Goal: Task Accomplishment & Management: Use online tool/utility

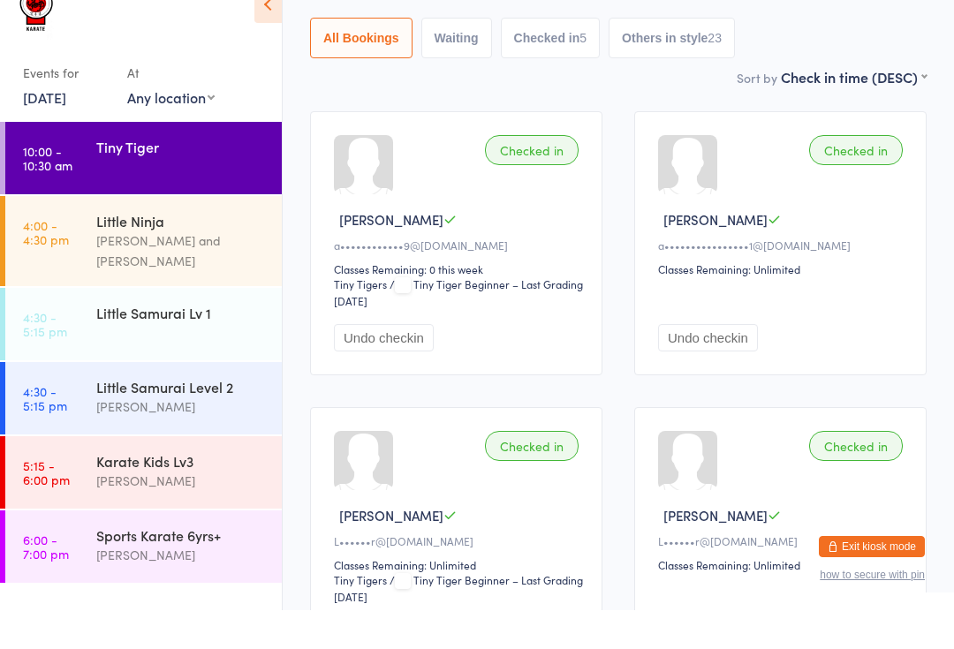
click at [186, 269] on div "[PERSON_NAME] and [PERSON_NAME]" at bounding box center [181, 289] width 170 height 41
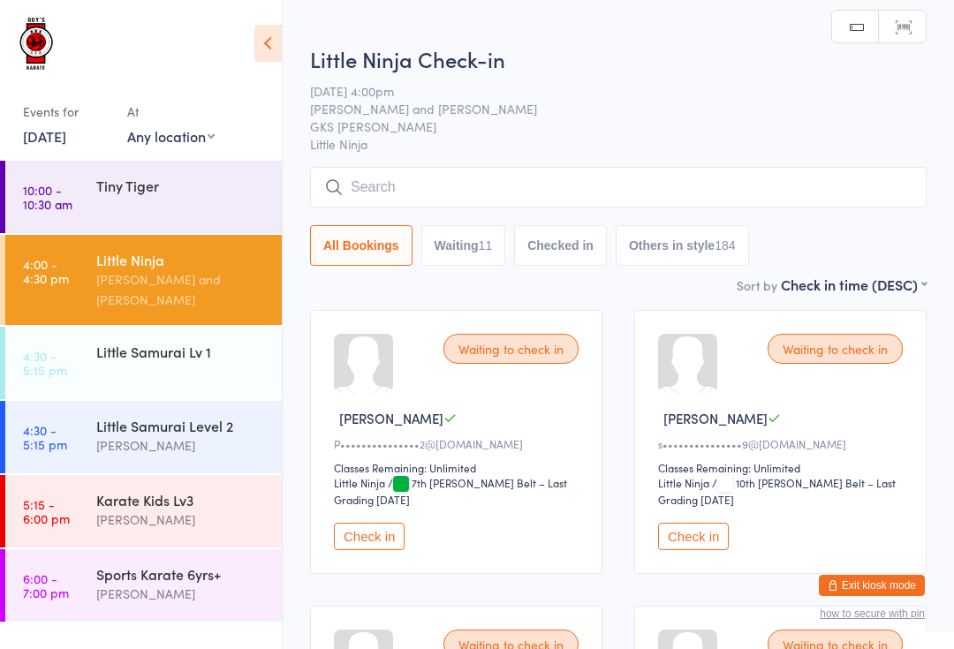
click at [525, 170] on input "search" at bounding box center [618, 187] width 616 height 41
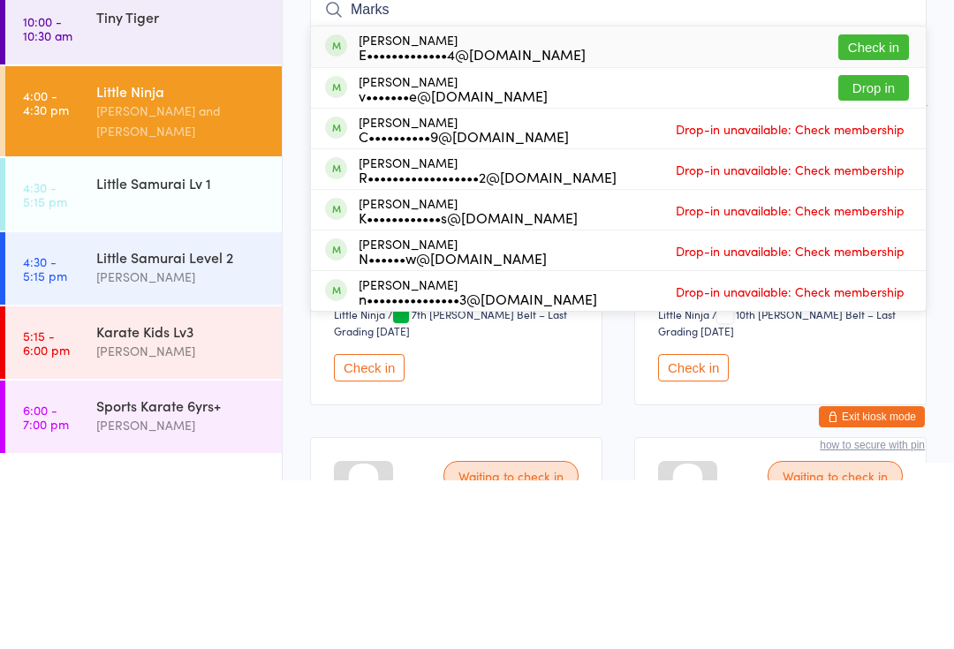
type input "Marks"
click at [879, 203] on button "Check in" at bounding box center [873, 216] width 71 height 26
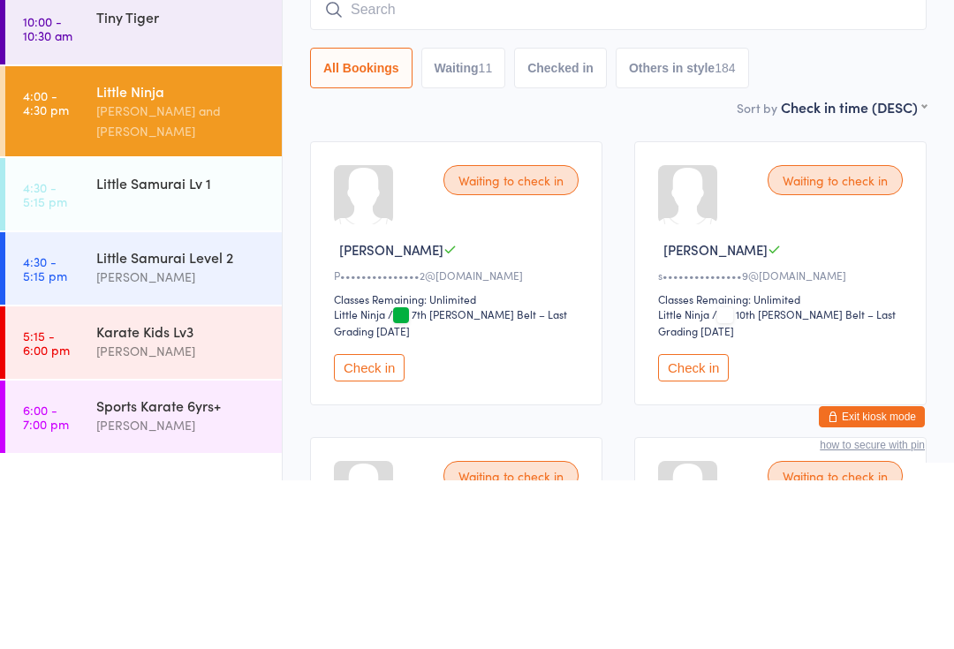
scroll to position [169, 0]
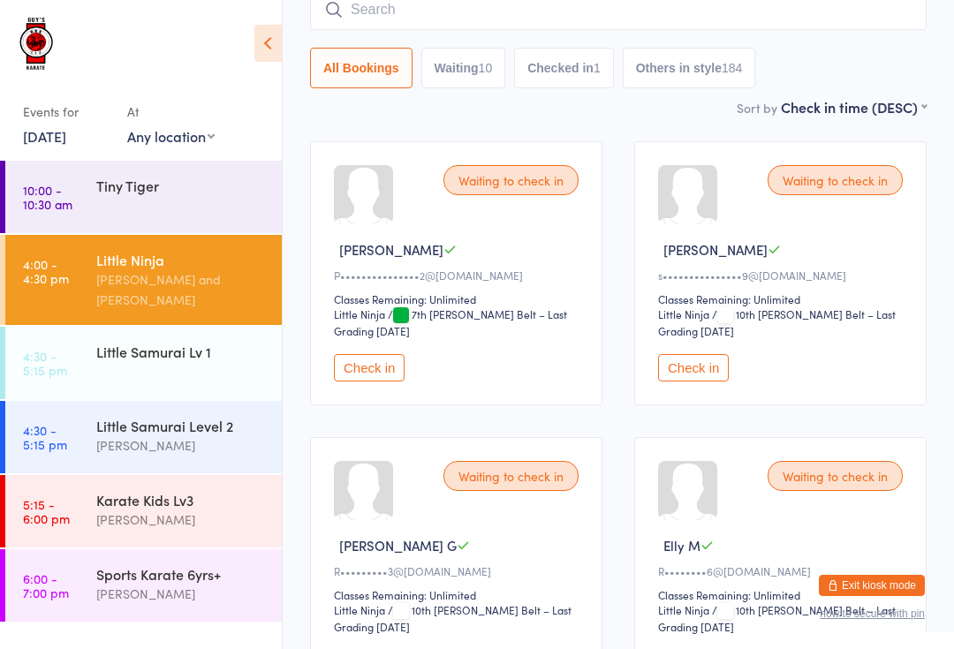
click at [268, 499] on div "Karate Kids Lv3 [PERSON_NAME]" at bounding box center [188, 510] width 185 height 70
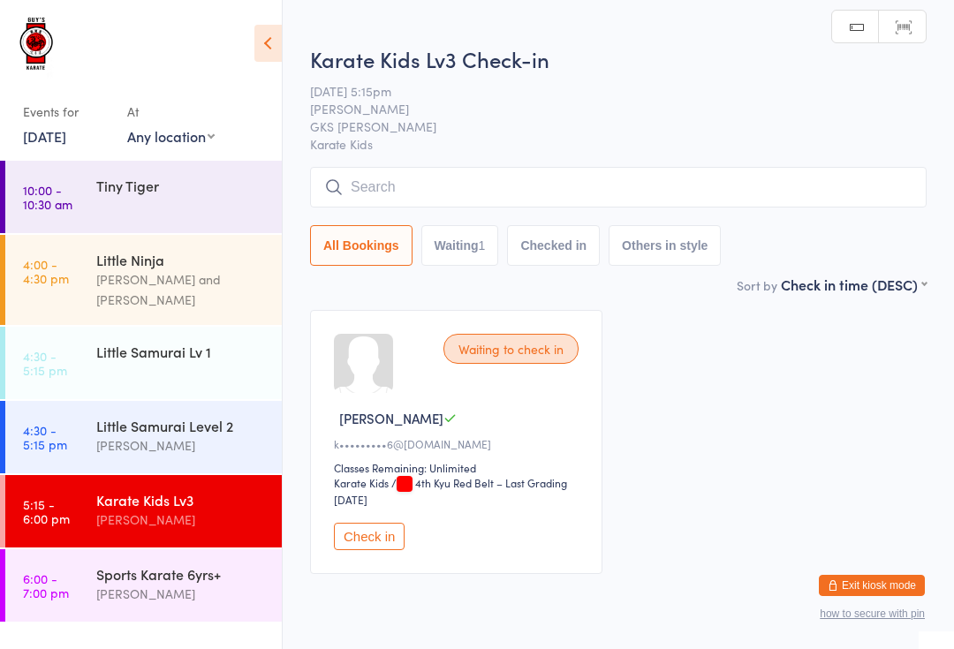
click at [733, 198] on input "search" at bounding box center [618, 187] width 616 height 41
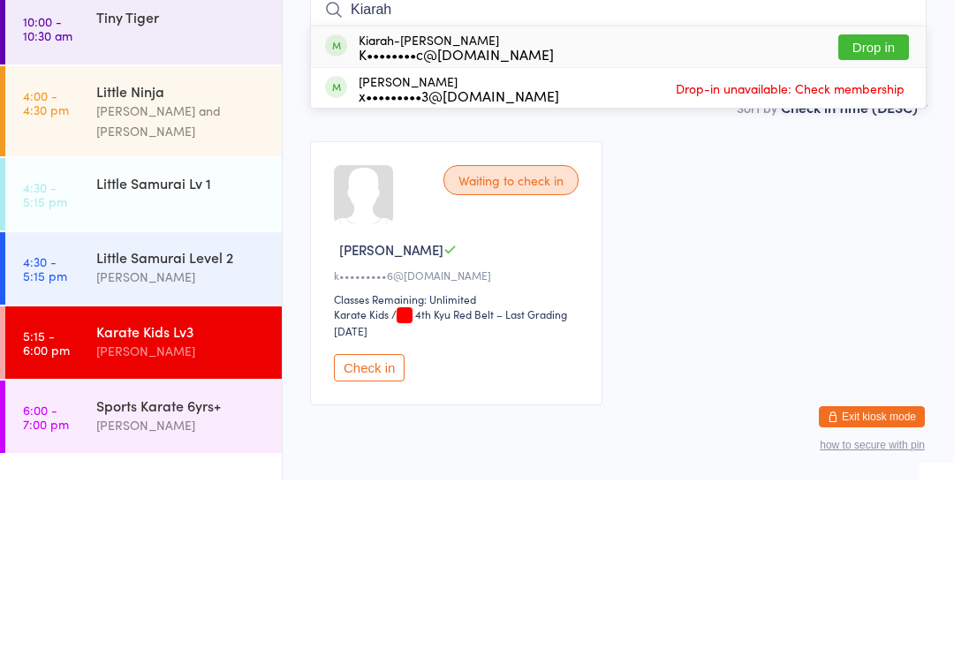
type input "Kiarah"
click at [863, 203] on button "Drop in" at bounding box center [873, 216] width 71 height 26
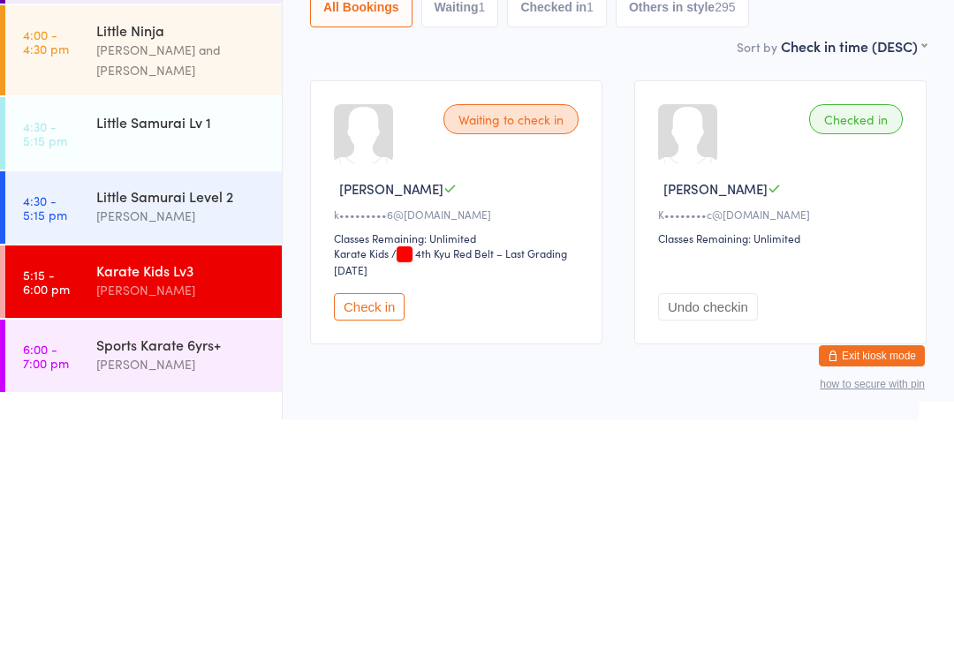
click at [224, 250] on div "Little Ninja" at bounding box center [181, 259] width 170 height 19
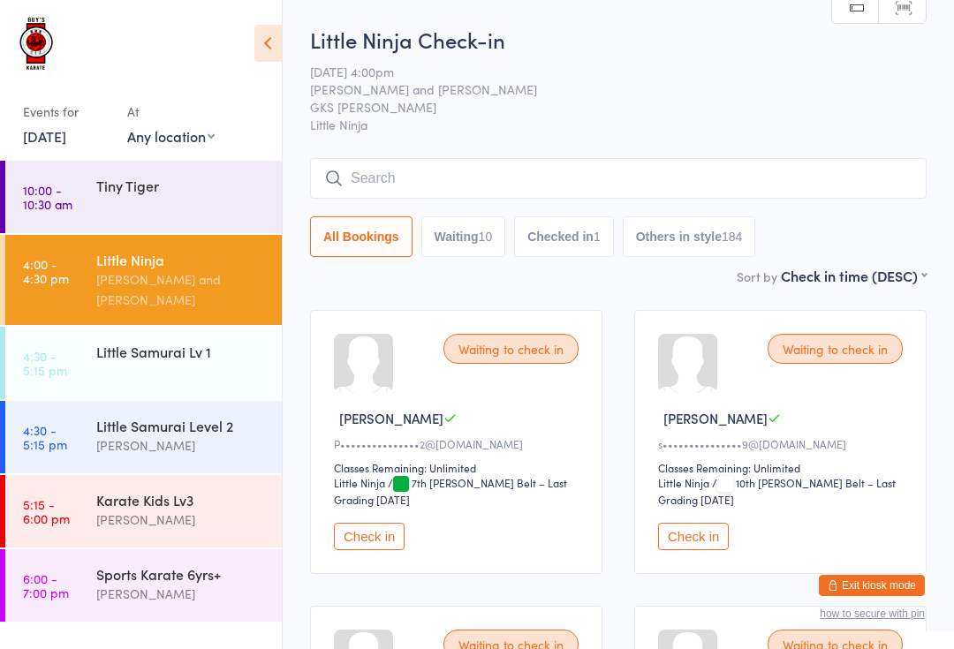
click at [754, 165] on input "search" at bounding box center [618, 178] width 616 height 41
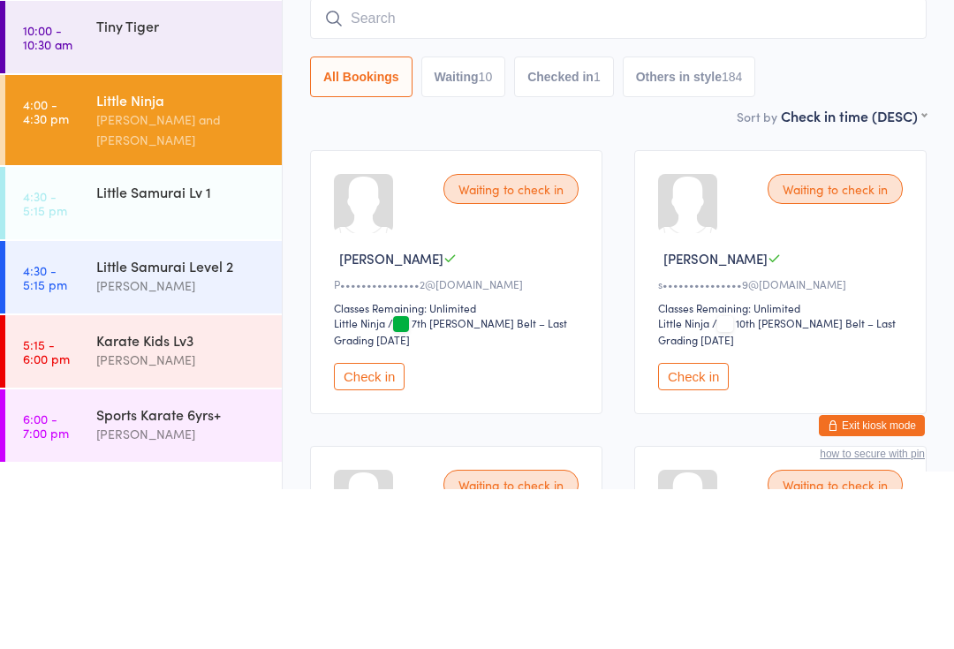
click at [112, 416] on div "Little Samurai Level 2" at bounding box center [181, 425] width 170 height 19
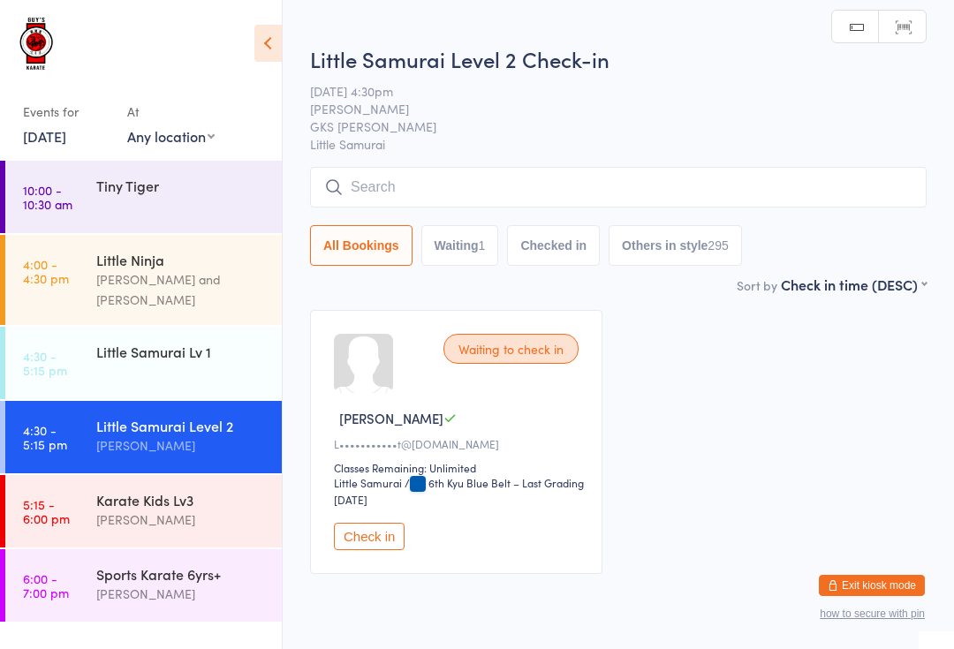
click at [812, 203] on input "search" at bounding box center [618, 187] width 616 height 41
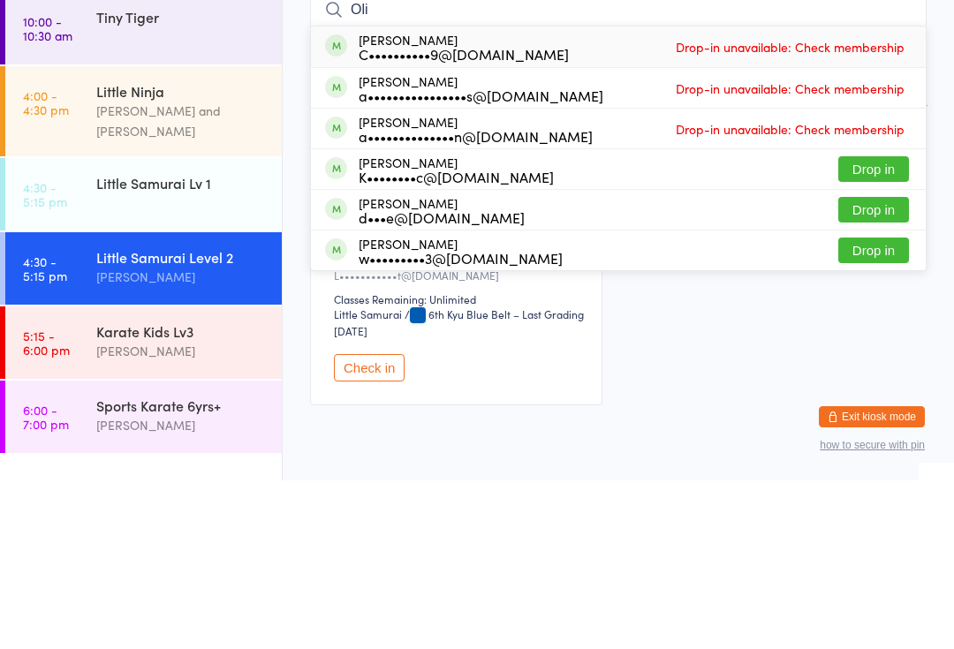
type input "Oli"
click at [887, 325] on button "Drop in" at bounding box center [873, 338] width 71 height 26
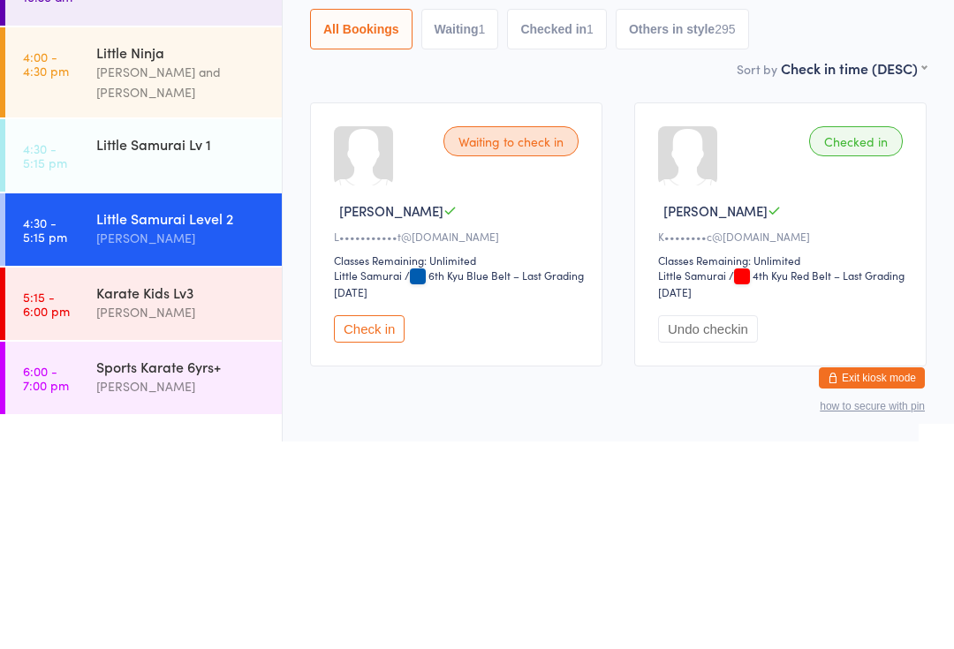
scroll to position [71, 0]
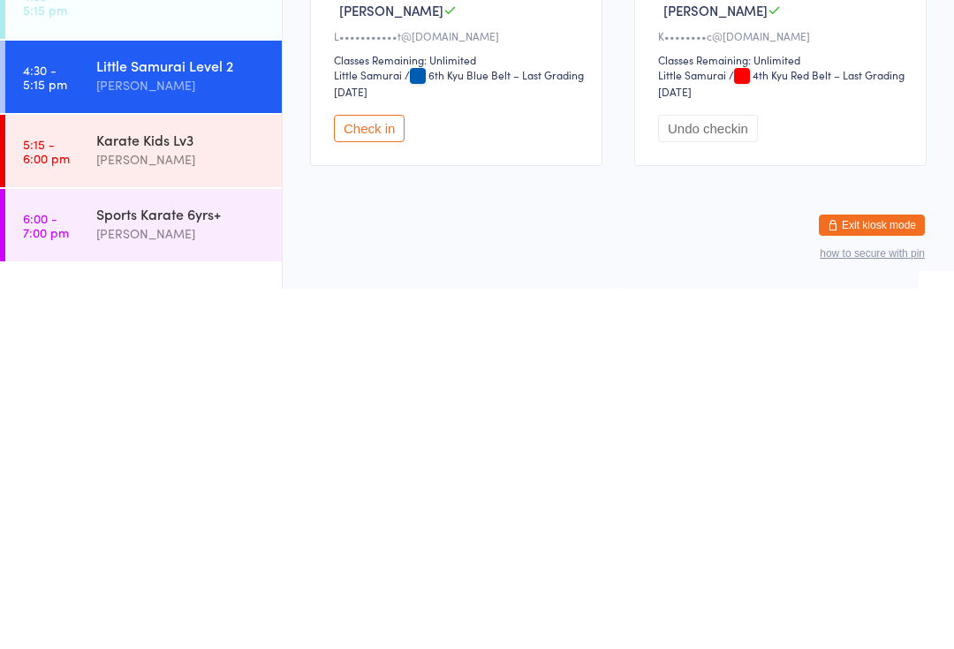
click at [222, 475] on div "Karate Kids Lv3 [PERSON_NAME]" at bounding box center [188, 510] width 185 height 70
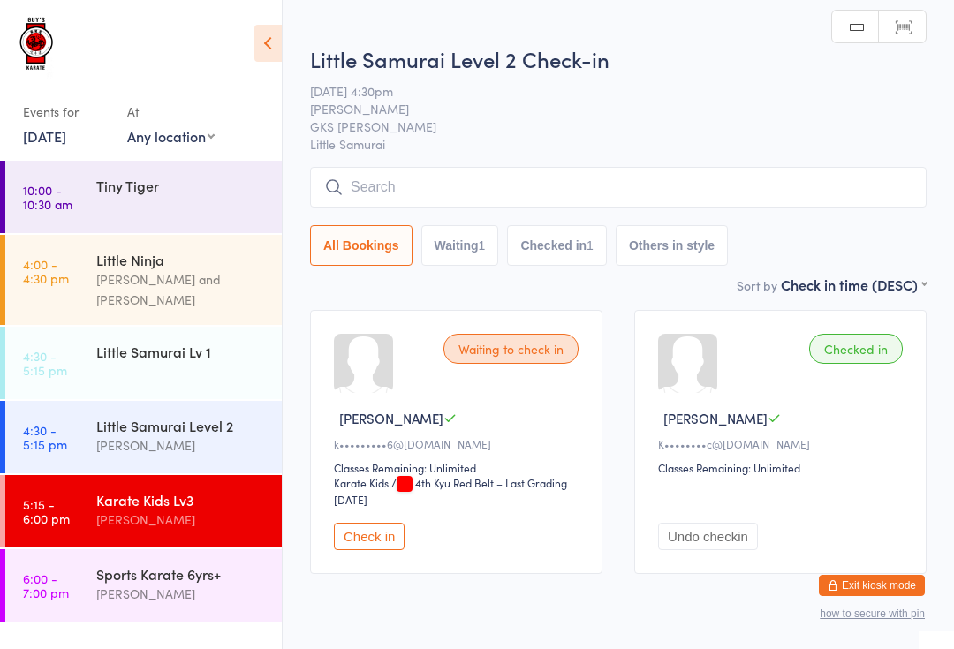
click at [548, 156] on div "Little Samurai Level 2 Check-in [DATE] 4:30pm [PERSON_NAME] GKS [PERSON_NAME] L…" at bounding box center [618, 159] width 616 height 231
click at [710, 180] on input "search" at bounding box center [618, 187] width 616 height 41
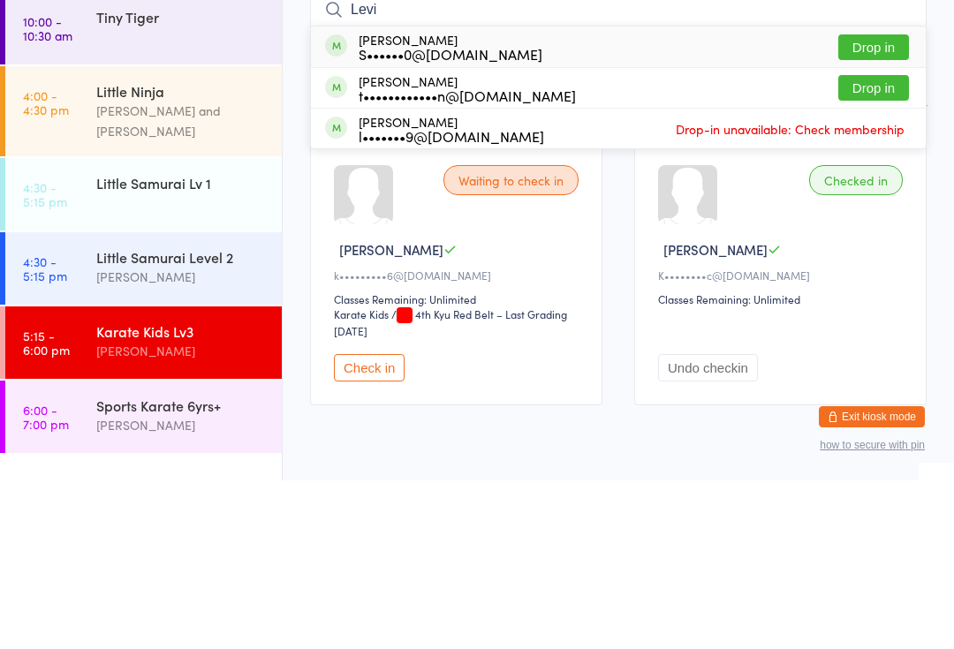
type input "Levi"
click at [888, 203] on button "Drop in" at bounding box center [873, 216] width 71 height 26
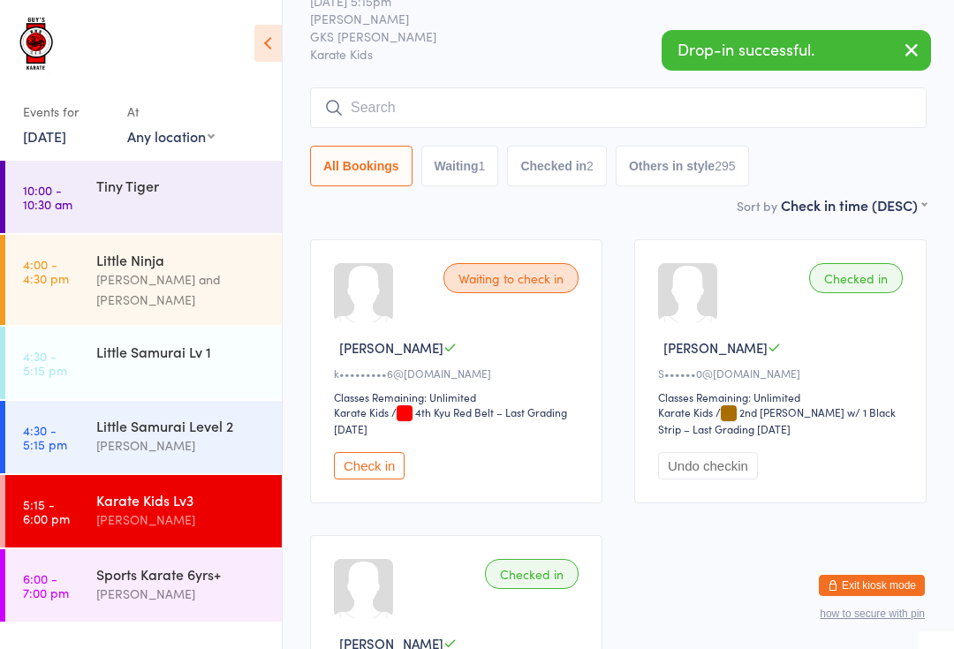
click at [172, 342] on div "Little Samurai Lv 1" at bounding box center [181, 351] width 170 height 19
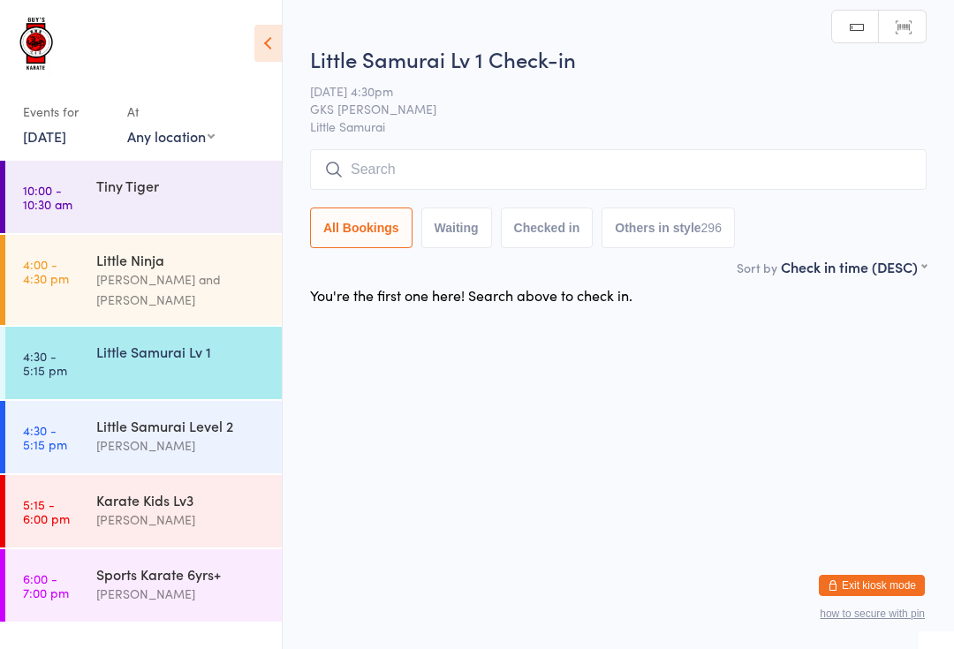
click at [178, 435] on div "[PERSON_NAME]" at bounding box center [181, 445] width 170 height 20
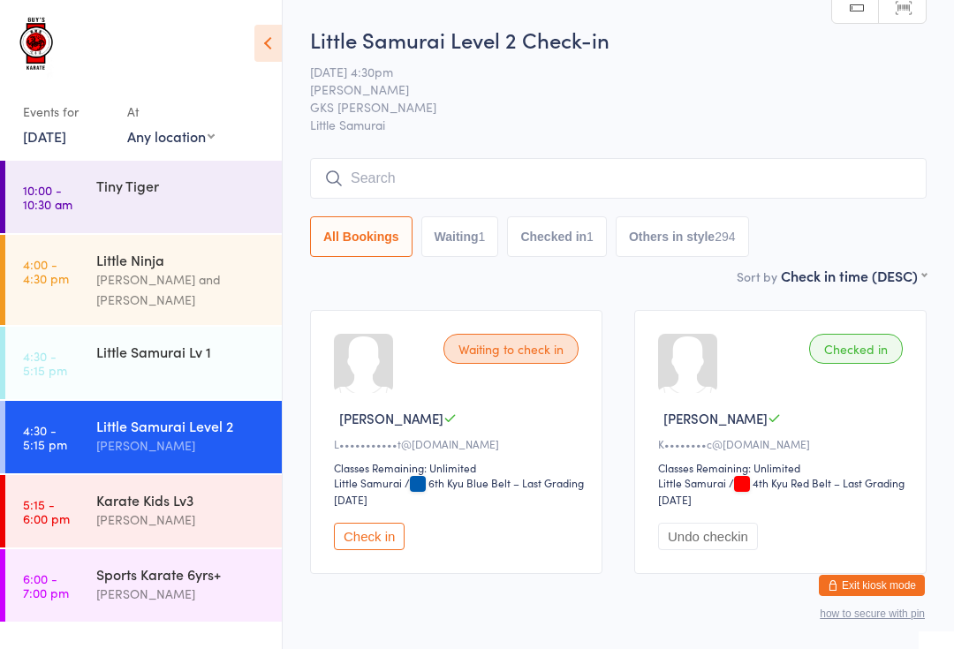
click at [450, 161] on input "search" at bounding box center [618, 178] width 616 height 41
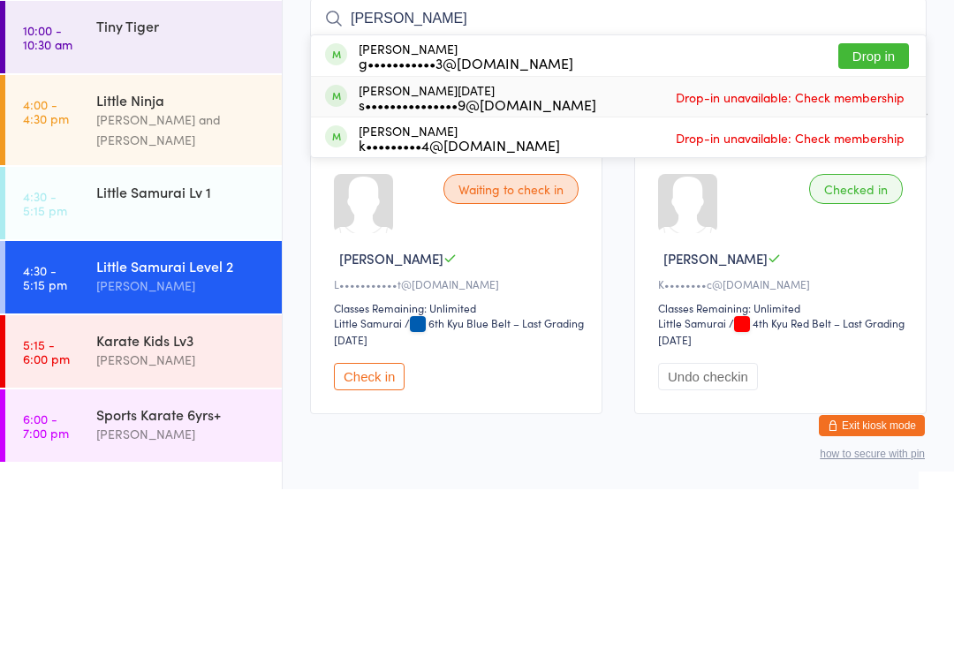
type input "[PERSON_NAME]"
click at [400, 257] on div "s•••••••••••••••9@[DOMAIN_NAME]" at bounding box center [478, 264] width 238 height 14
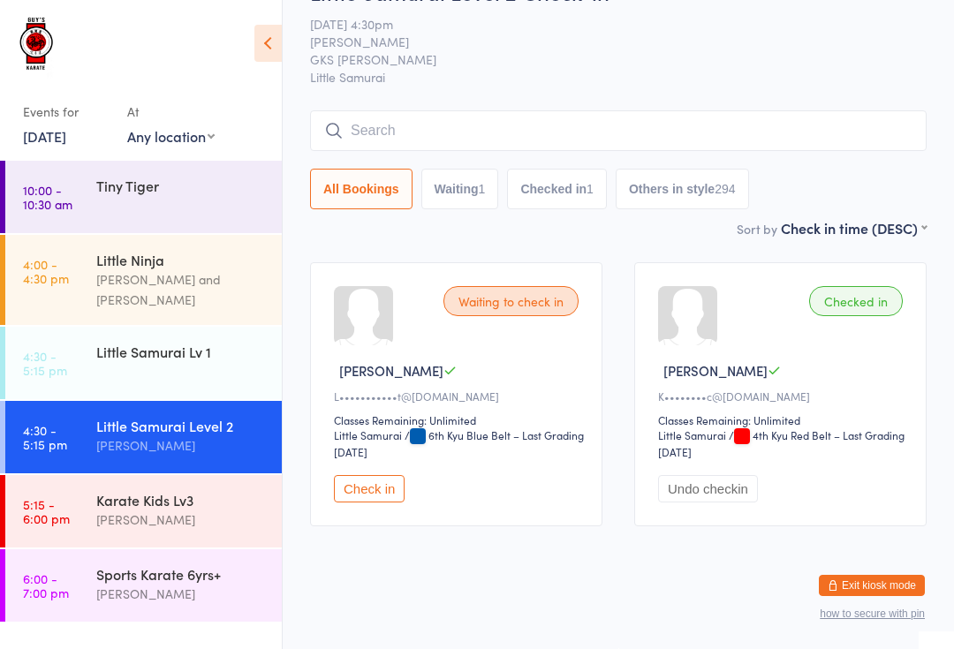
click at [195, 272] on div "[PERSON_NAME] and [PERSON_NAME]" at bounding box center [181, 289] width 170 height 41
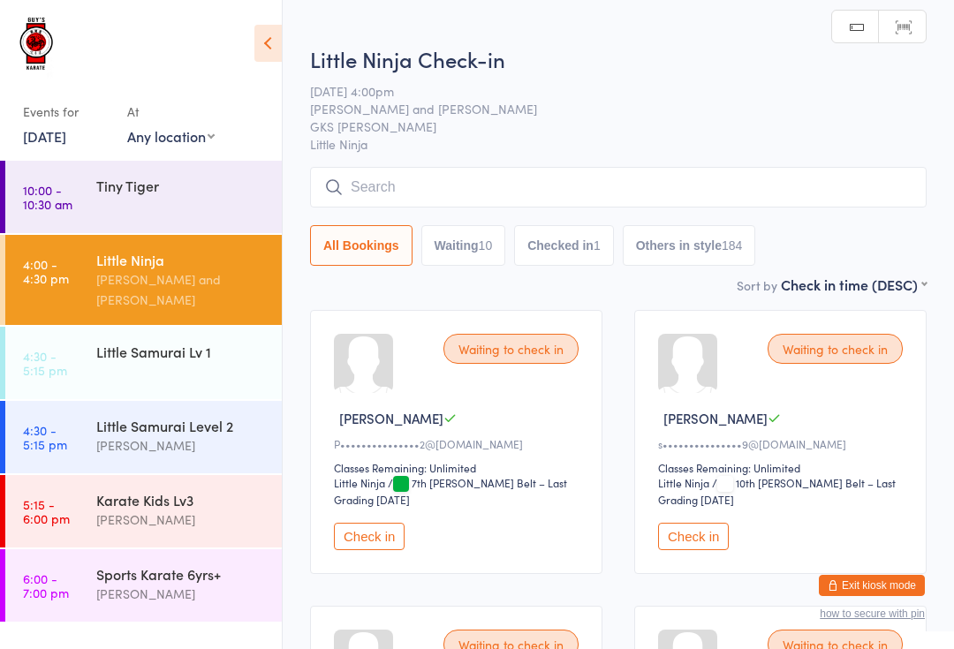
click at [580, 177] on input "search" at bounding box center [618, 187] width 616 height 41
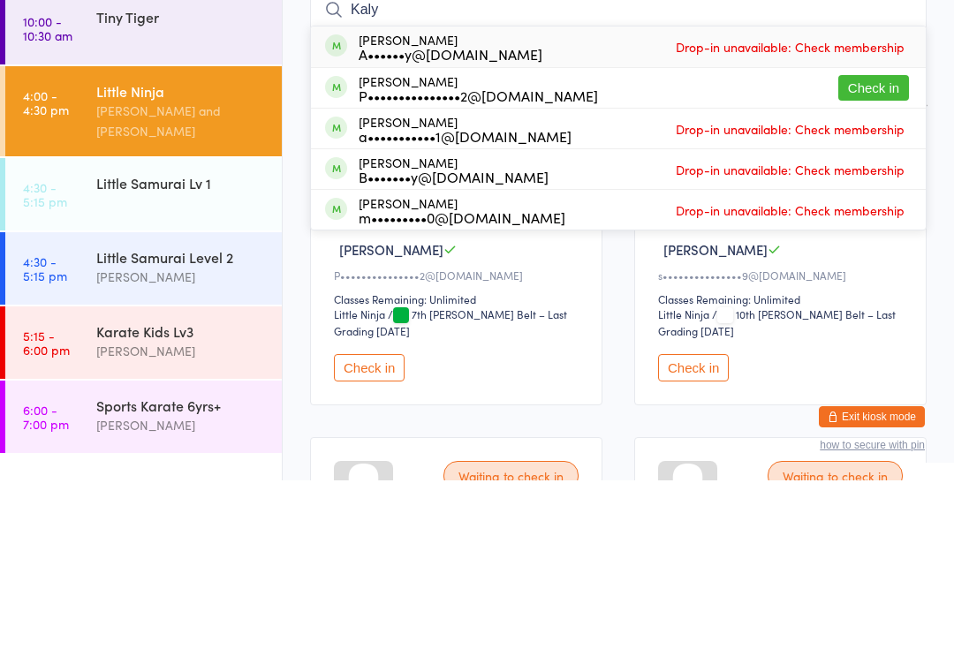
type input "Kaly"
click at [871, 244] on button "Check in" at bounding box center [873, 257] width 71 height 26
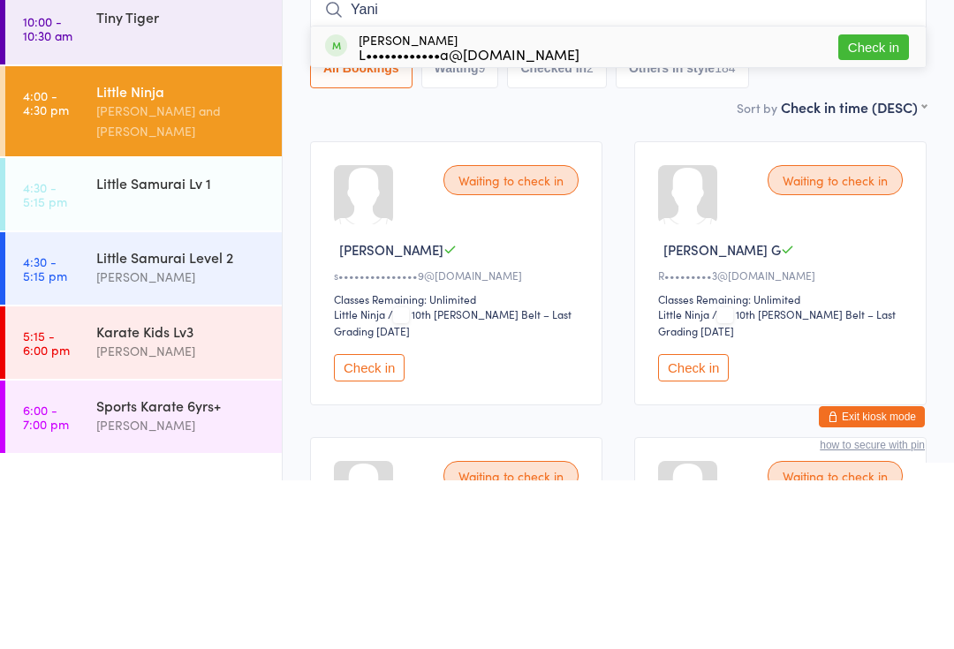
type input "Yani"
click at [435, 201] on div "[PERSON_NAME] L••••••••••••a@[DOMAIN_NAME]" at bounding box center [469, 215] width 221 height 28
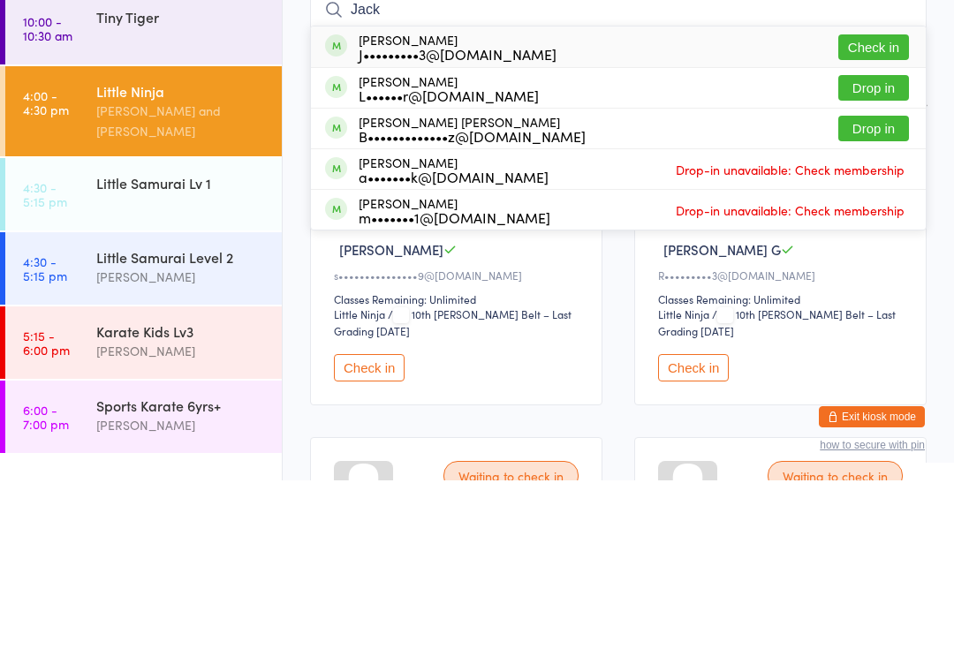
type input "Jack"
click at [505, 216] on div "J•••••••••3@[DOMAIN_NAME]" at bounding box center [458, 223] width 198 height 14
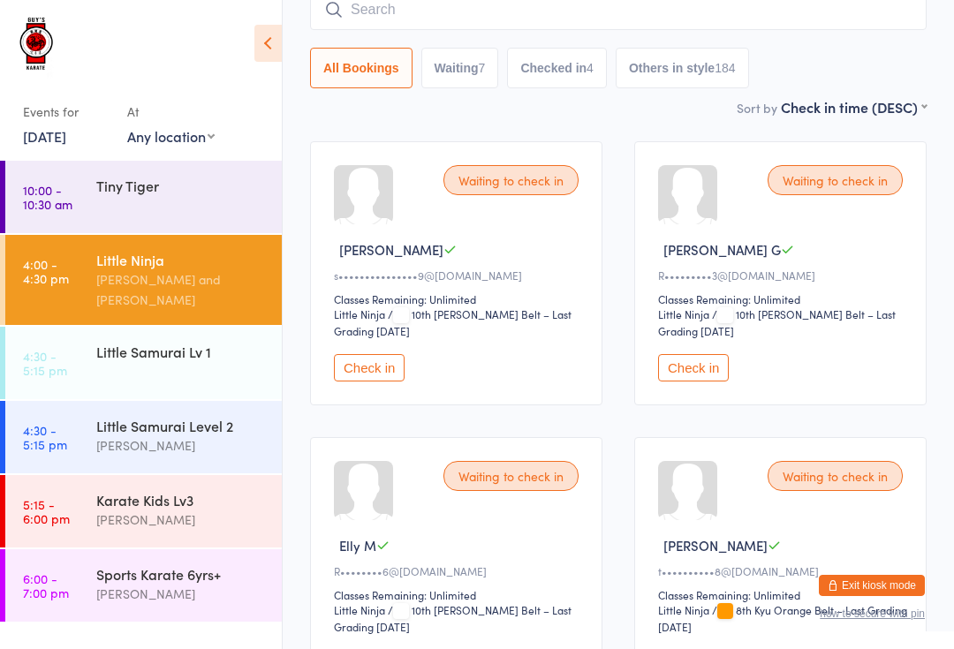
click at [367, 2] on input "search" at bounding box center [618, 9] width 616 height 41
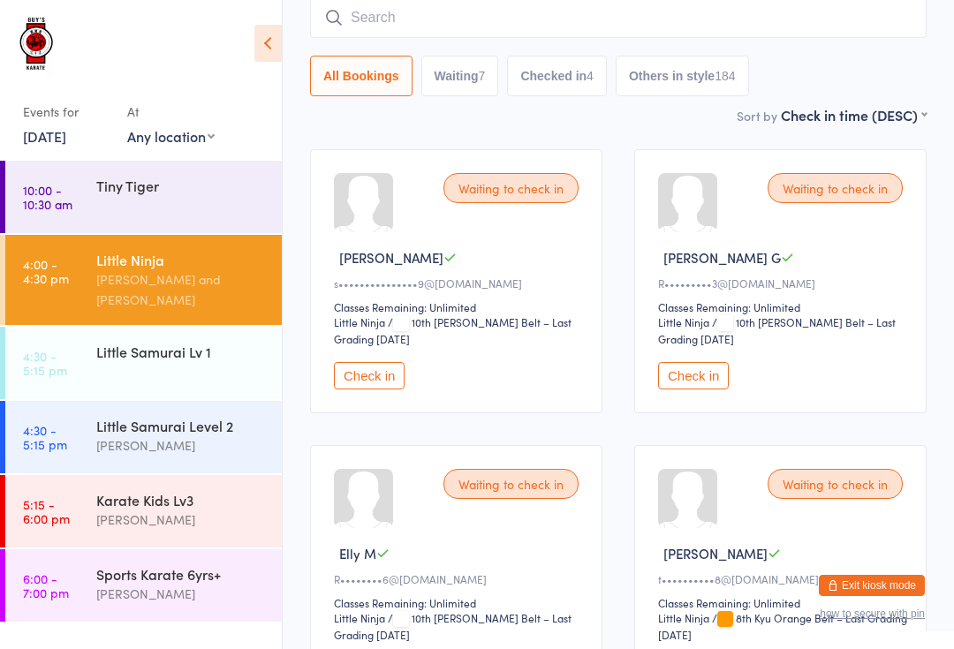
scroll to position [160, 0]
type input "Y"
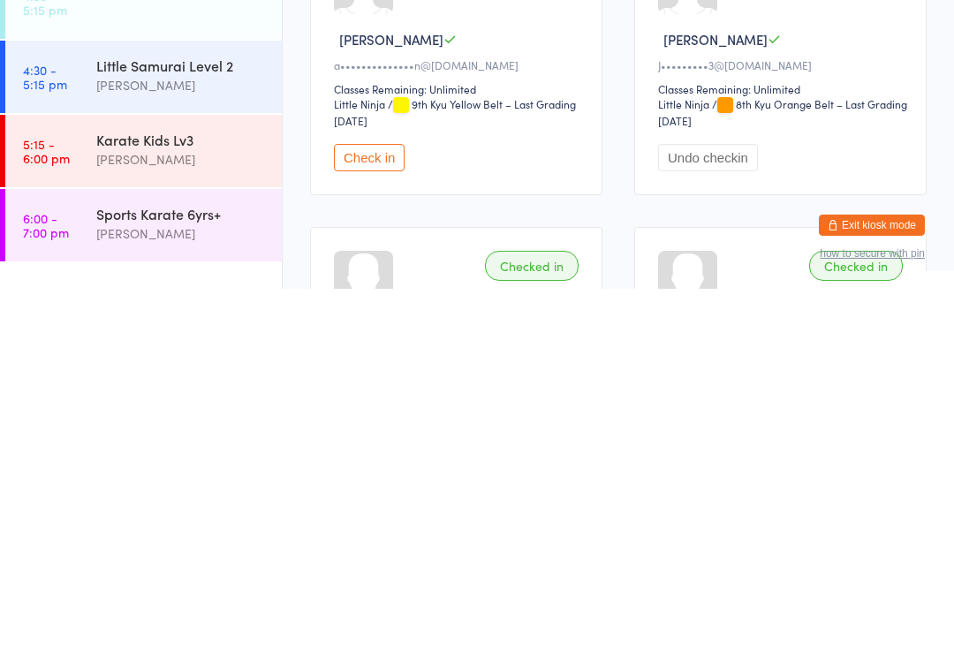
scroll to position [908, 0]
click at [136, 510] on div "[PERSON_NAME]" at bounding box center [181, 520] width 170 height 20
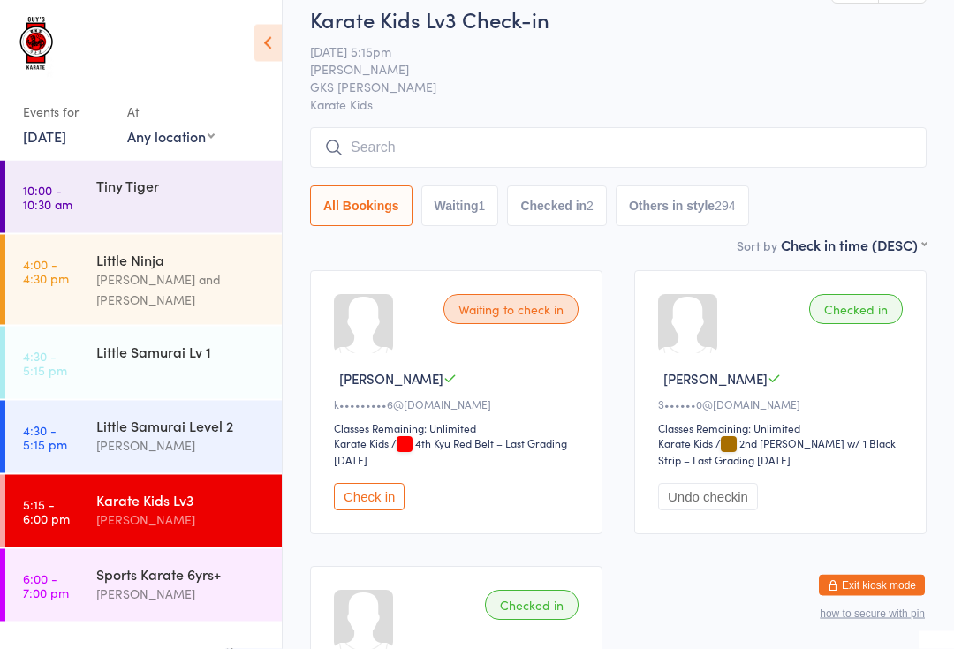
scroll to position [32, 0]
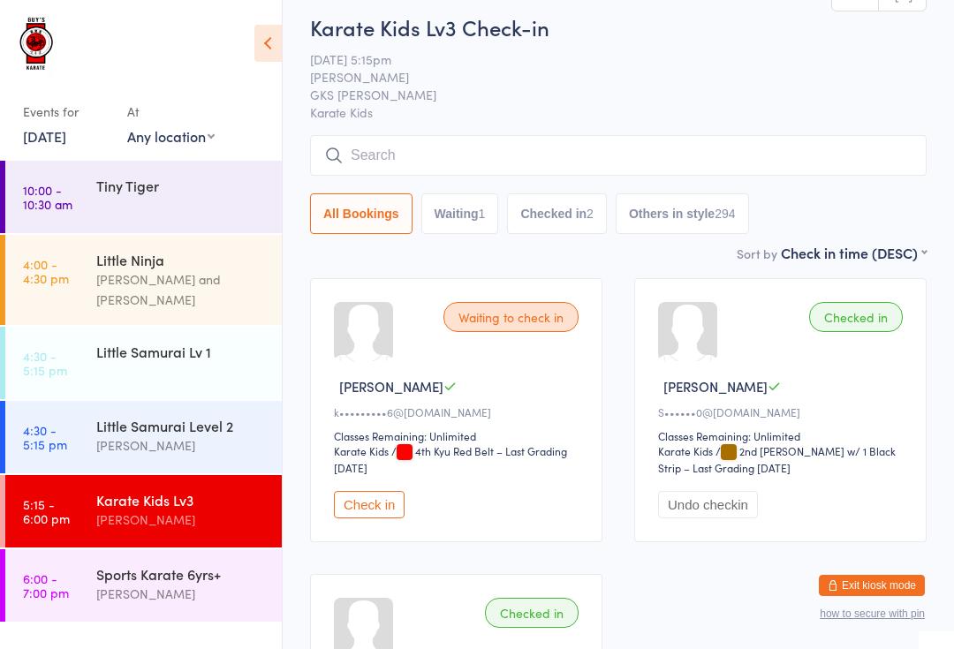
click at [752, 141] on input "search" at bounding box center [618, 155] width 616 height 41
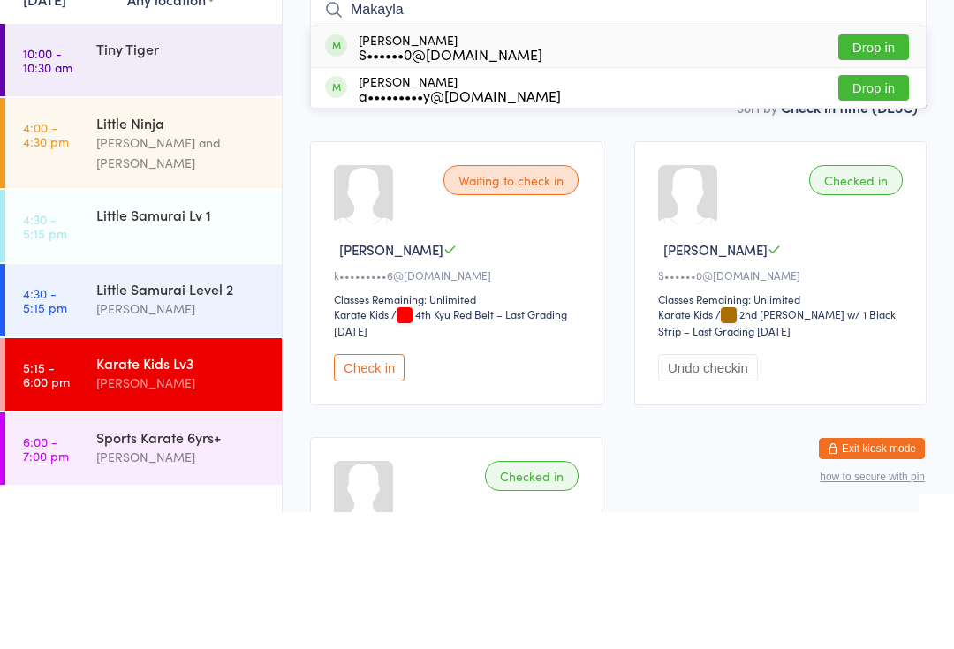
type input "Makayla"
click at [889, 171] on button "Drop in" at bounding box center [873, 184] width 71 height 26
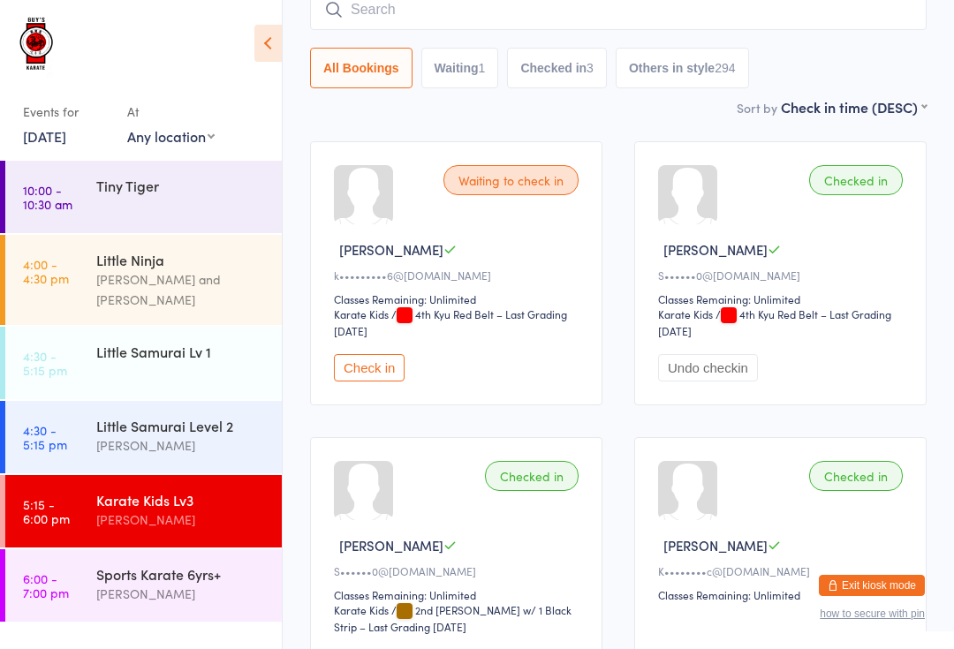
click at [97, 256] on div "Little Ninja" at bounding box center [181, 259] width 170 height 19
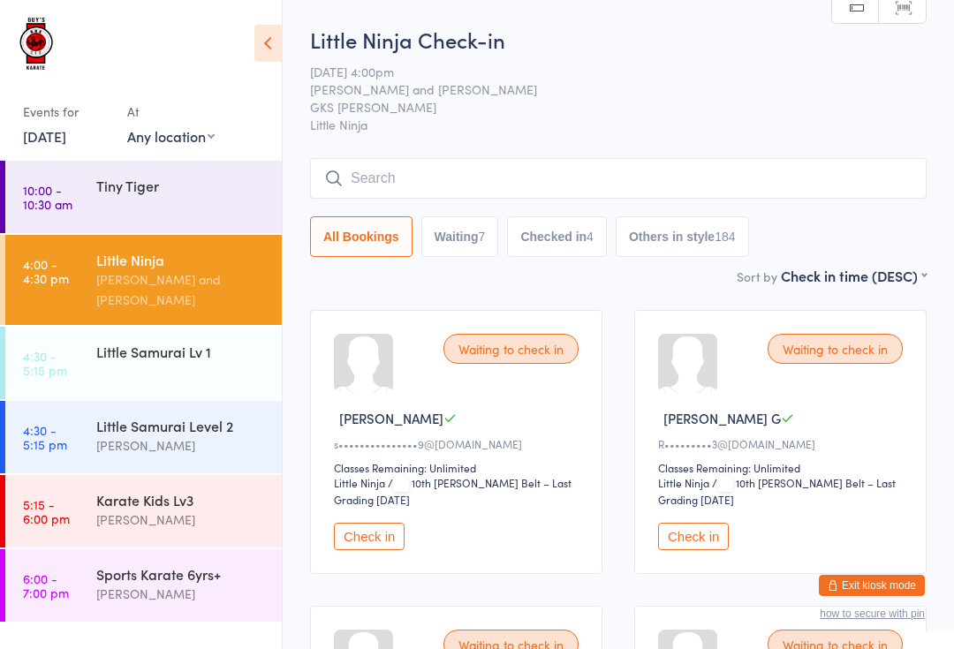
click at [471, 186] on input "search" at bounding box center [618, 178] width 616 height 41
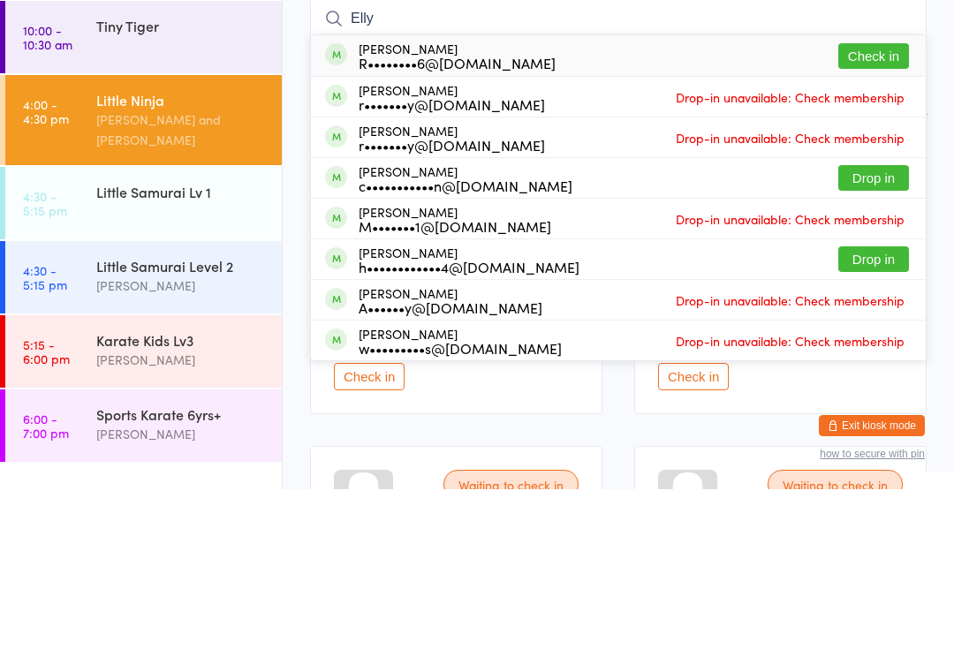
type input "Elly"
click at [888, 203] on button "Check in" at bounding box center [873, 216] width 71 height 26
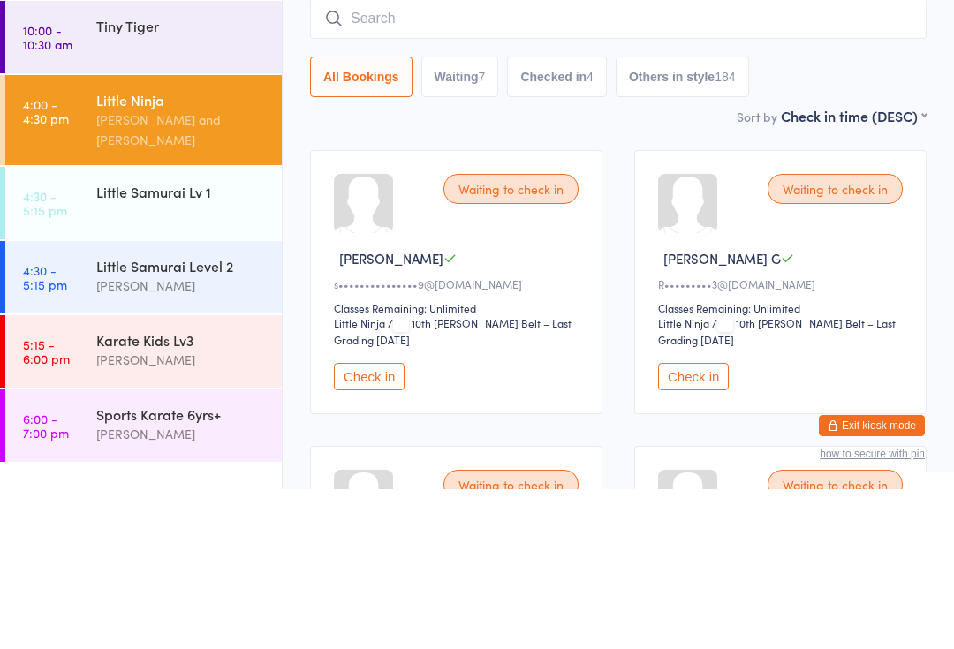
scroll to position [160, 0]
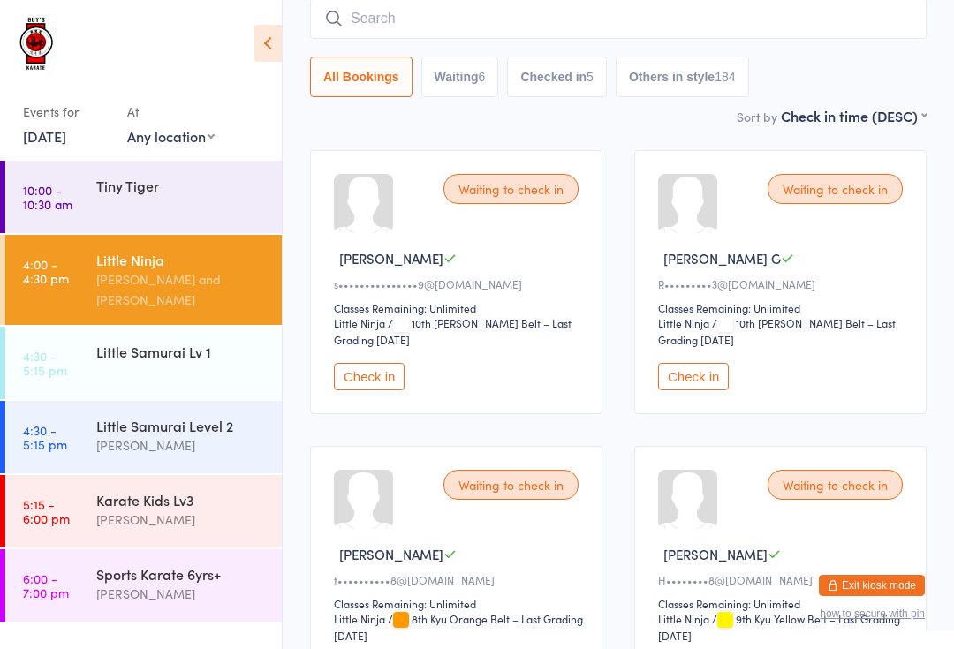
click at [213, 448] on div "Little Samurai Level 2 [PERSON_NAME]" at bounding box center [188, 436] width 185 height 70
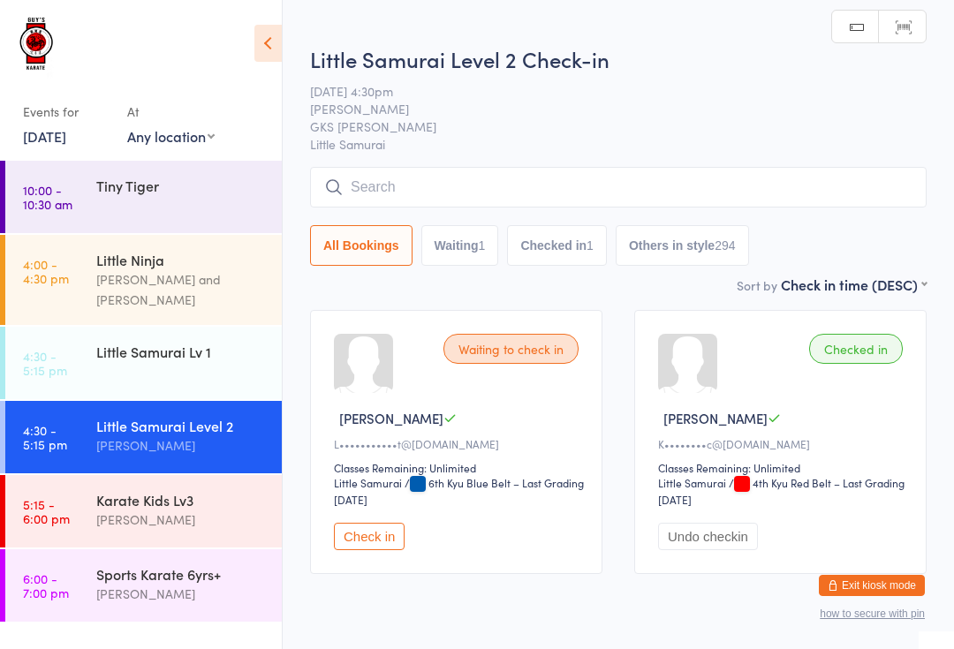
click at [454, 191] on input "search" at bounding box center [618, 187] width 616 height 41
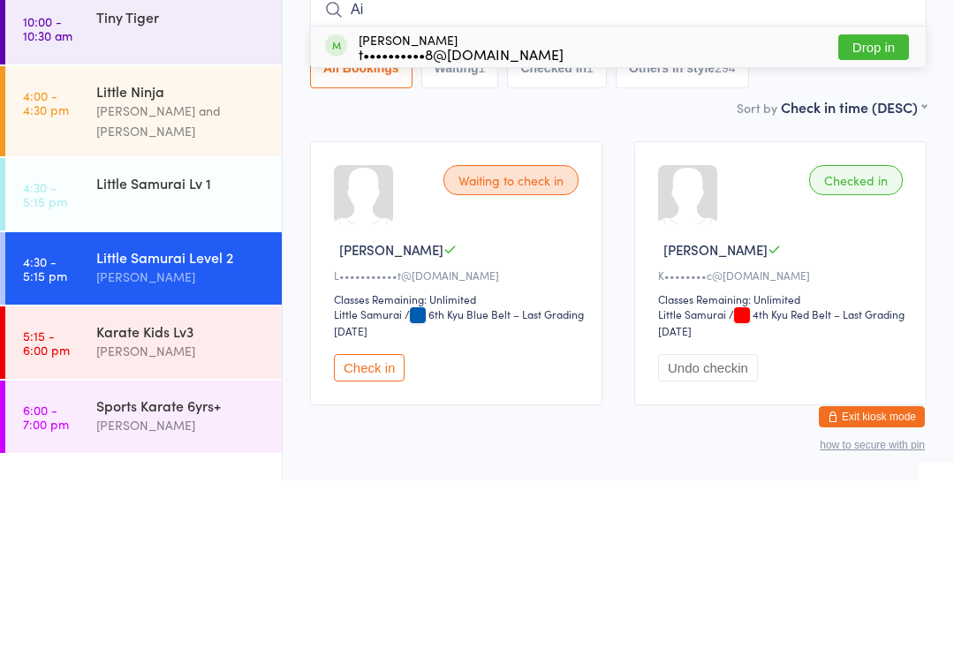
type input "Ai"
click at [900, 203] on button "Drop in" at bounding box center [873, 216] width 71 height 26
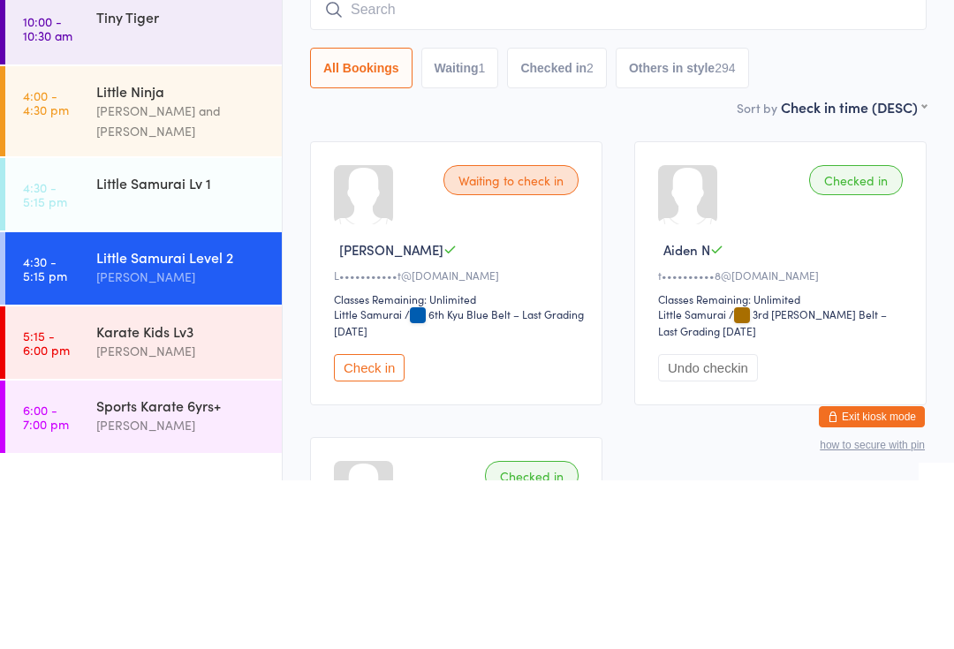
click at [163, 250] on div "Little Ninja" at bounding box center [181, 259] width 170 height 19
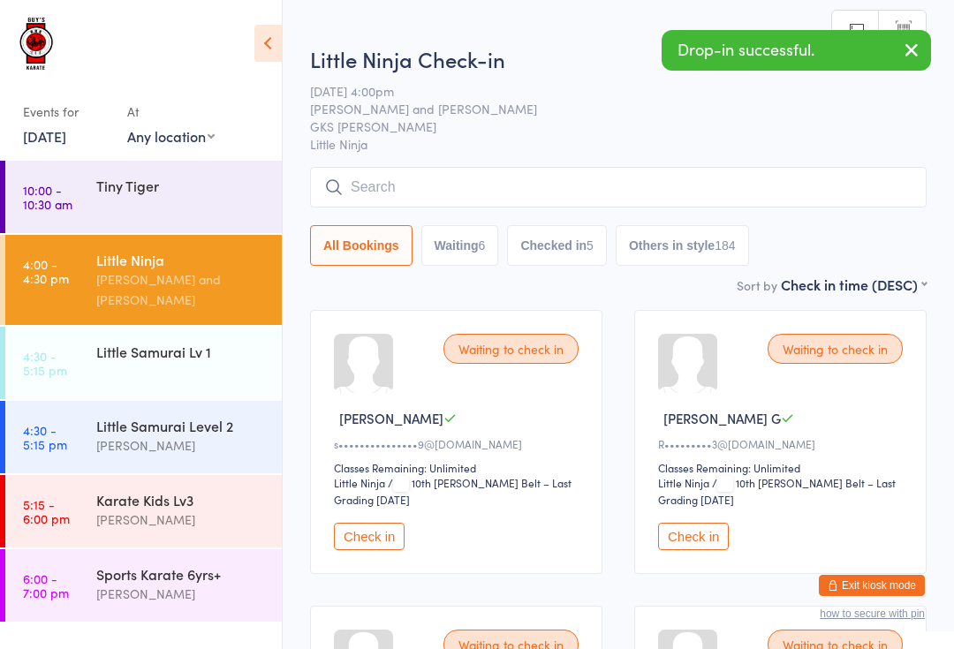
click at [559, 195] on input "search" at bounding box center [618, 187] width 616 height 41
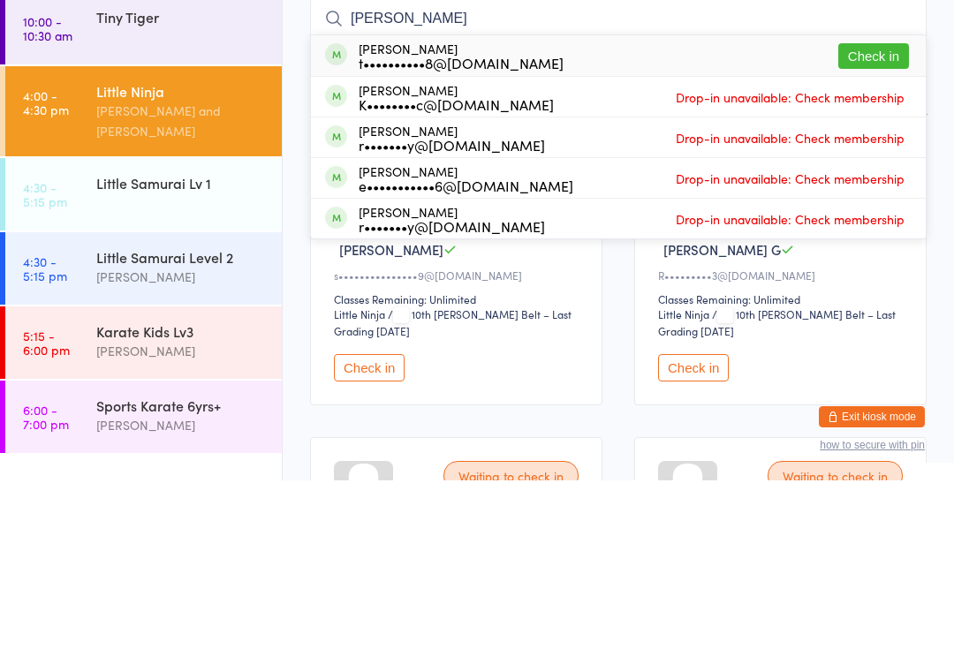
type input "[PERSON_NAME]"
click at [889, 212] on button "Check in" at bounding box center [873, 225] width 71 height 26
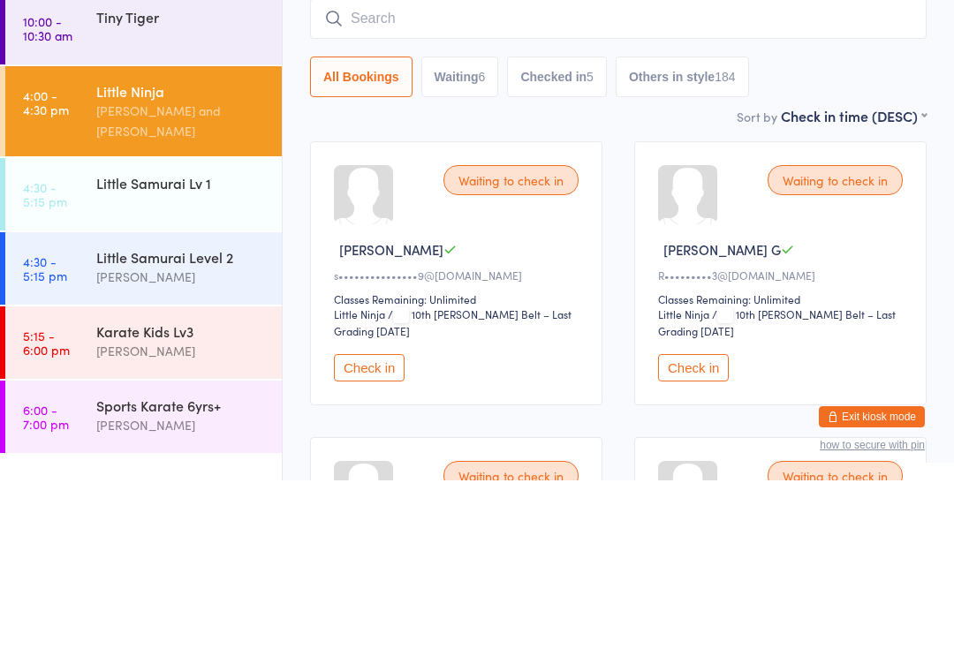
scroll to position [169, 0]
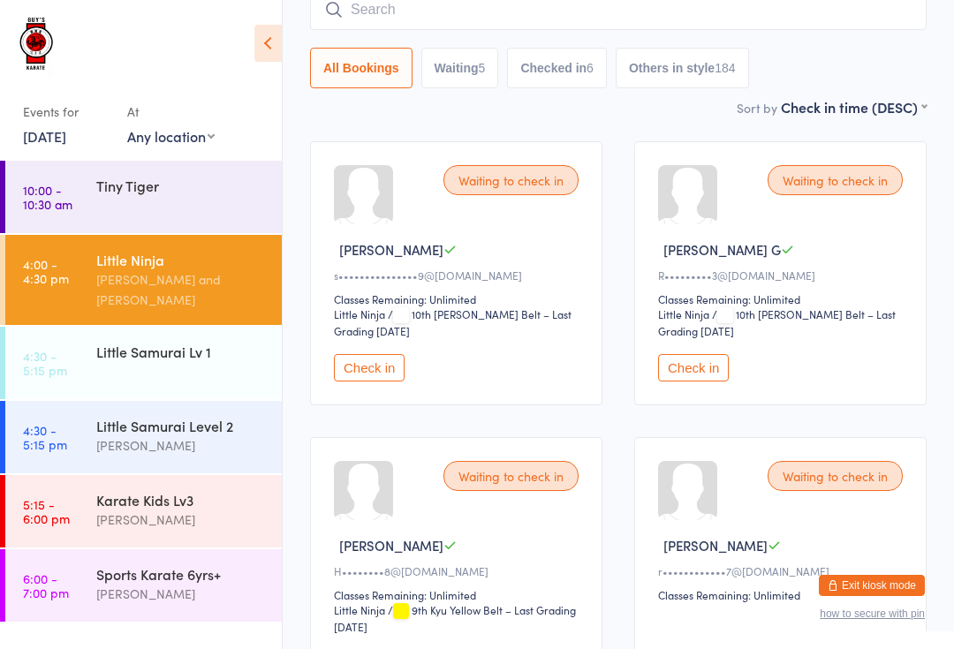
click at [120, 266] on div "Little Ninja" at bounding box center [181, 259] width 170 height 19
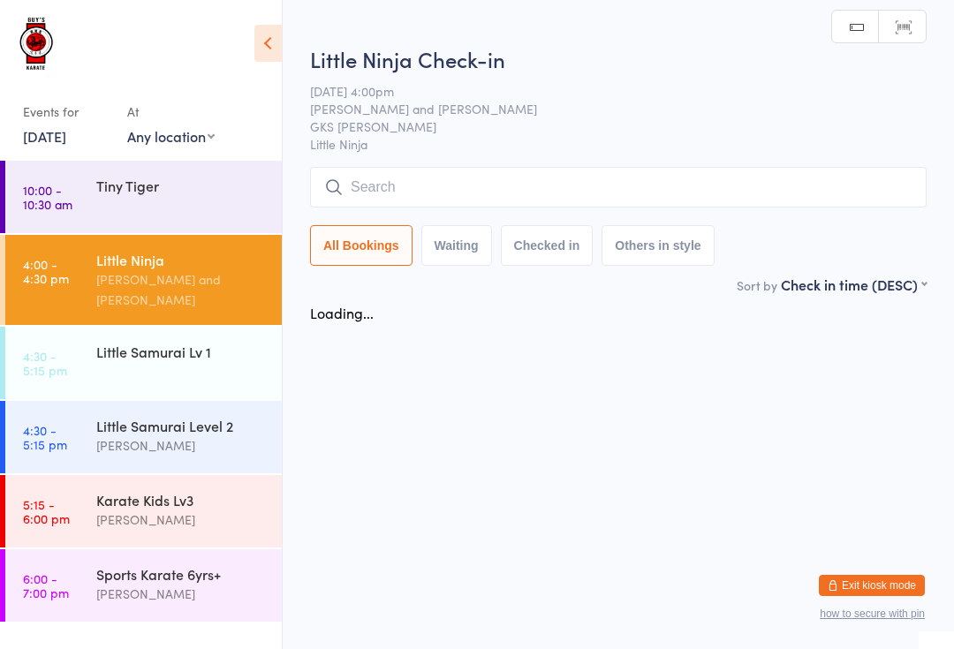
scroll to position [0, 0]
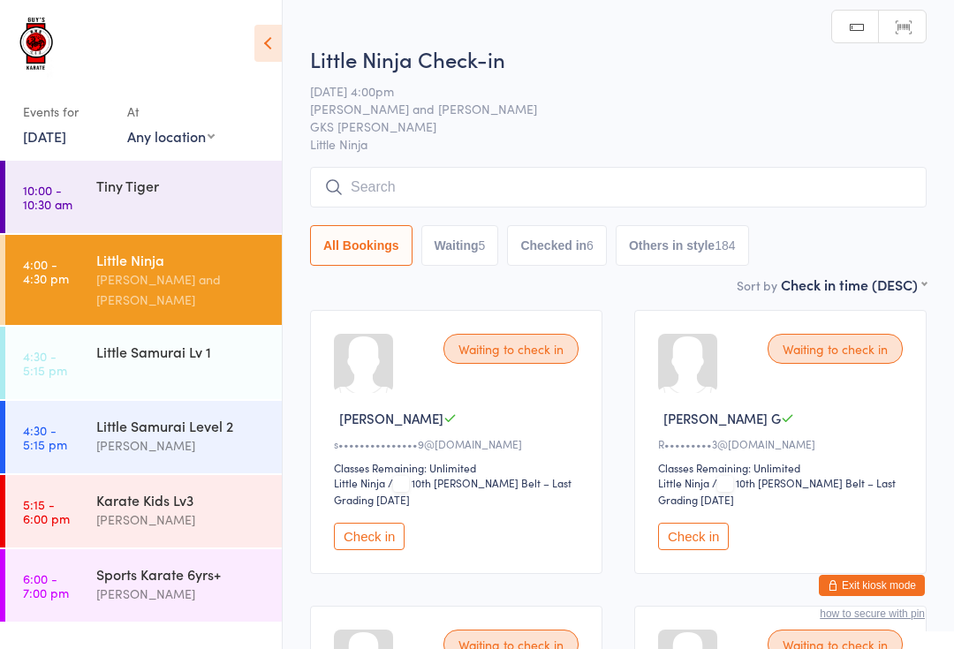
click at [435, 152] on span "Little Ninja" at bounding box center [618, 144] width 616 height 18
click at [433, 174] on input "search" at bounding box center [618, 187] width 616 height 41
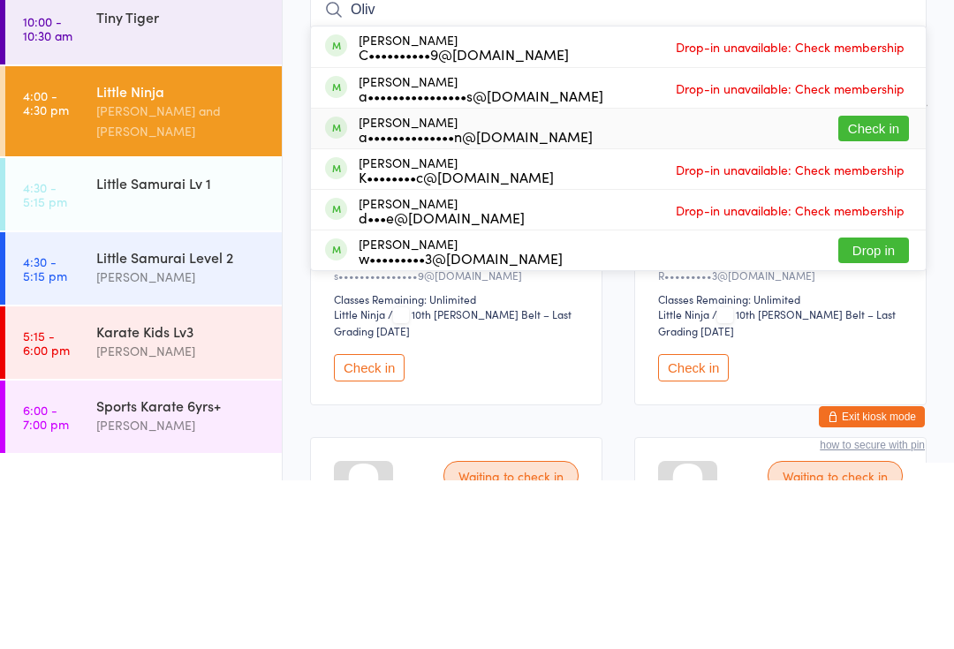
type input "Oliv"
click at [871, 277] on div "[PERSON_NAME] a••••••••••••••n@[DOMAIN_NAME] Check in" at bounding box center [618, 297] width 615 height 40
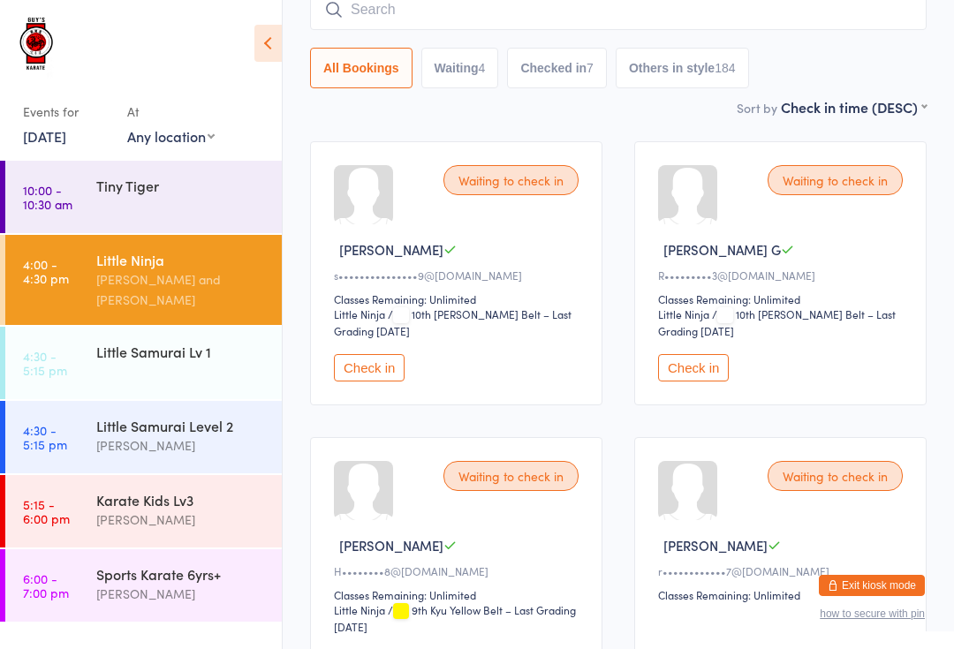
click at [442, 9] on input "search" at bounding box center [618, 9] width 616 height 41
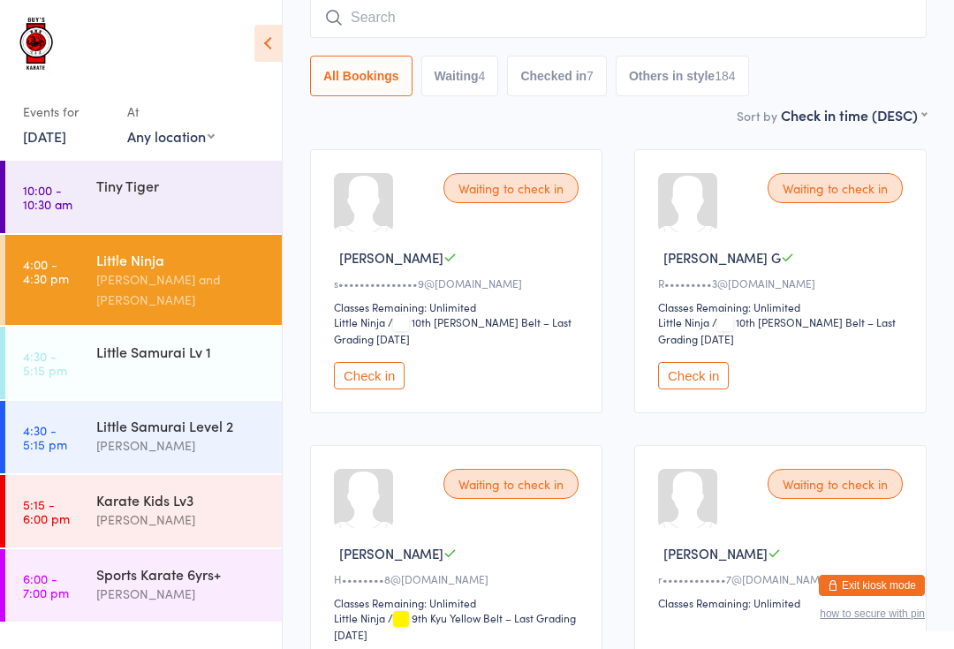
scroll to position [160, 0]
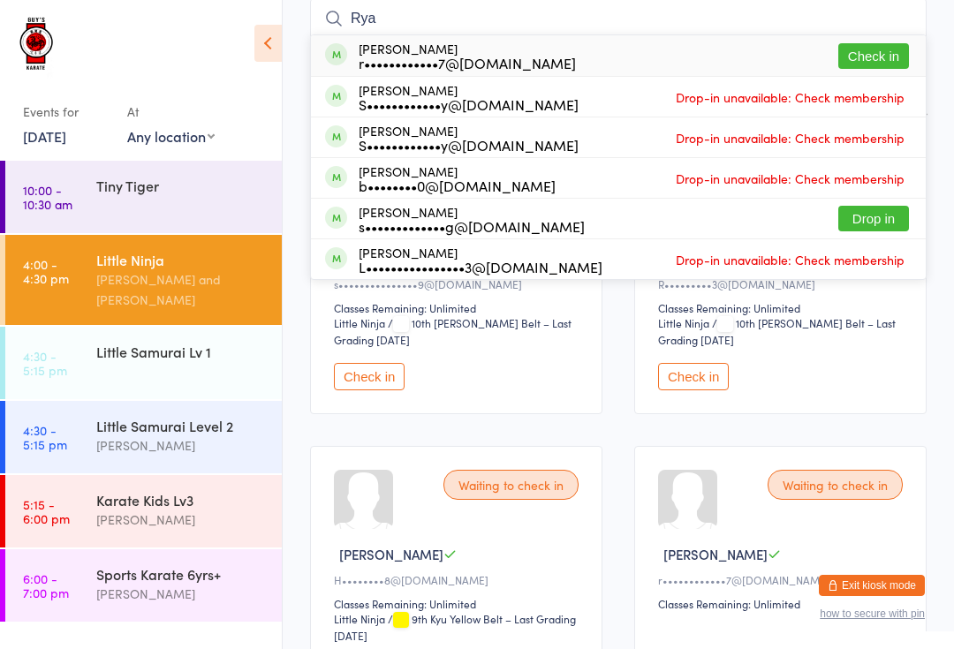
type input "Rya"
click at [877, 60] on button "Check in" at bounding box center [873, 56] width 71 height 26
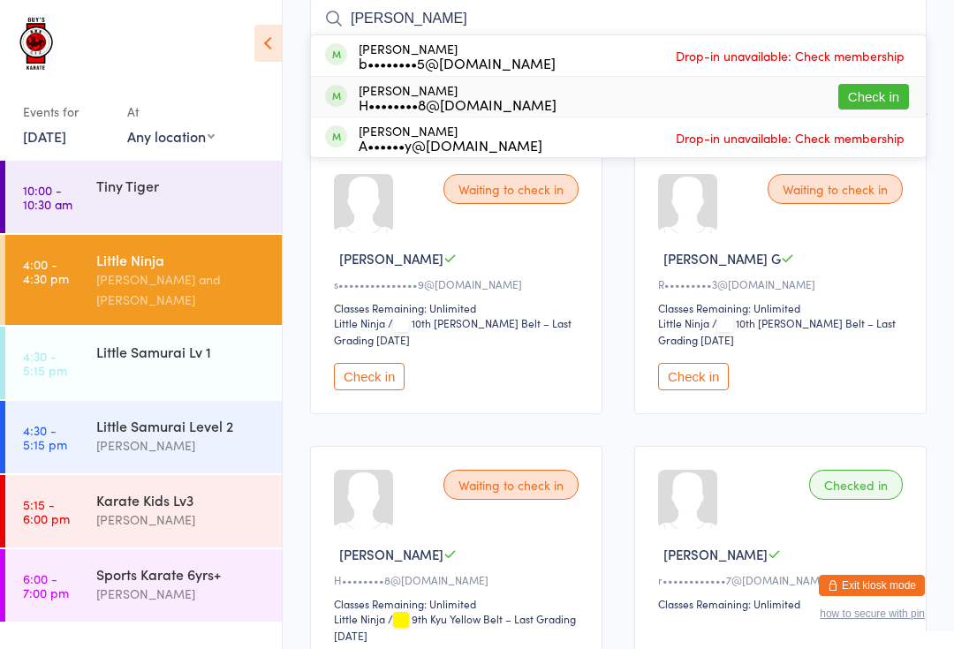
type input "[PERSON_NAME]"
click at [443, 107] on div "H••••••••8@[DOMAIN_NAME]" at bounding box center [458, 104] width 198 height 14
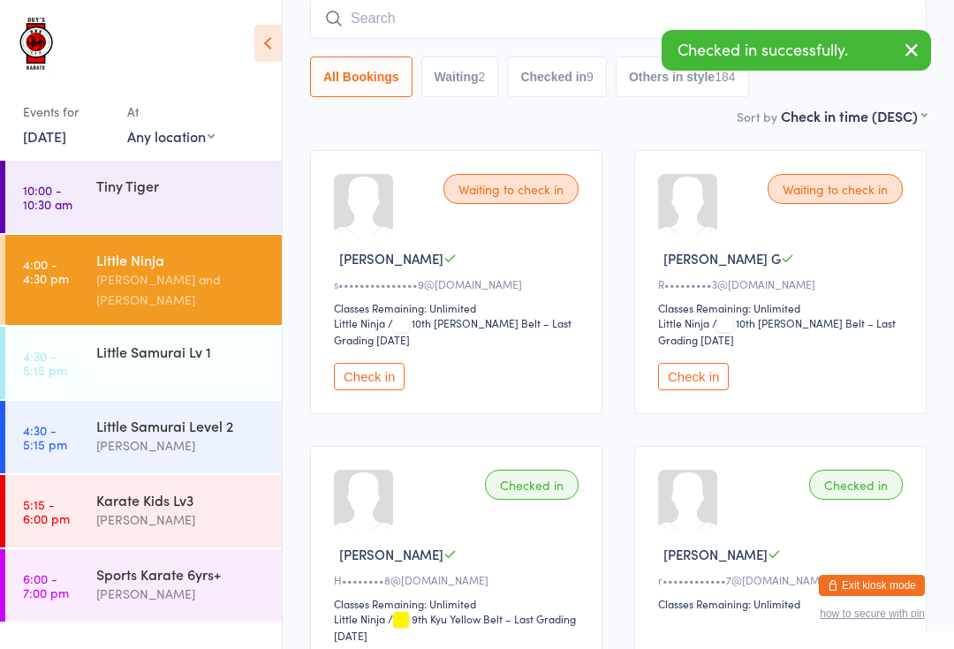
click at [460, 17] on input "search" at bounding box center [618, 18] width 616 height 41
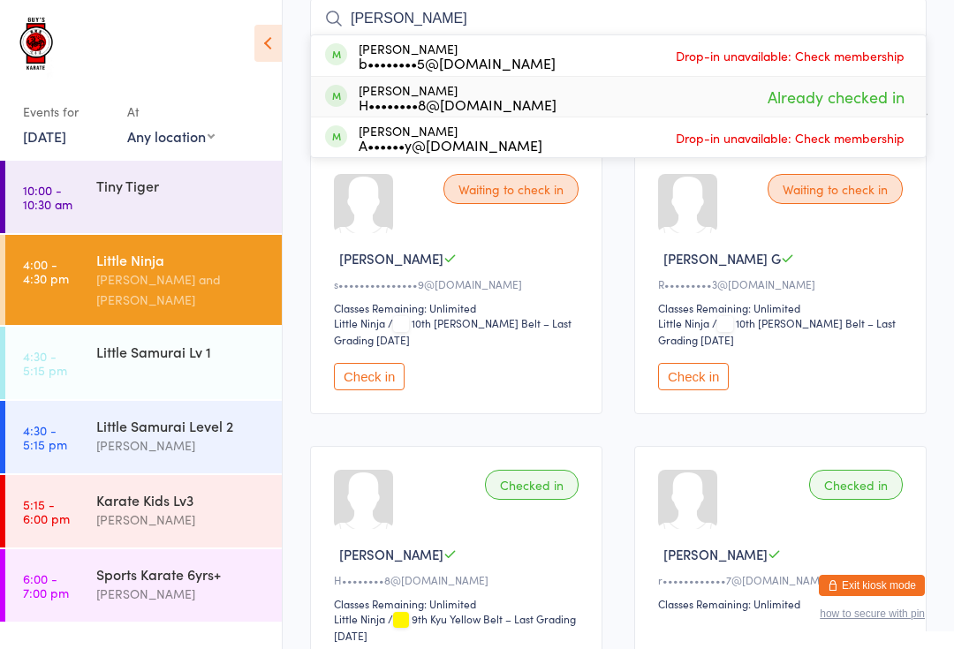
type input "[PERSON_NAME]"
click at [427, 88] on div "[PERSON_NAME] H••••••••8@[DOMAIN_NAME]" at bounding box center [458, 97] width 198 height 28
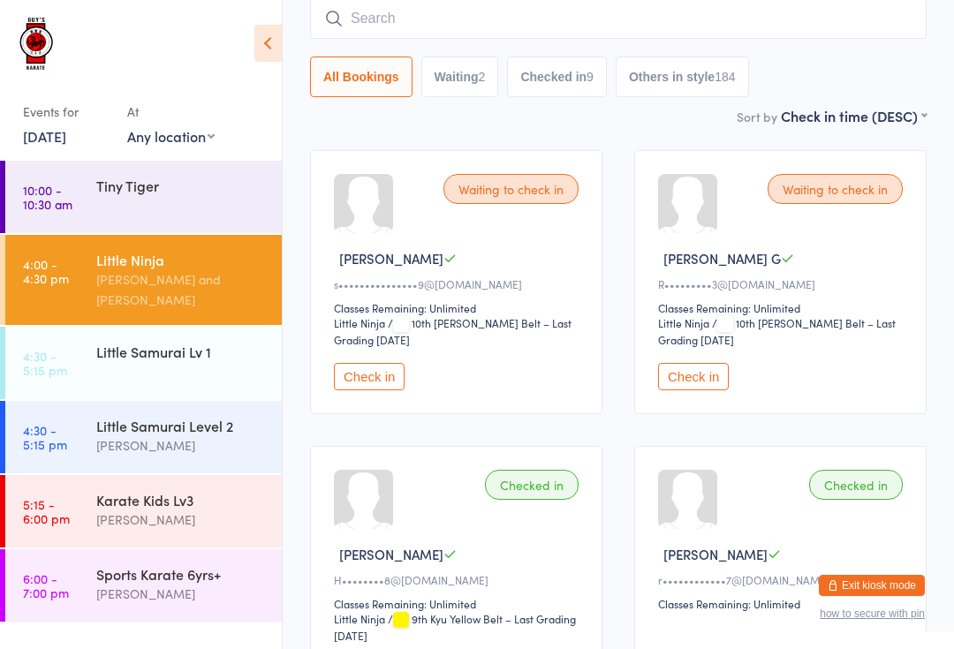
click at [125, 348] on div "Little Samurai Lv 1" at bounding box center [188, 351] width 185 height 49
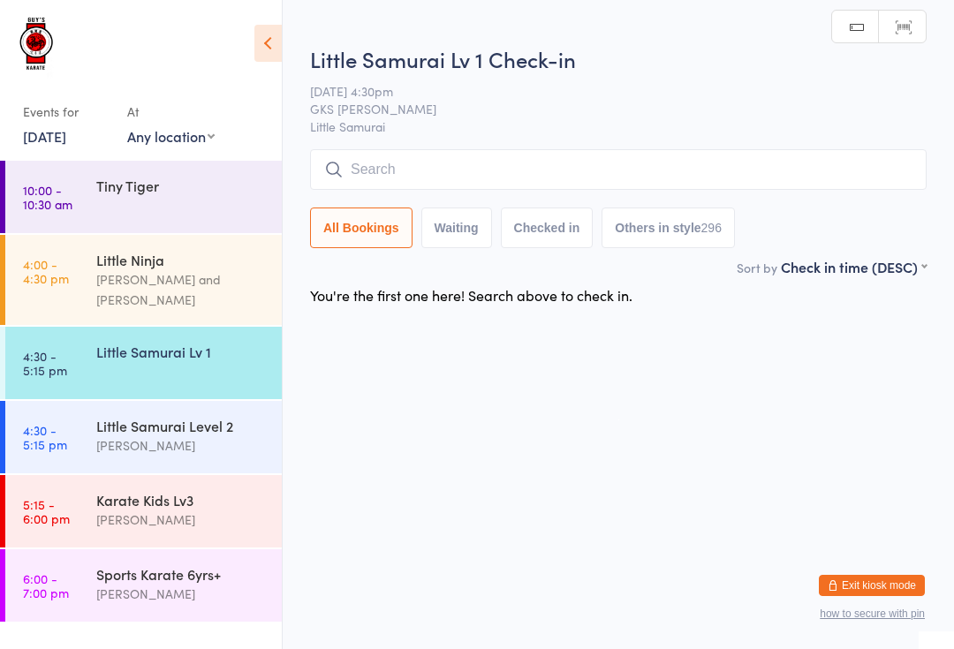
click at [524, 181] on input "search" at bounding box center [618, 169] width 616 height 41
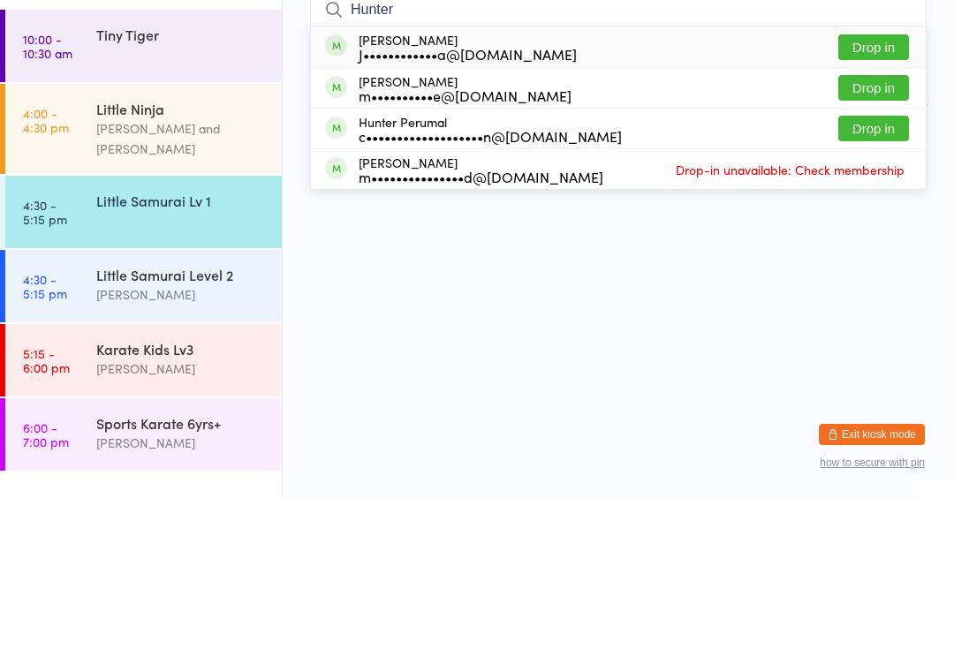
type input "Hunter"
click at [877, 267] on button "Drop in" at bounding box center [873, 280] width 71 height 26
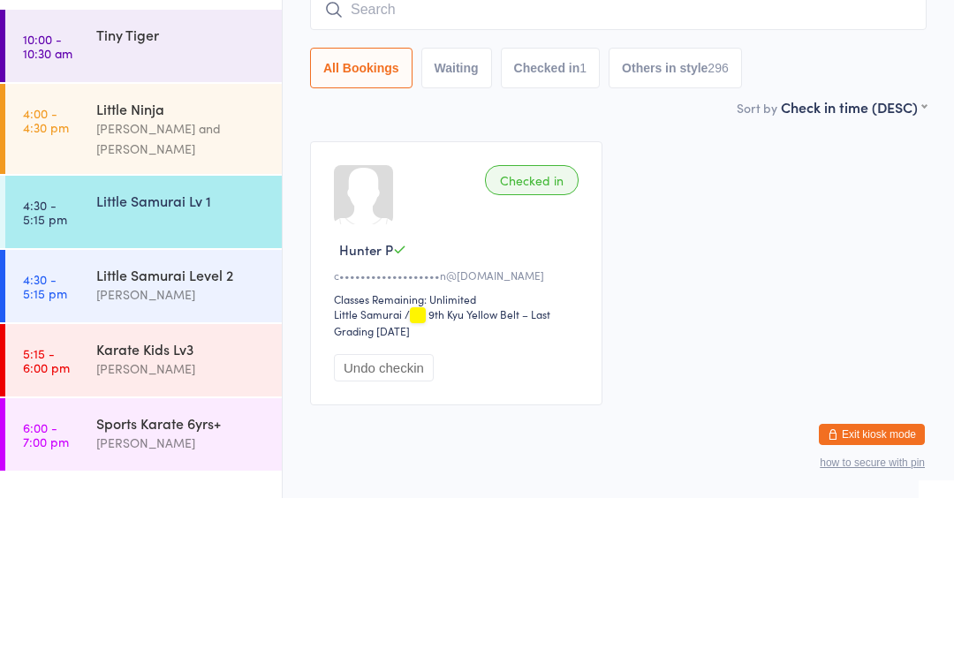
click at [155, 342] on div "Little Samurai Lv 1" at bounding box center [181, 351] width 170 height 19
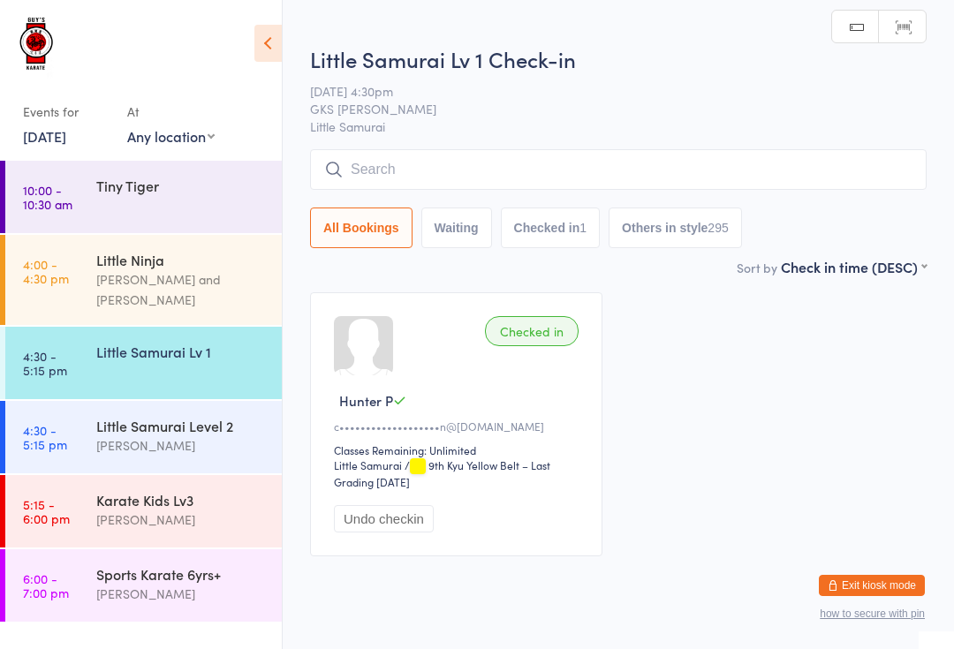
click at [429, 160] on input "search" at bounding box center [618, 169] width 616 height 41
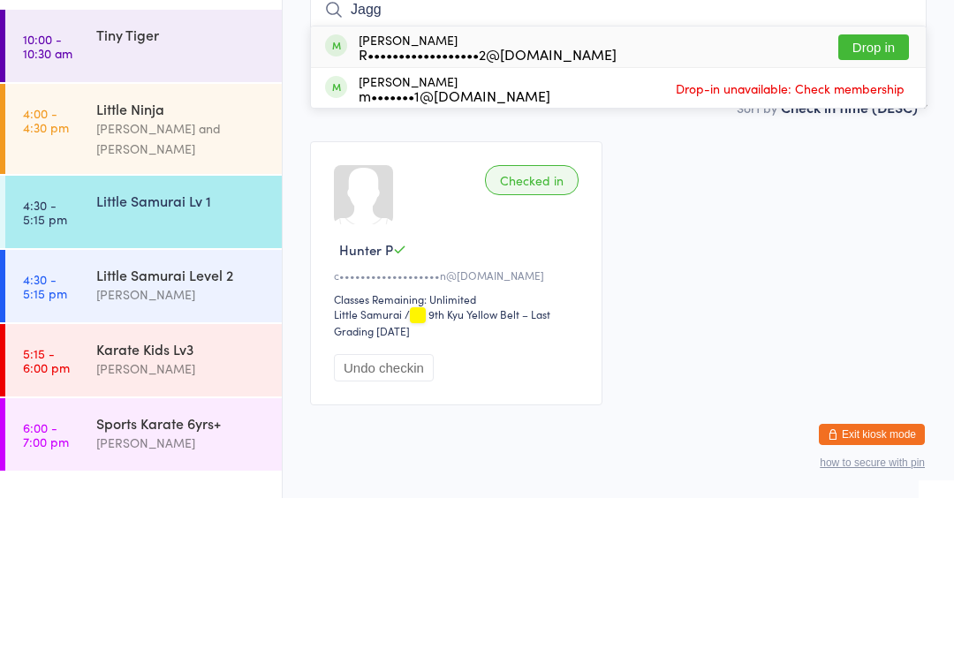
type input "Jagg"
click at [522, 178] on div "[PERSON_NAME] R••••••••••••••••••2@[DOMAIN_NAME] Drop in" at bounding box center [618, 198] width 615 height 41
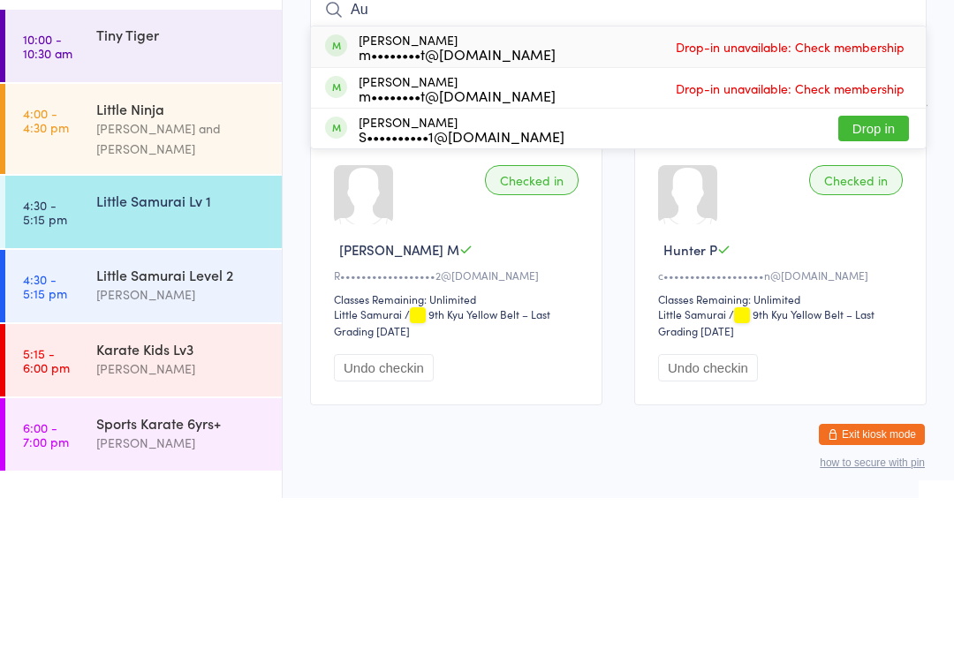
type input "A"
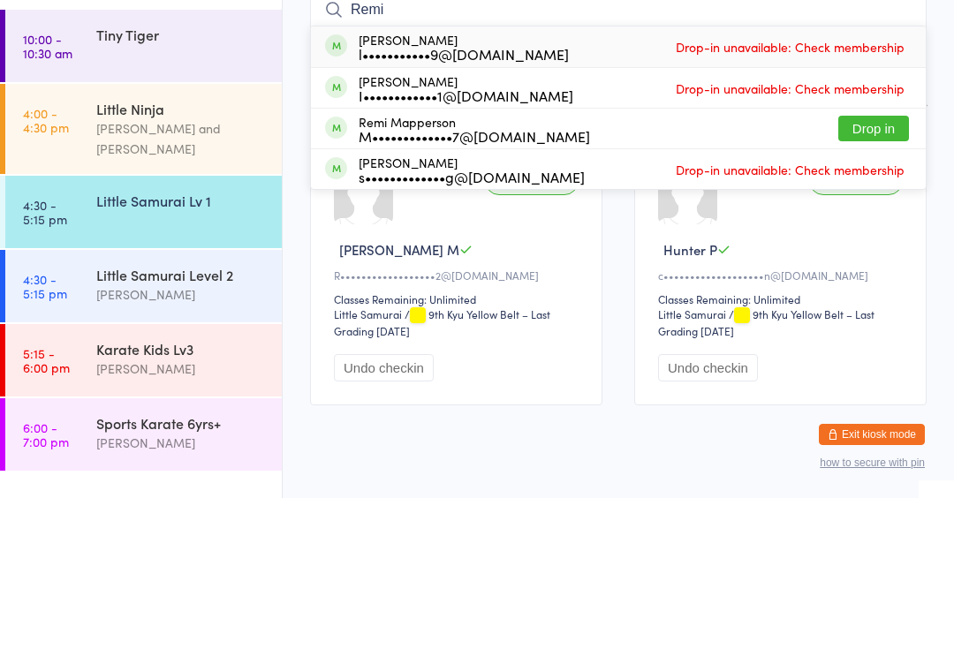
type input "Remi"
click at [896, 267] on button "Drop in" at bounding box center [873, 280] width 71 height 26
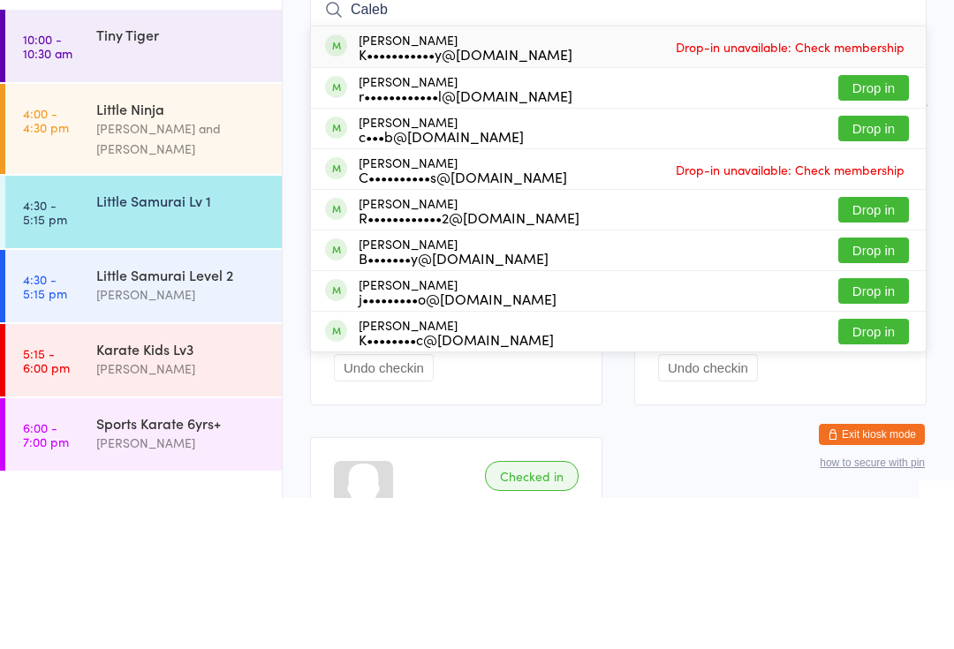
type input "Caleb"
click at [888, 226] on button "Drop in" at bounding box center [873, 239] width 71 height 26
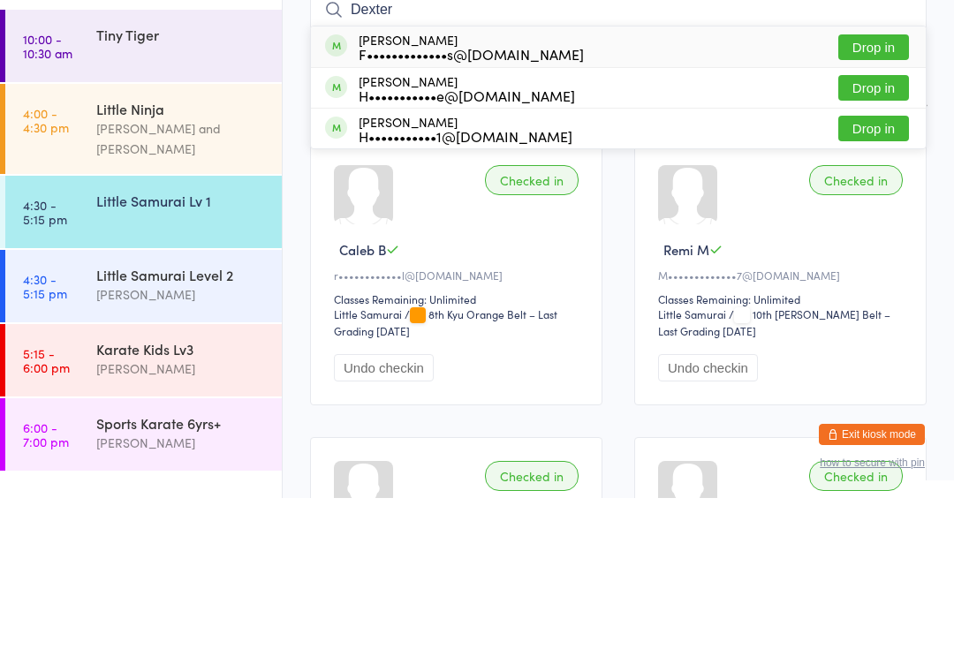
type input "Dexter"
click at [876, 185] on button "Drop in" at bounding box center [873, 198] width 71 height 26
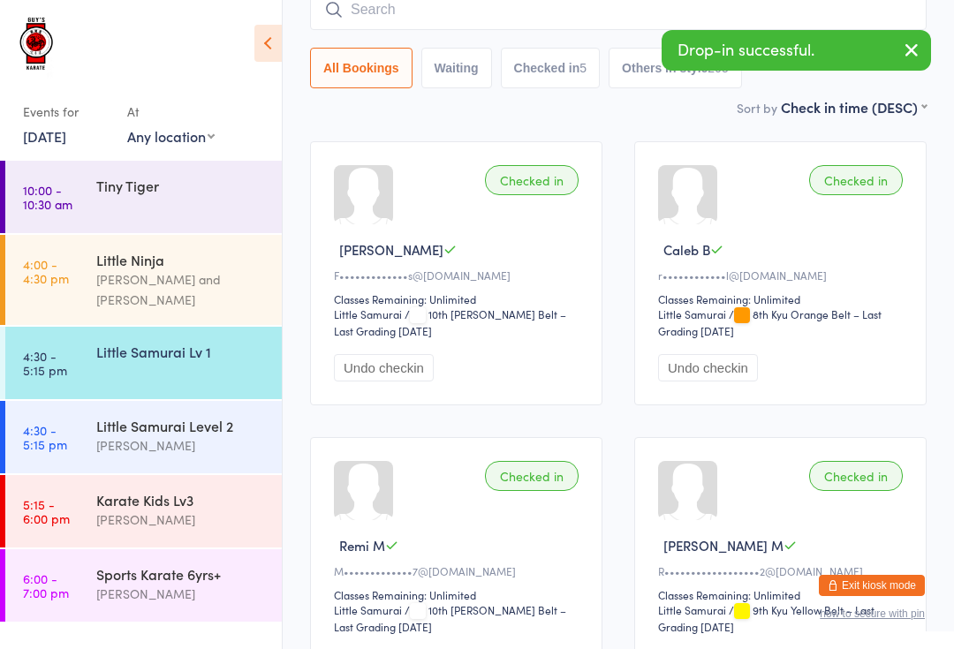
click at [593, 21] on input "search" at bounding box center [618, 9] width 616 height 41
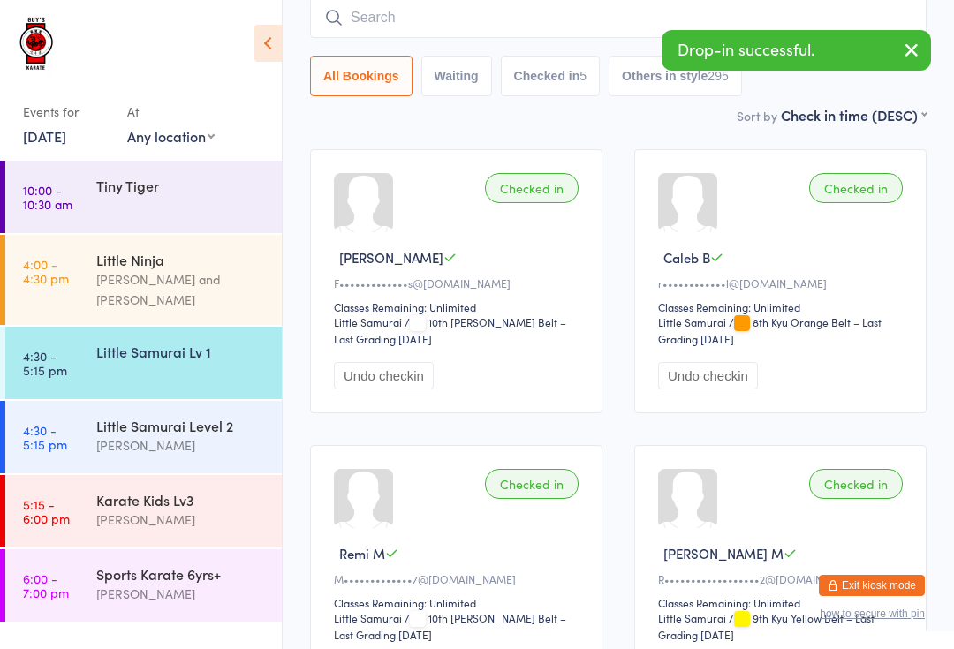
scroll to position [142, 0]
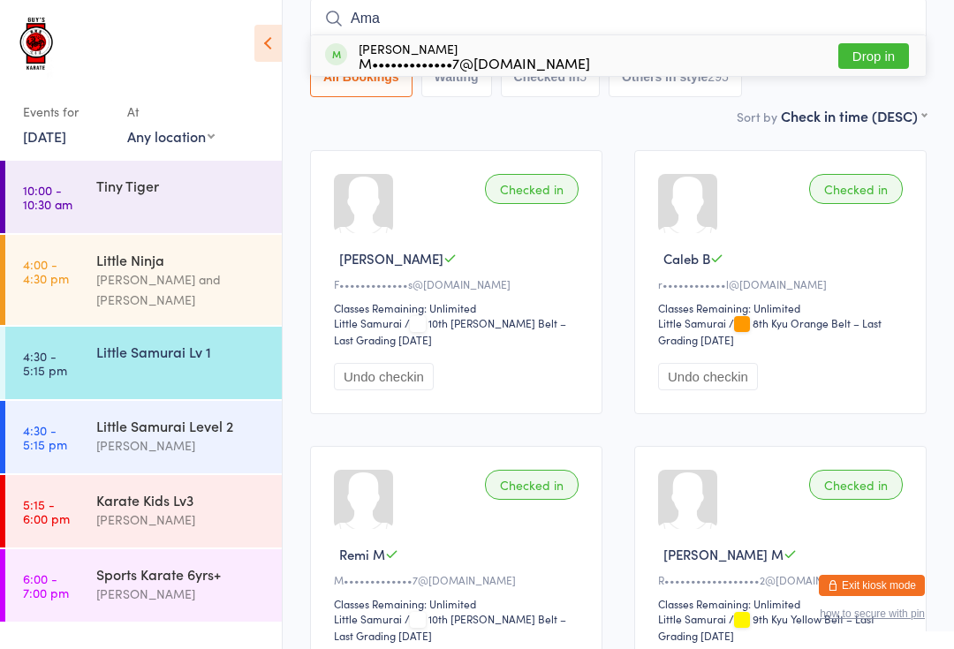
type input "Amah"
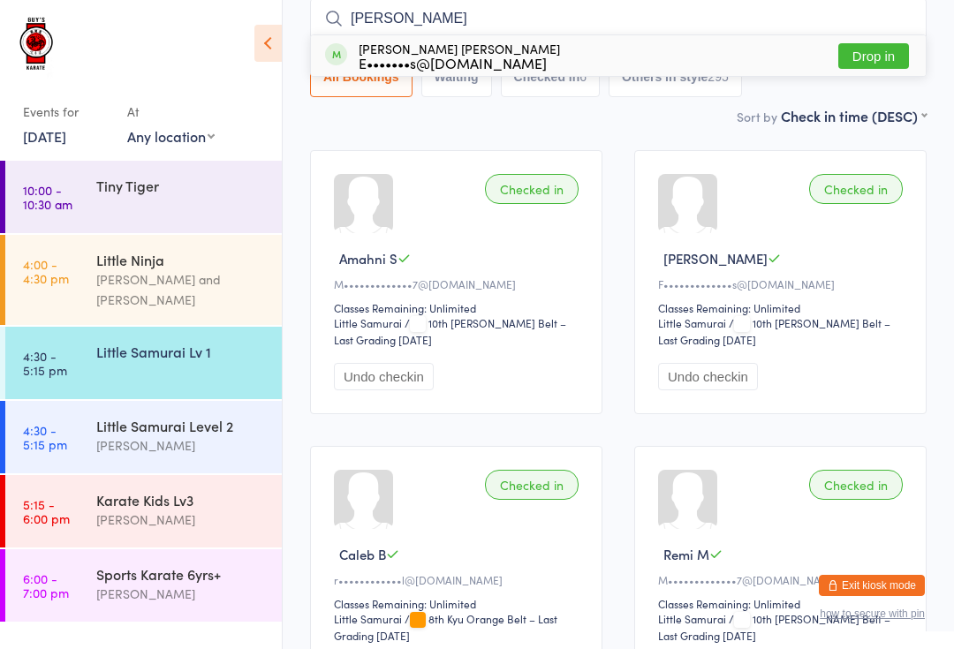
type input "[PERSON_NAME]"
click at [464, 43] on div "[PERSON_NAME] [PERSON_NAME] E•••••••s@[DOMAIN_NAME]" at bounding box center [459, 56] width 201 height 28
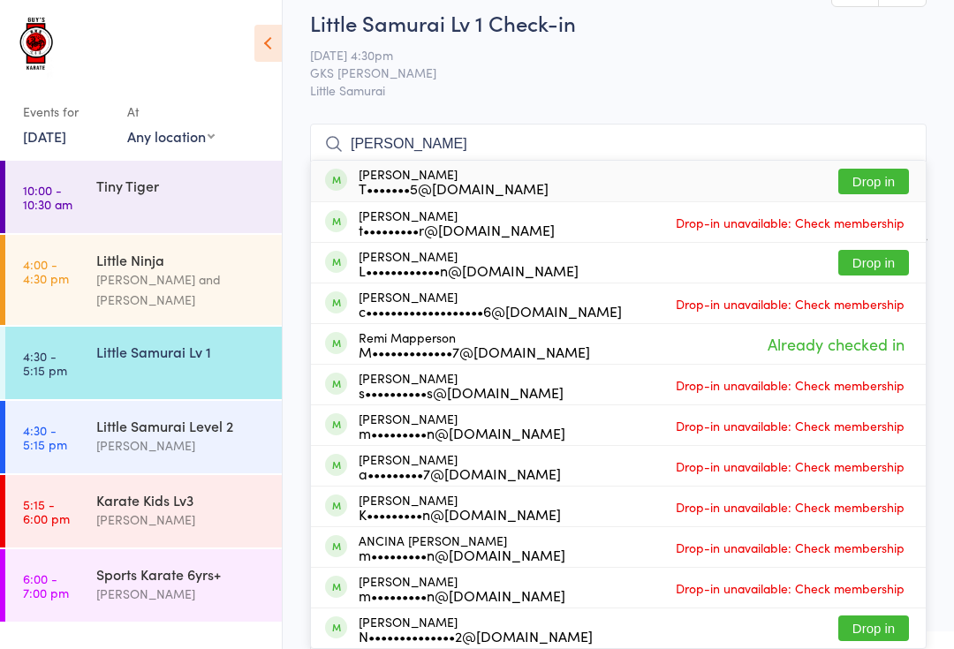
scroll to position [0, 0]
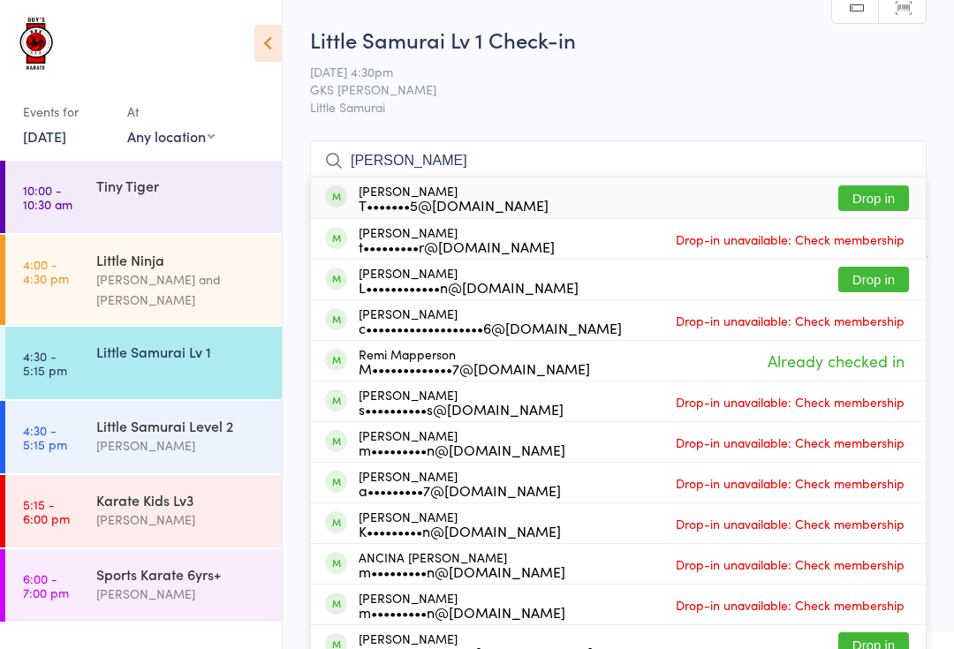
click at [542, 155] on input "[PERSON_NAME]" at bounding box center [618, 160] width 616 height 41
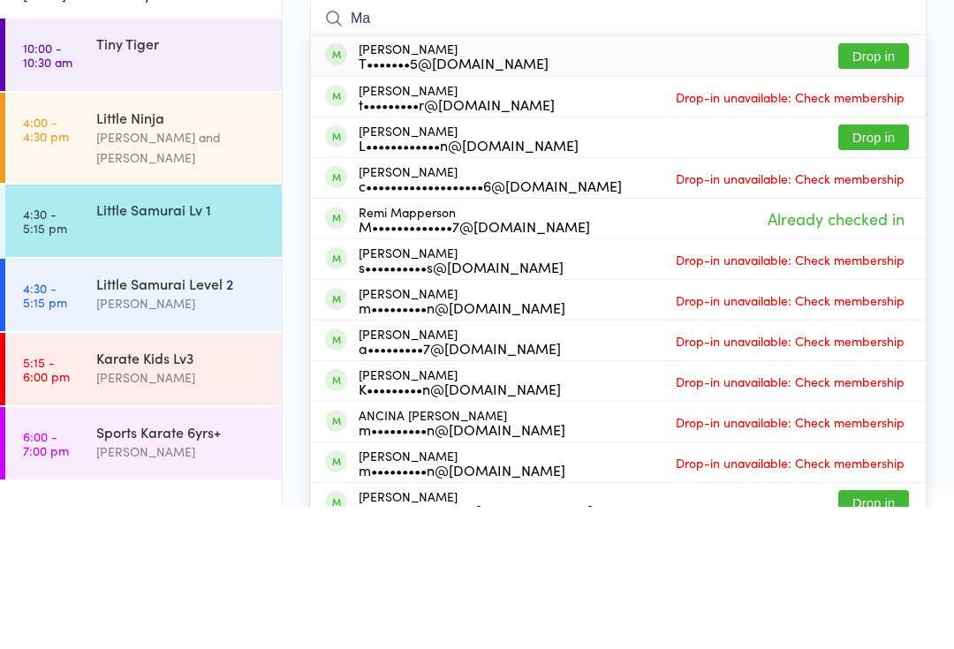
type input "M"
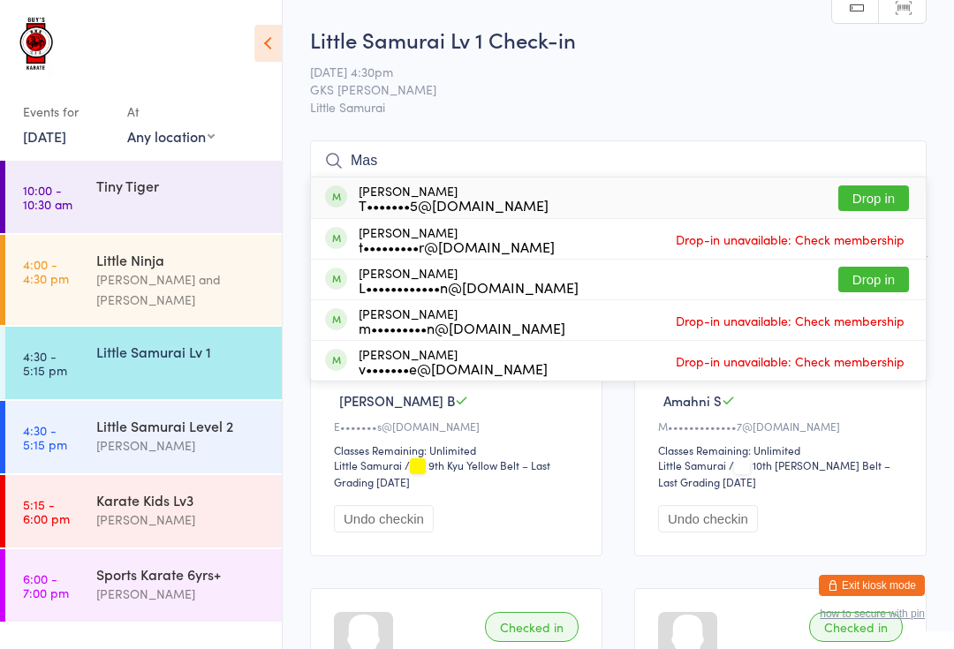
type input "Mas"
click at [728, 185] on div "[PERSON_NAME] T•••••••5@[DOMAIN_NAME] Drop in" at bounding box center [618, 198] width 615 height 41
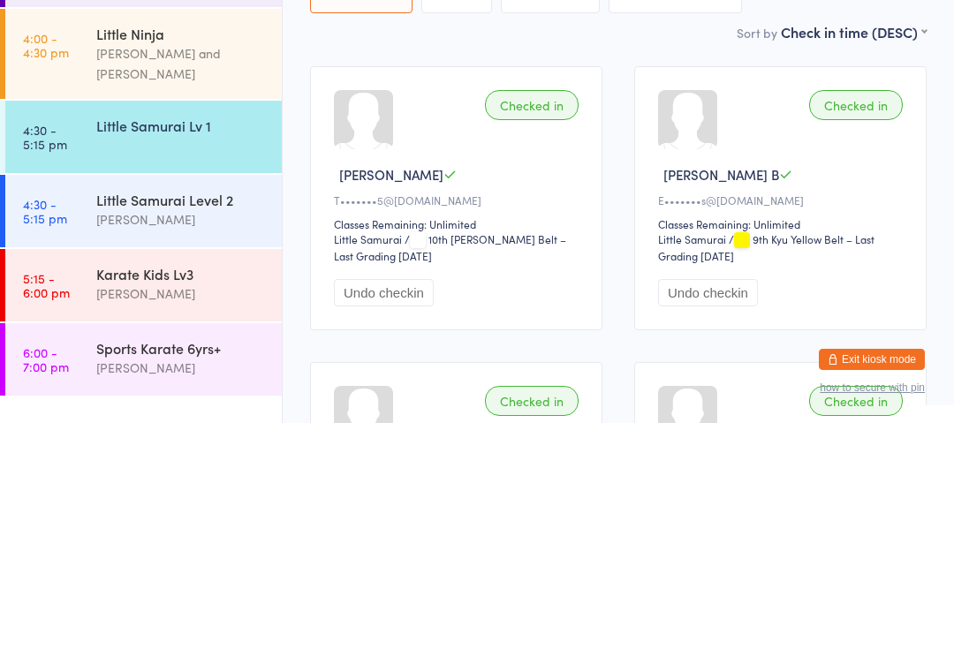
click at [220, 416] on div "Little Samurai Level 2" at bounding box center [181, 425] width 170 height 19
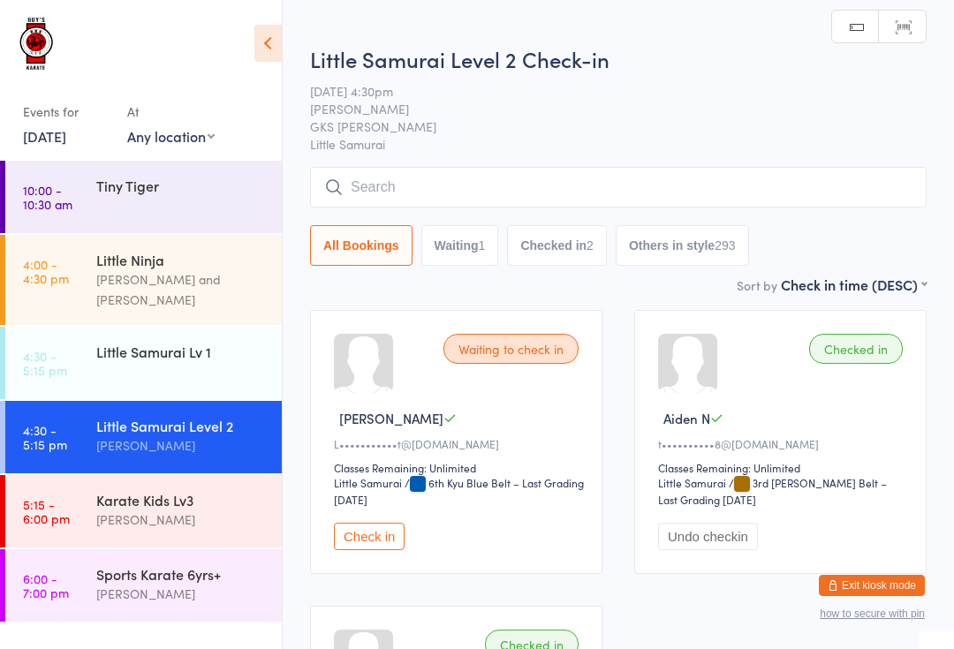
click at [873, 198] on input "search" at bounding box center [618, 187] width 616 height 41
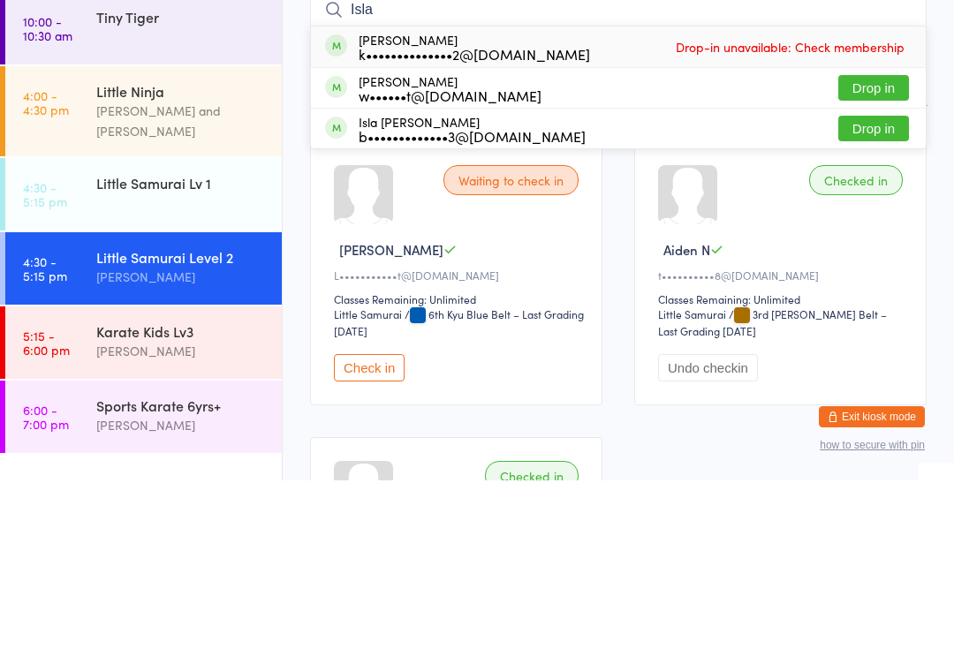
type input "Isla"
click at [879, 284] on button "Drop in" at bounding box center [873, 297] width 71 height 26
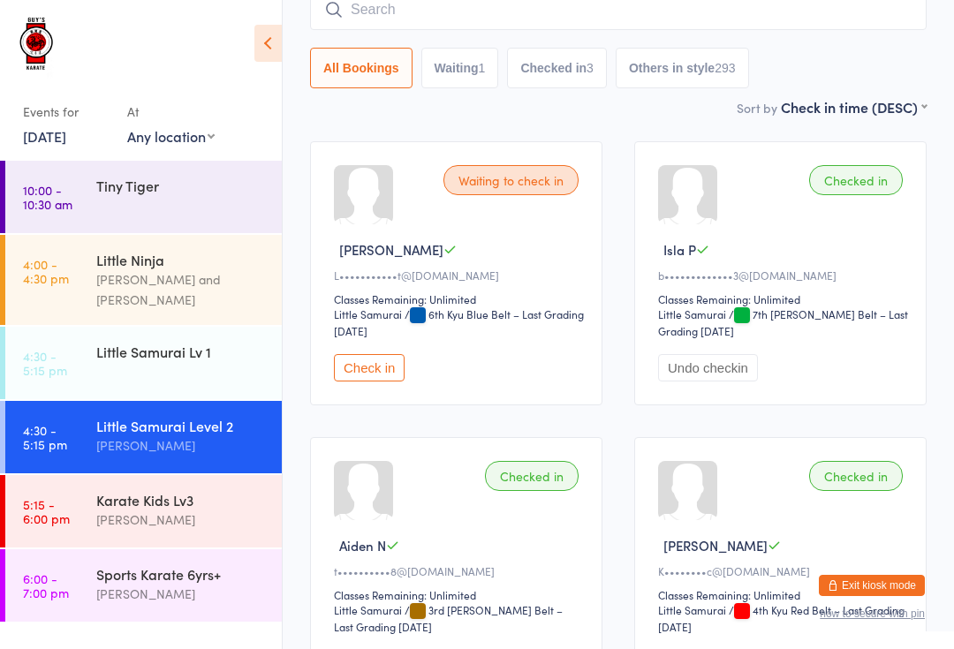
click at [183, 351] on div "Little Samurai Lv 1" at bounding box center [188, 351] width 185 height 49
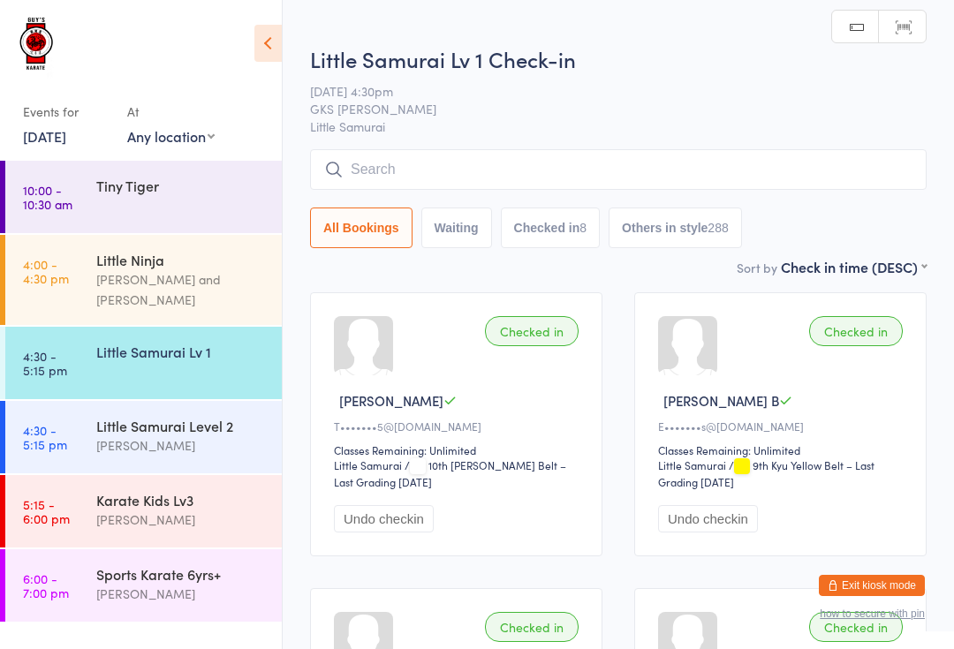
click at [465, 168] on input "search" at bounding box center [618, 169] width 616 height 41
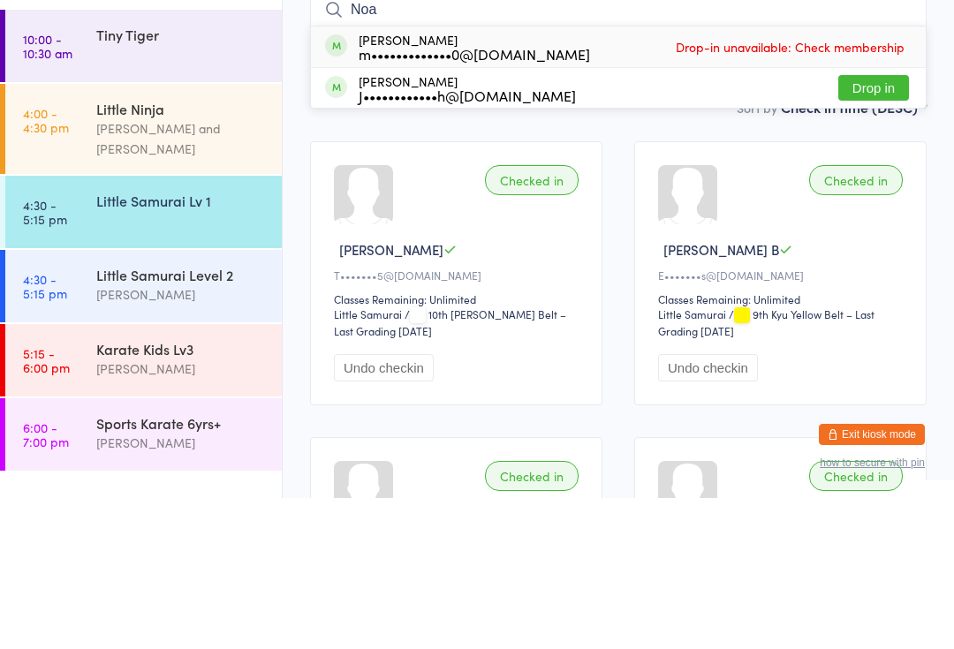
type input "Noa"
click at [879, 226] on button "Drop in" at bounding box center [873, 239] width 71 height 26
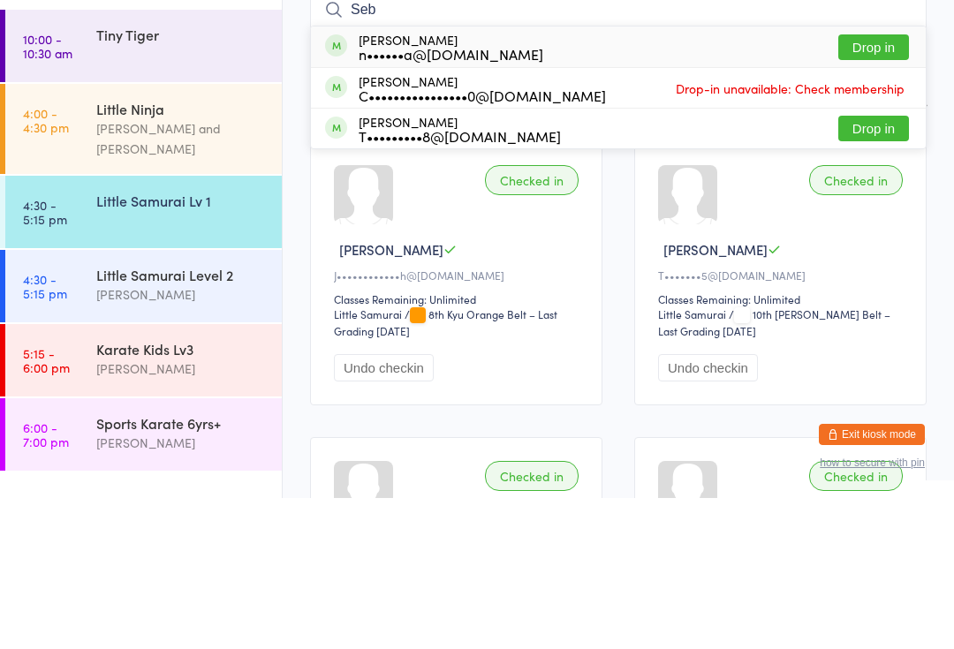
type input "Seb"
click at [496, 198] on div "n••••••a@[DOMAIN_NAME]" at bounding box center [451, 205] width 185 height 14
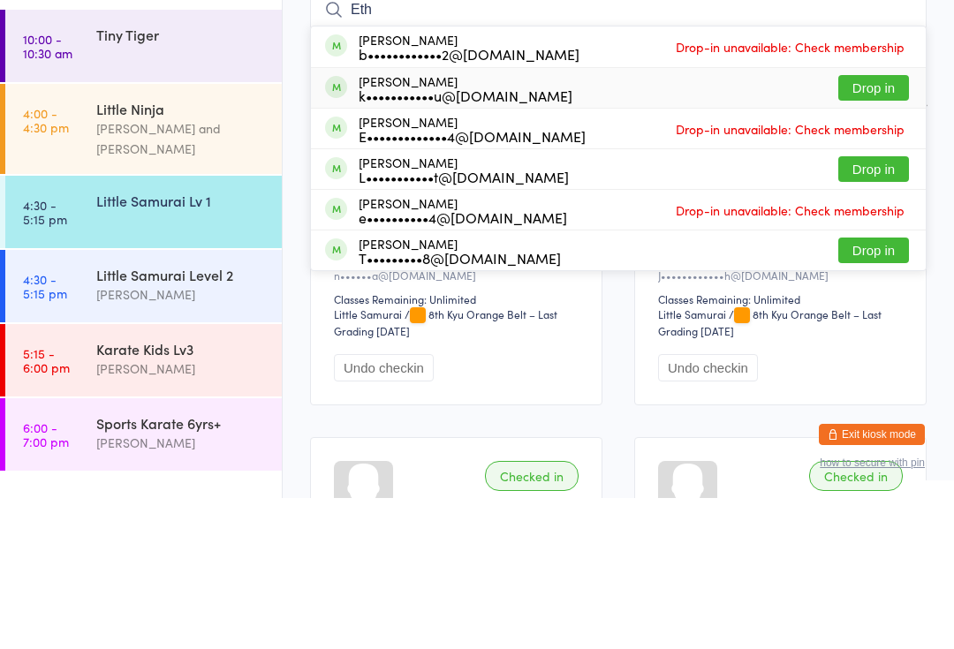
type input "Eth"
click at [457, 239] on div "k•••••••••••u@[DOMAIN_NAME]" at bounding box center [466, 246] width 214 height 14
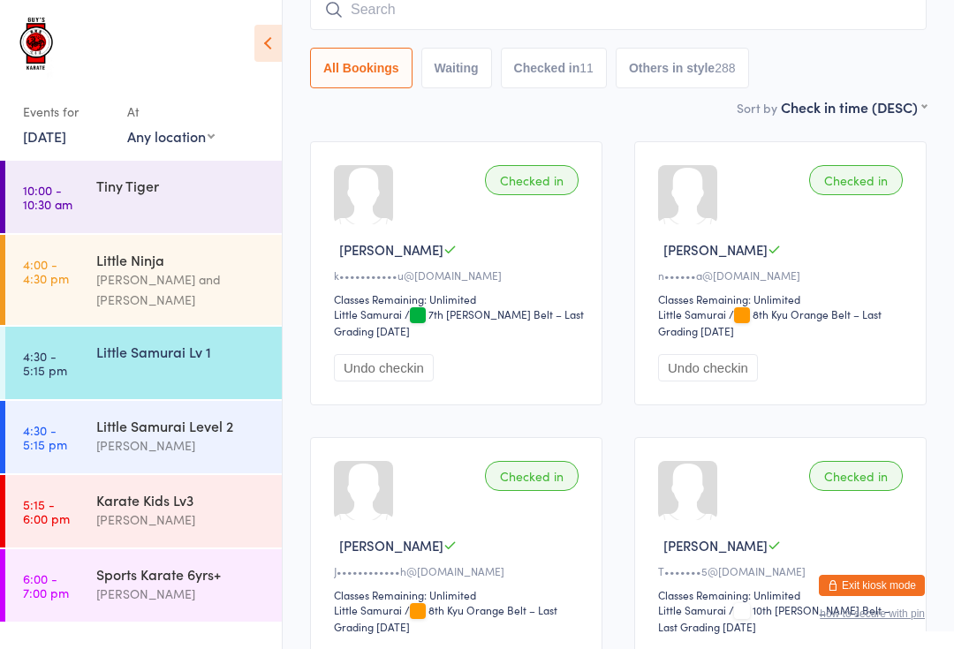
click at [488, 7] on input "search" at bounding box center [618, 9] width 616 height 41
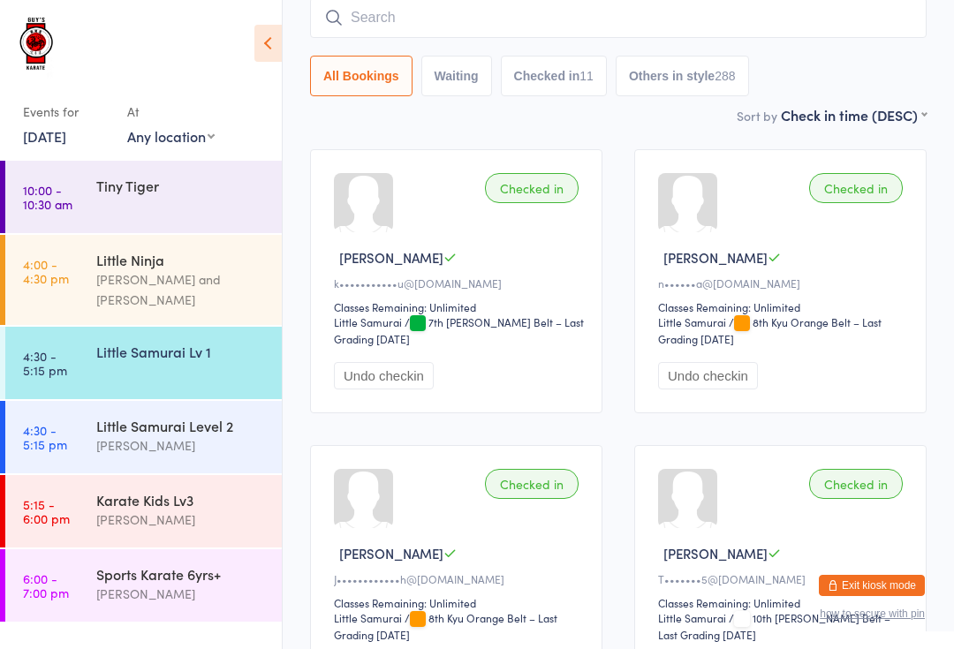
scroll to position [142, 0]
click at [453, 33] on input "search" at bounding box center [618, 18] width 616 height 41
click at [423, 177] on div "Checked in [PERSON_NAME] W k•••••••••••u@[DOMAIN_NAME] Classes Remaining: Unlim…" at bounding box center [456, 282] width 292 height 264
click at [144, 327] on div "Little Samurai Lv 1" at bounding box center [188, 351] width 185 height 49
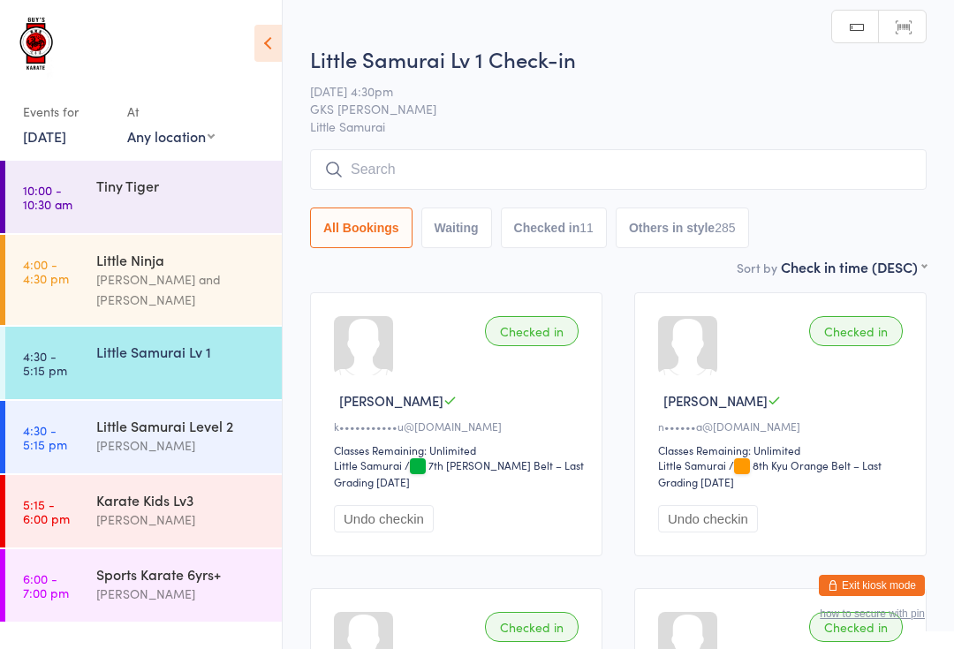
click at [744, 156] on input "search" at bounding box center [618, 169] width 616 height 41
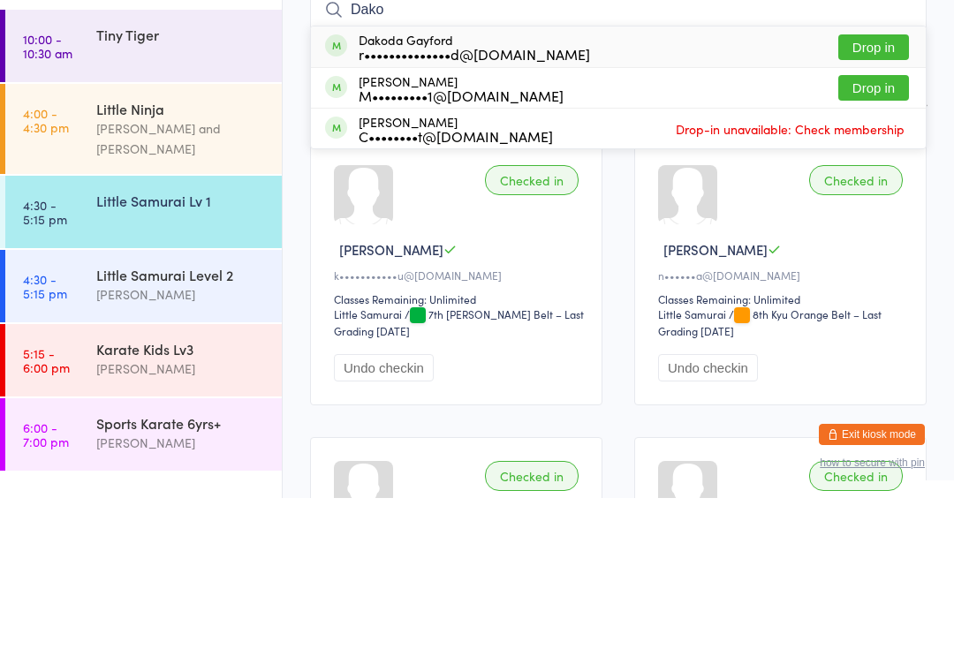
type input "Dako"
click at [876, 226] on button "Drop in" at bounding box center [873, 239] width 71 height 26
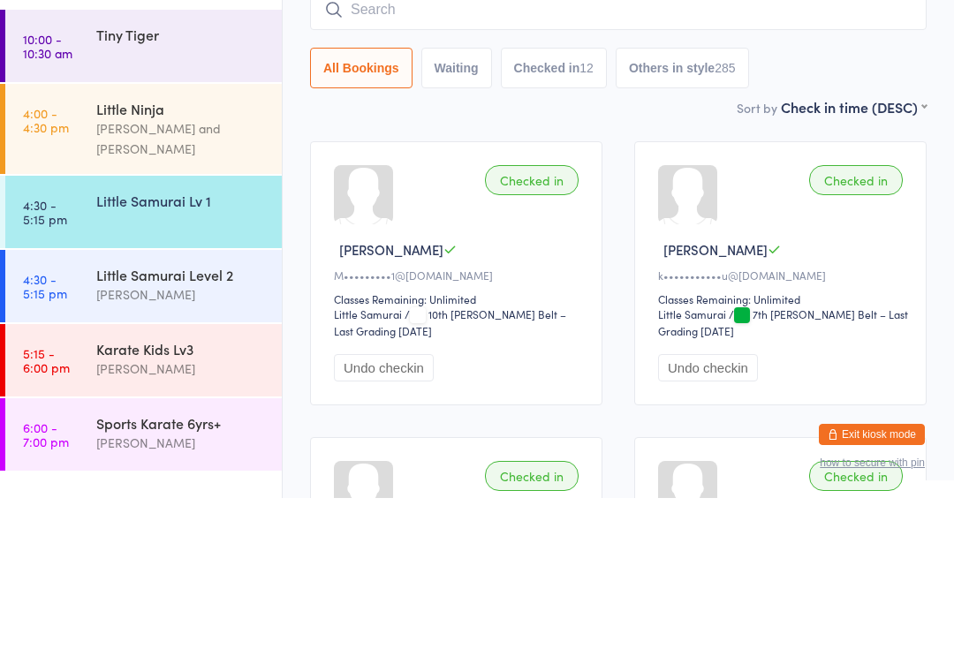
click at [223, 416] on div "Little Samurai Level 2" at bounding box center [181, 425] width 170 height 19
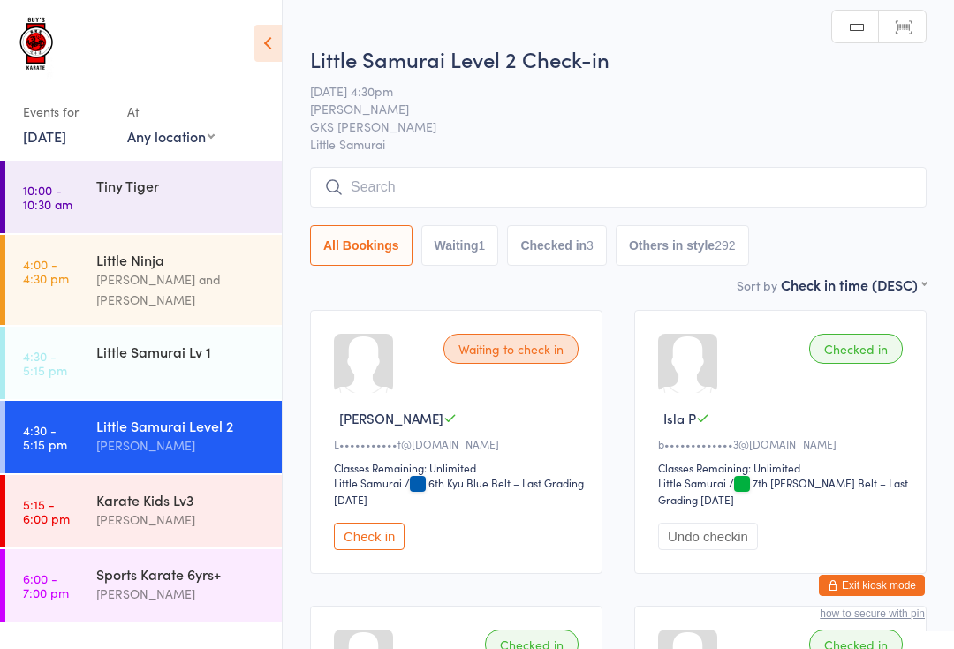
click at [409, 182] on input "search" at bounding box center [618, 187] width 616 height 41
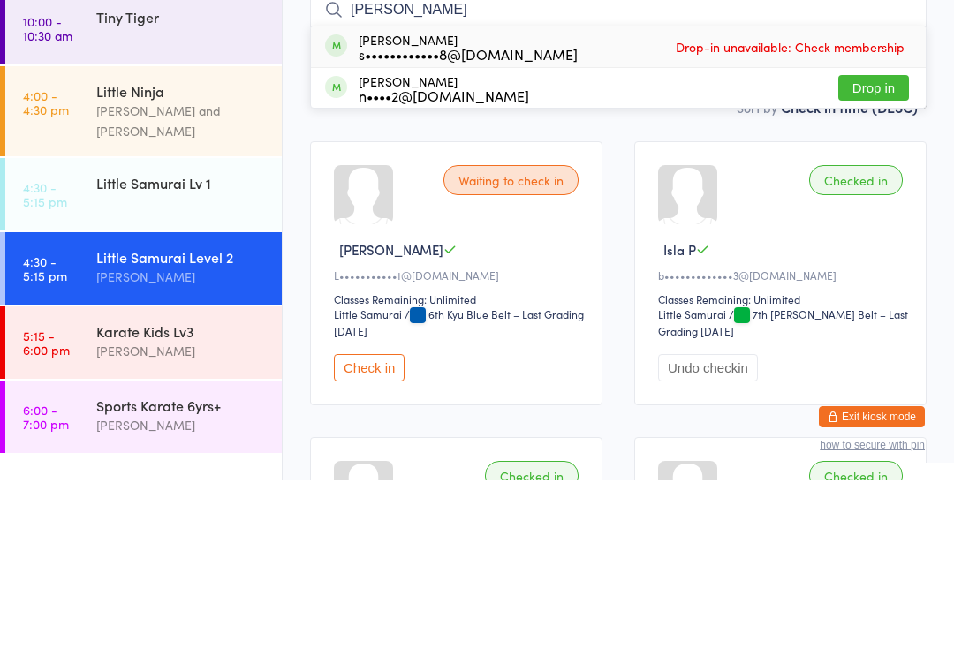
type input "[PERSON_NAME]"
click at [874, 244] on button "Drop in" at bounding box center [873, 257] width 71 height 26
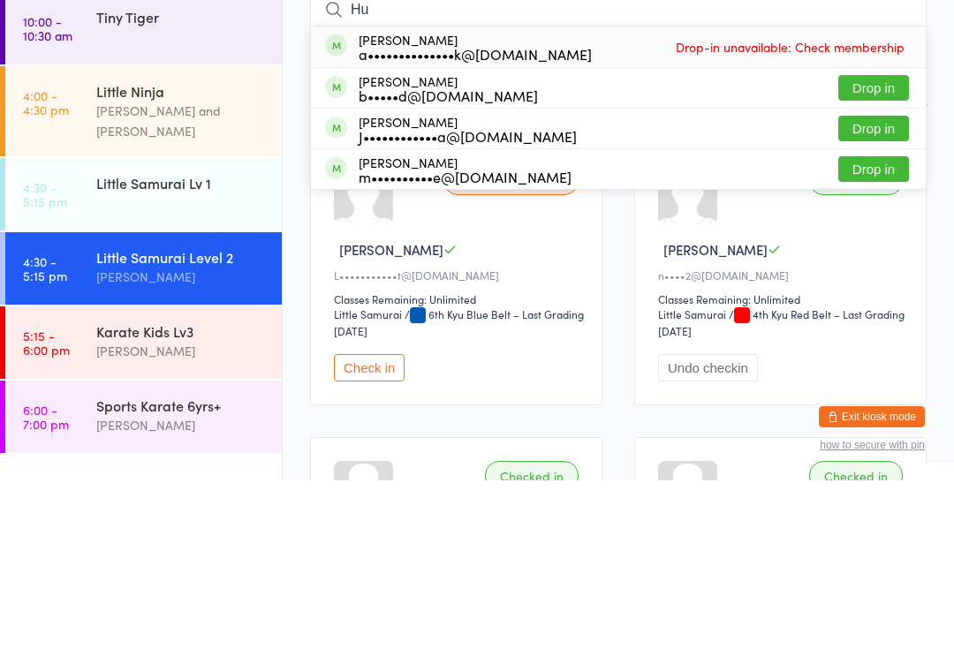
type input "Hu"
click at [871, 284] on button "Drop in" at bounding box center [873, 297] width 71 height 26
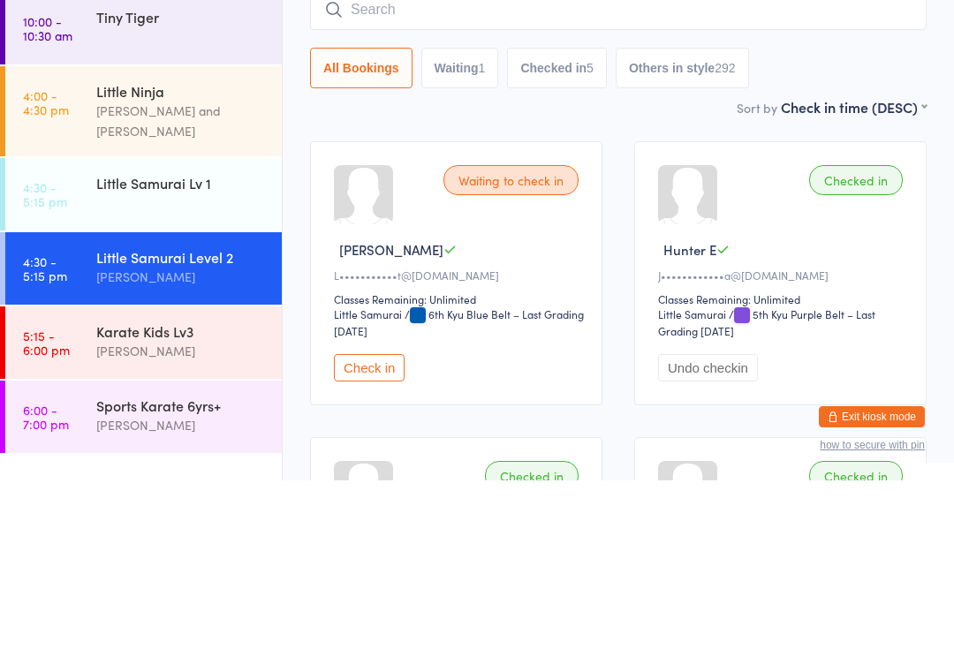
click at [202, 342] on div "Little Samurai Lv 1" at bounding box center [181, 351] width 170 height 19
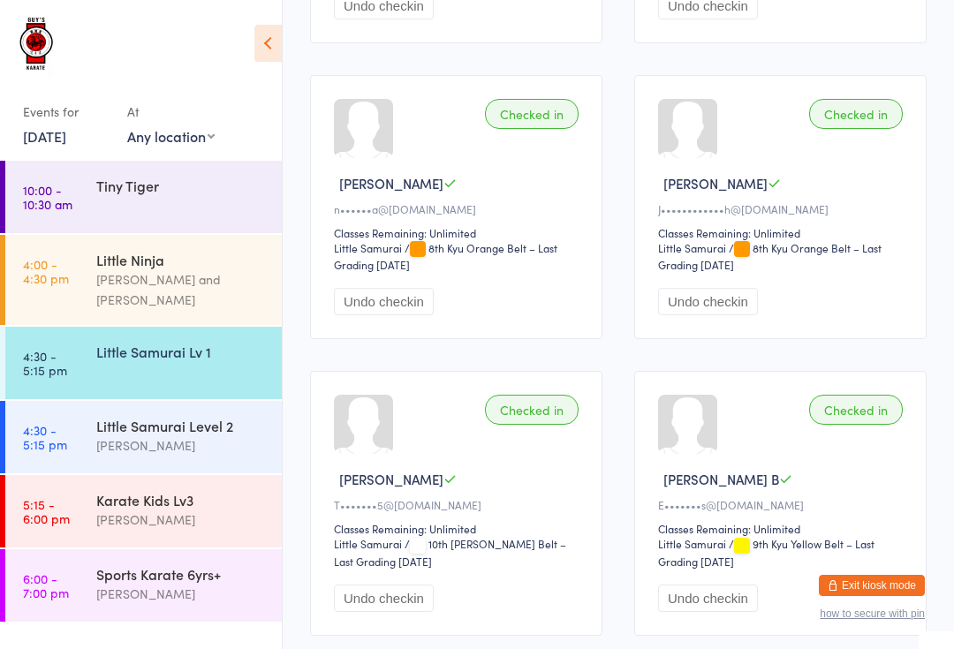
scroll to position [506, 0]
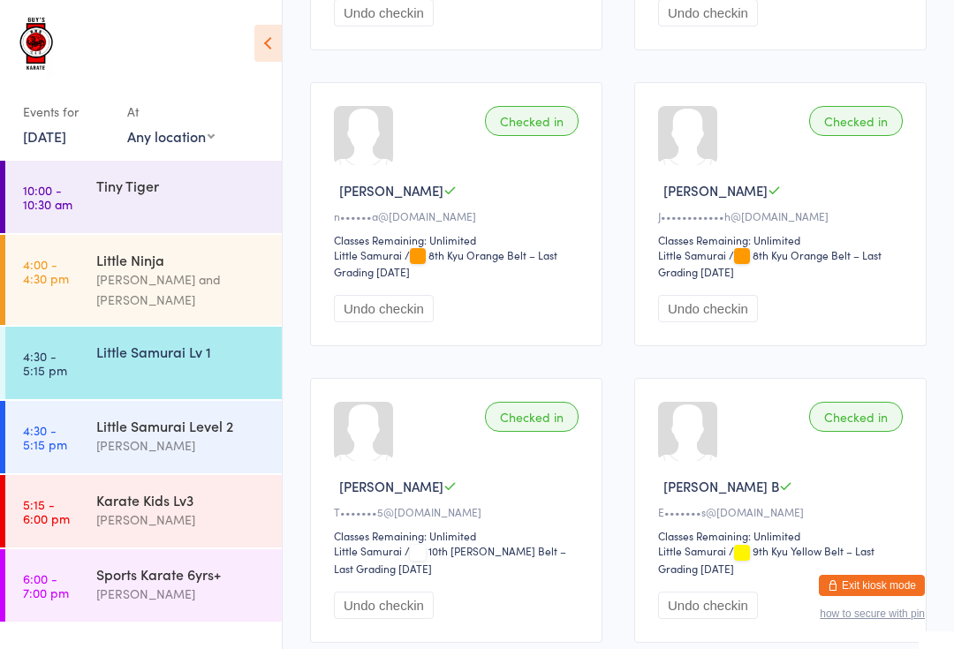
click at [187, 439] on div "[PERSON_NAME]" at bounding box center [181, 445] width 170 height 20
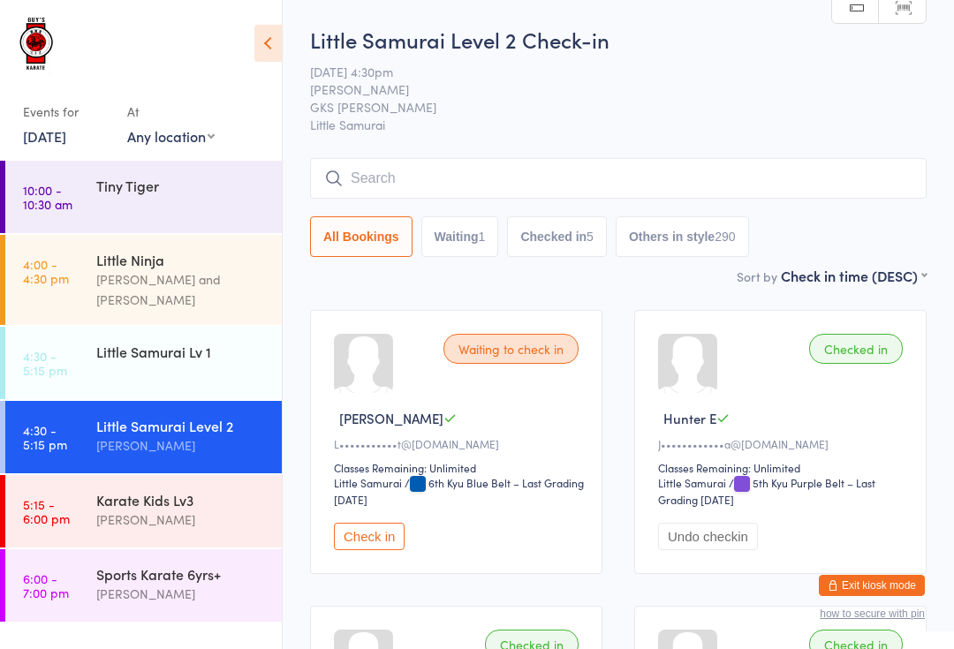
click at [442, 169] on input "search" at bounding box center [618, 178] width 616 height 41
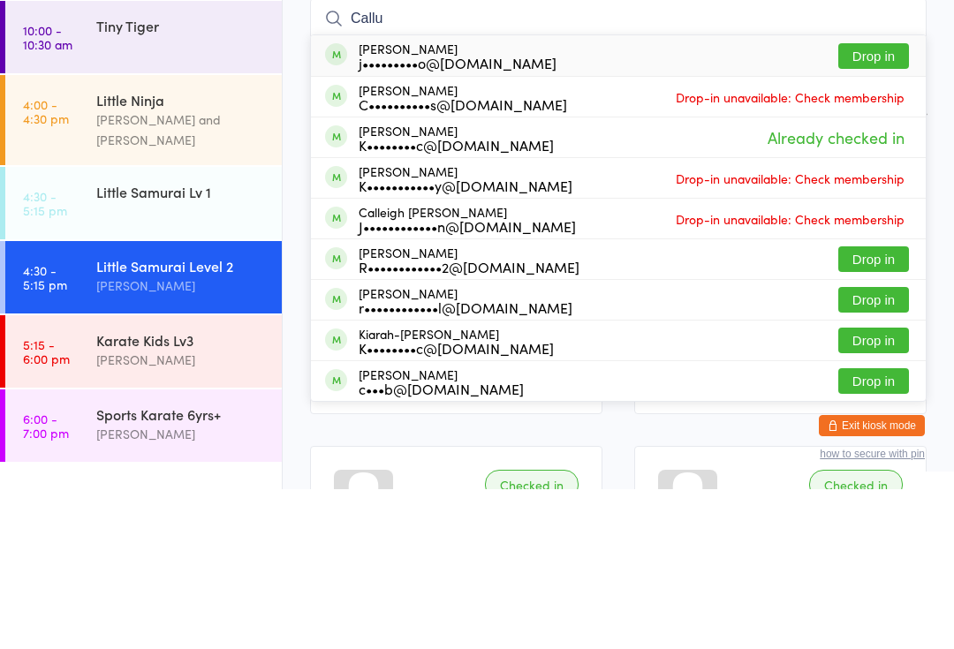
type input "Callu"
click at [884, 203] on button "Drop in" at bounding box center [873, 216] width 71 height 26
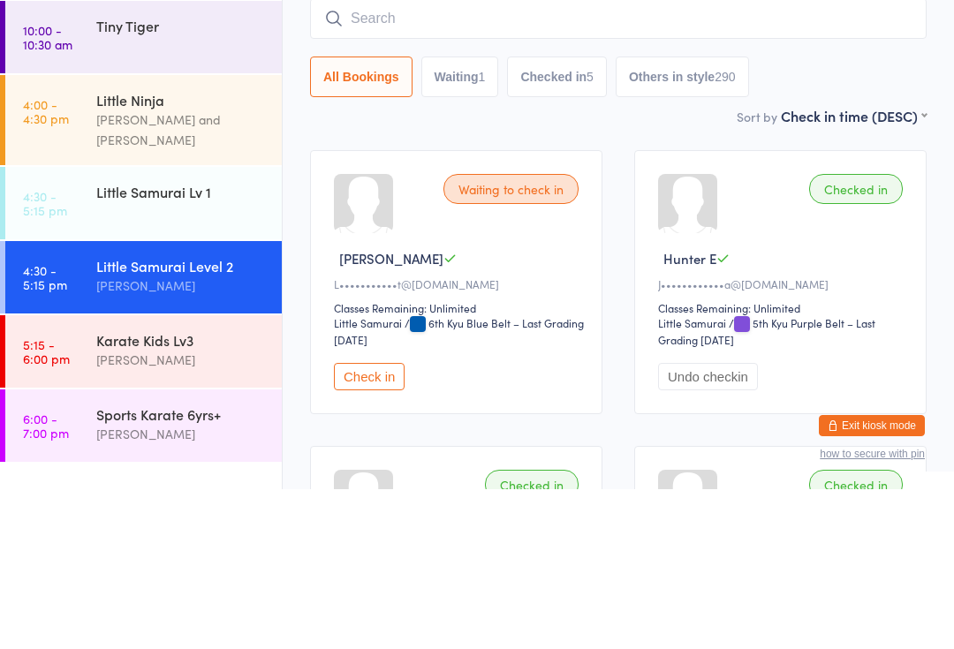
scroll to position [160, 0]
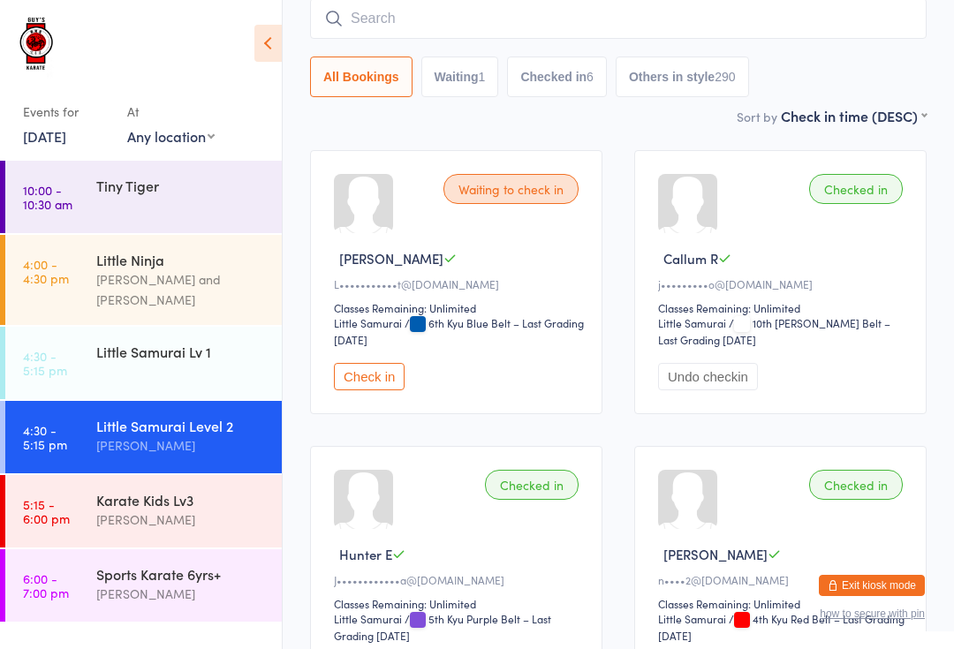
click at [397, 16] on input "search" at bounding box center [618, 18] width 616 height 41
click at [516, 25] on input "search" at bounding box center [618, 18] width 616 height 41
click at [540, 122] on div "Sort by Check in time (DESC) First name (ASC) First name (DESC) Last name (ASC)…" at bounding box center [618, 115] width 616 height 19
click at [212, 475] on div "Karate Kids Lv3 [PERSON_NAME]" at bounding box center [188, 510] width 185 height 70
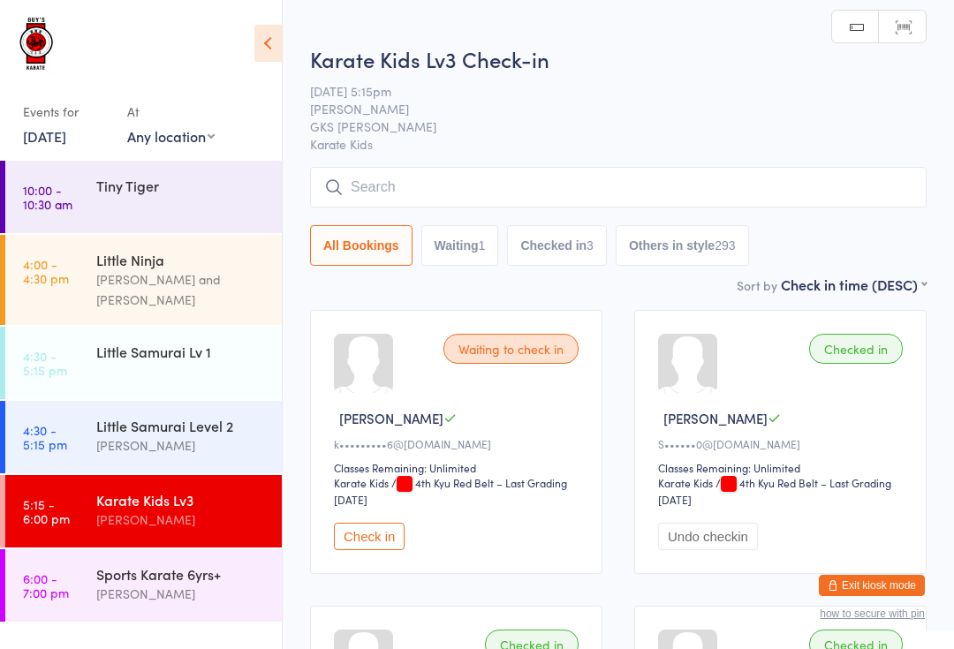
click at [512, 178] on input "search" at bounding box center [618, 187] width 616 height 41
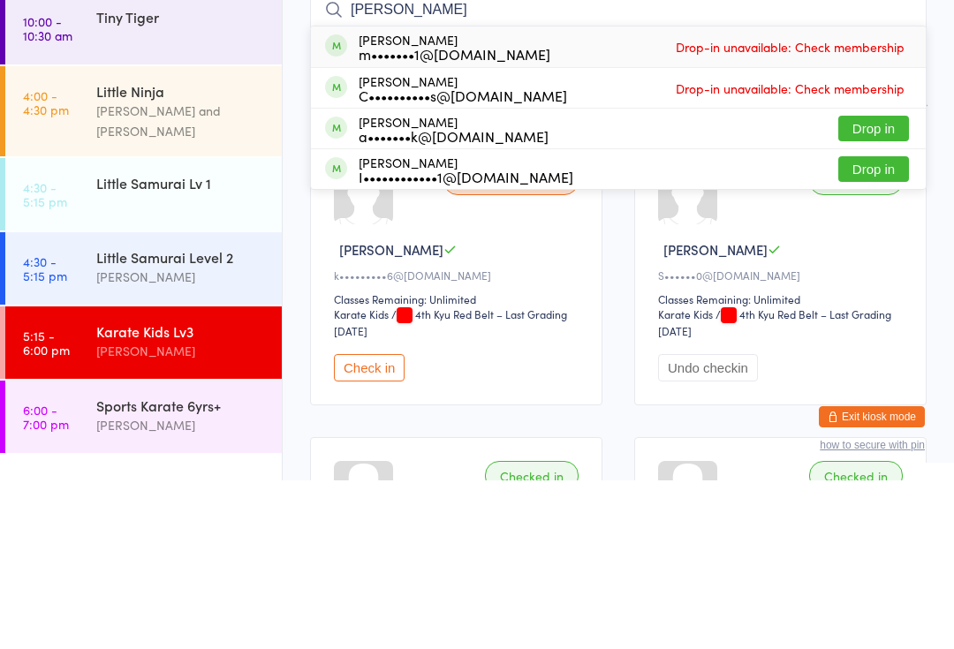
type input "[PERSON_NAME]"
click at [866, 284] on button "Drop in" at bounding box center [873, 297] width 71 height 26
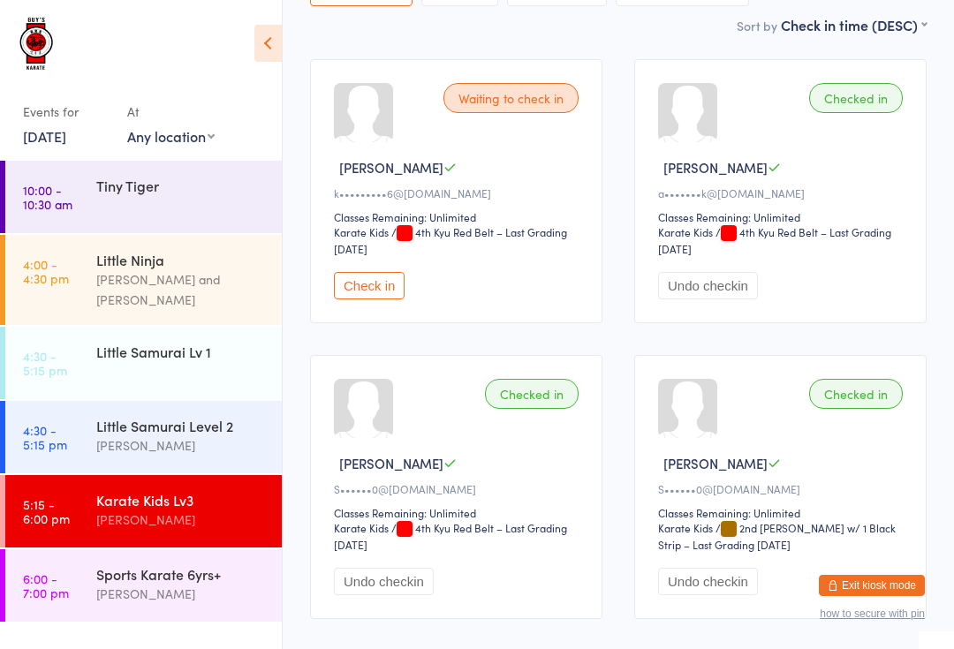
scroll to position [263, 0]
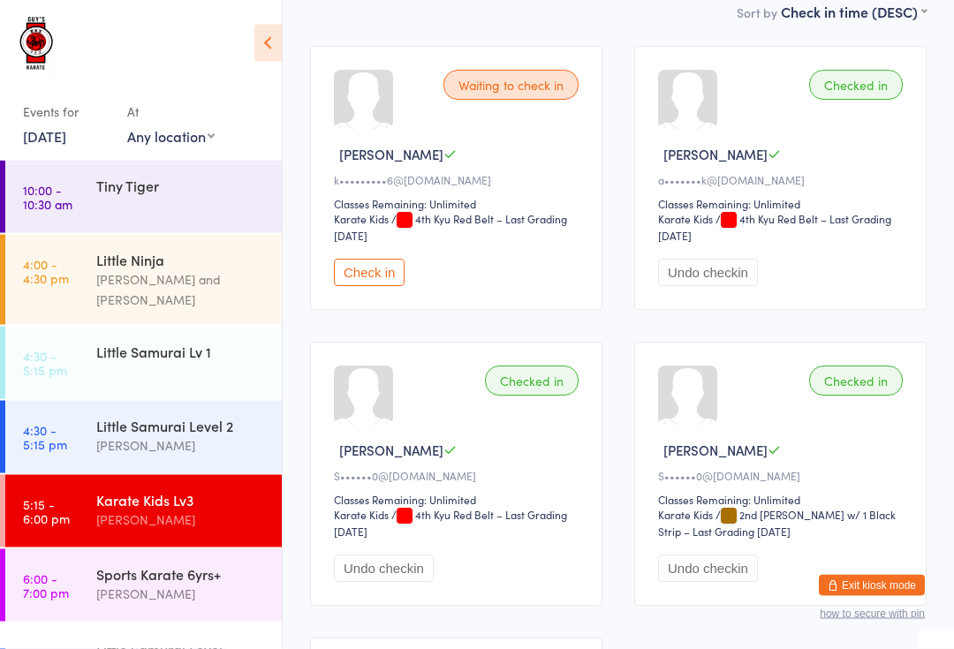
click at [248, 416] on div "Little Samurai Level 2" at bounding box center [181, 425] width 170 height 19
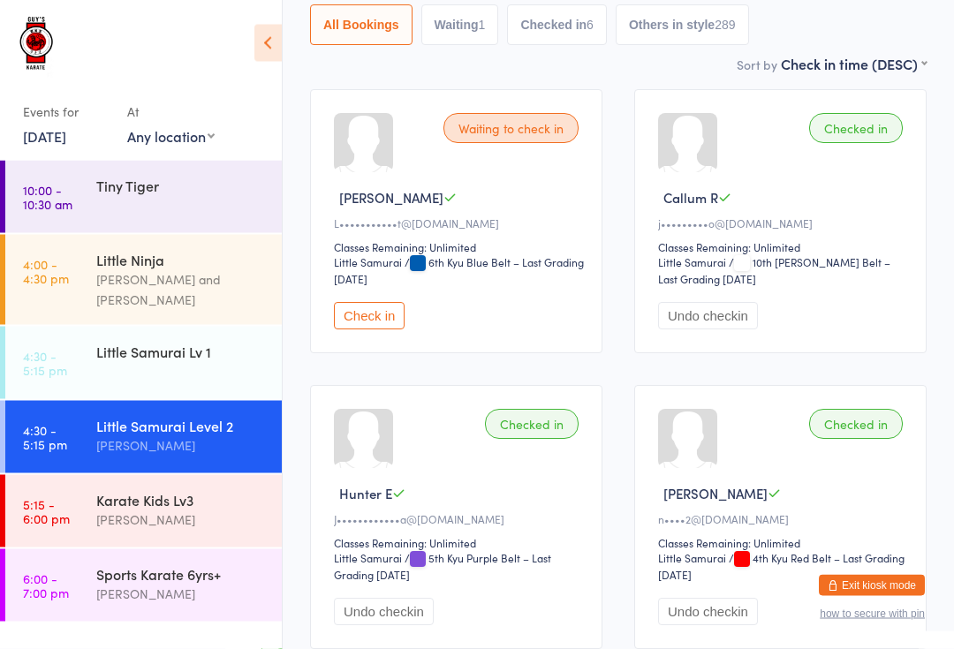
scroll to position [221, 0]
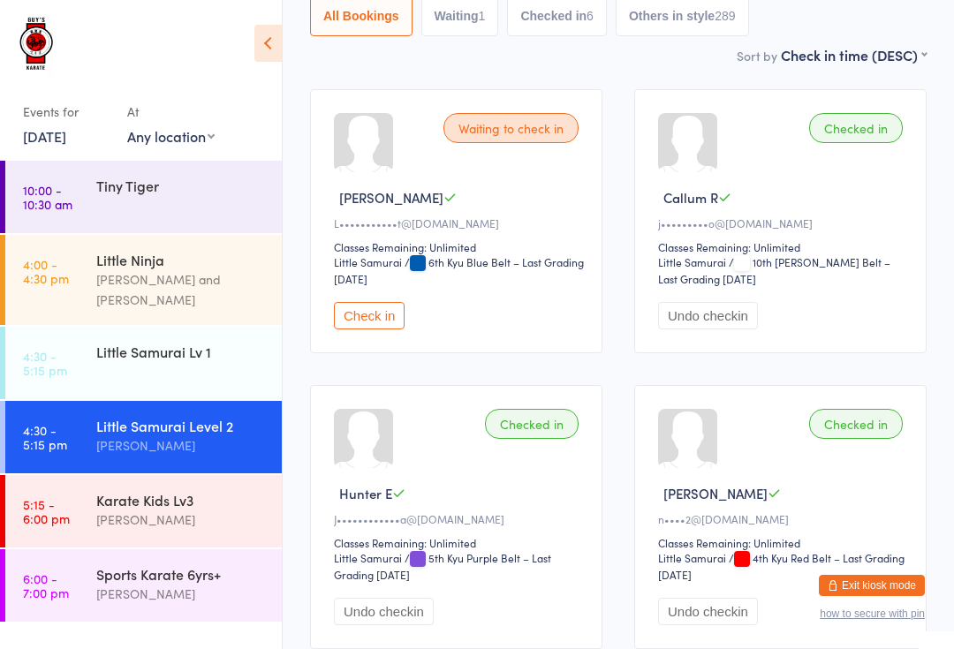
click at [159, 475] on div "Karate Kids Lv3 [PERSON_NAME]" at bounding box center [188, 510] width 185 height 70
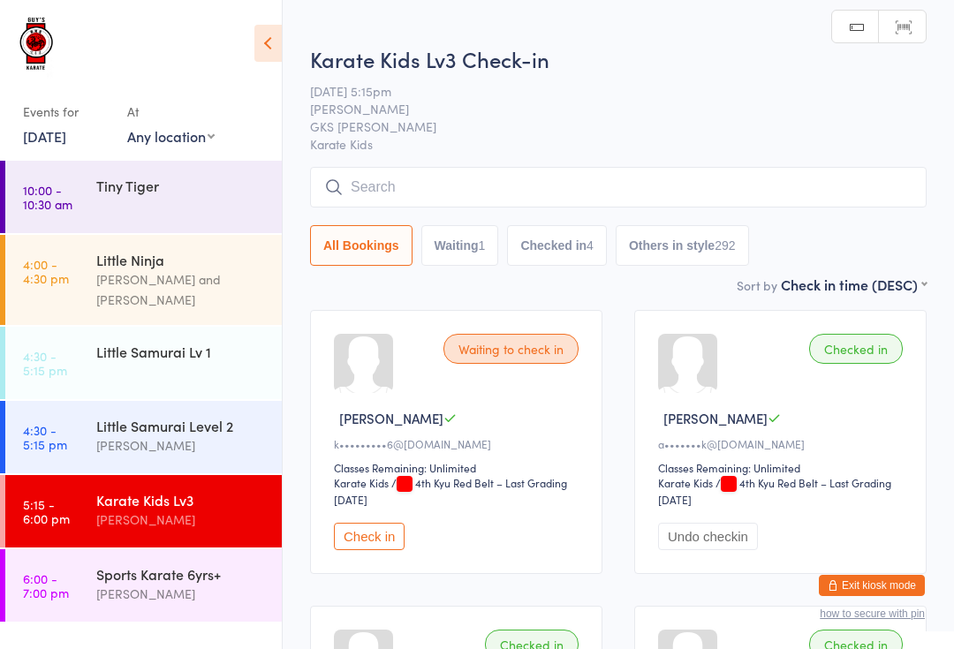
click at [64, 571] on time "6:00 - 7:00 pm" at bounding box center [46, 585] width 46 height 28
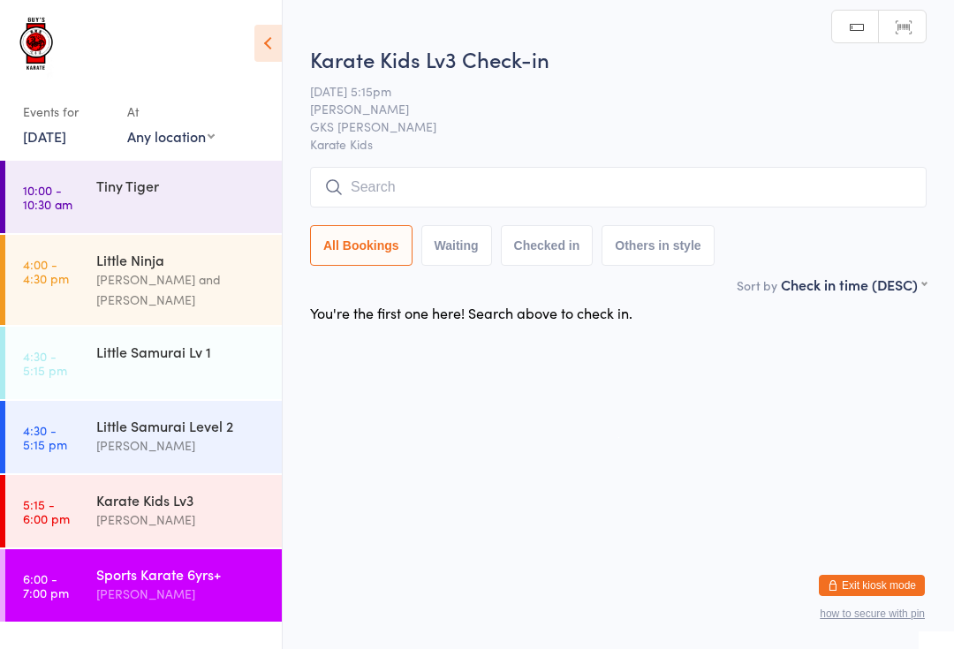
click at [651, 175] on input "search" at bounding box center [618, 187] width 616 height 41
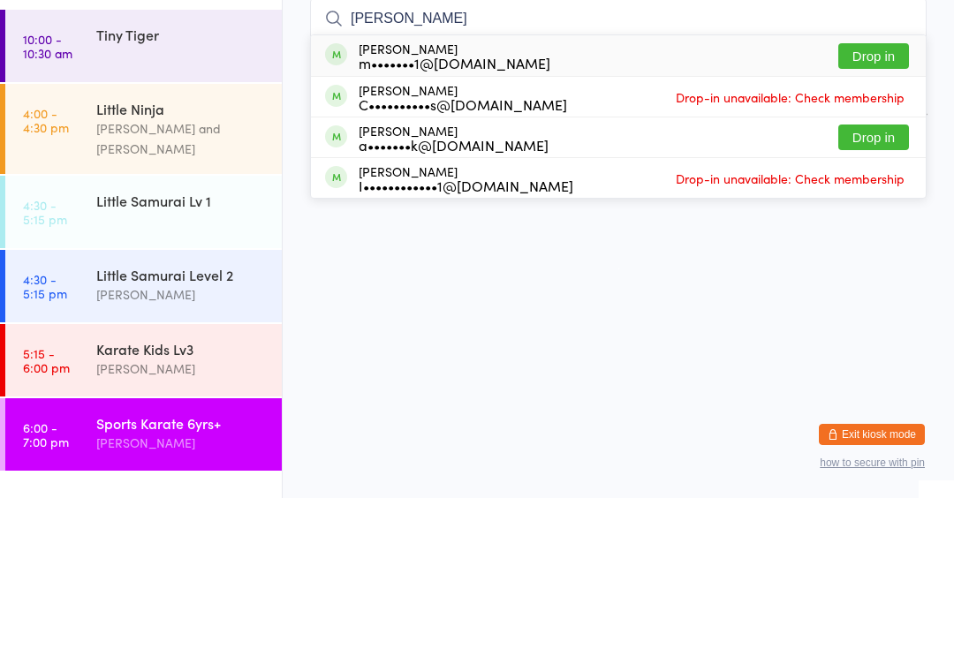
type input "[PERSON_NAME]"
click at [876, 276] on button "Drop in" at bounding box center [873, 289] width 71 height 26
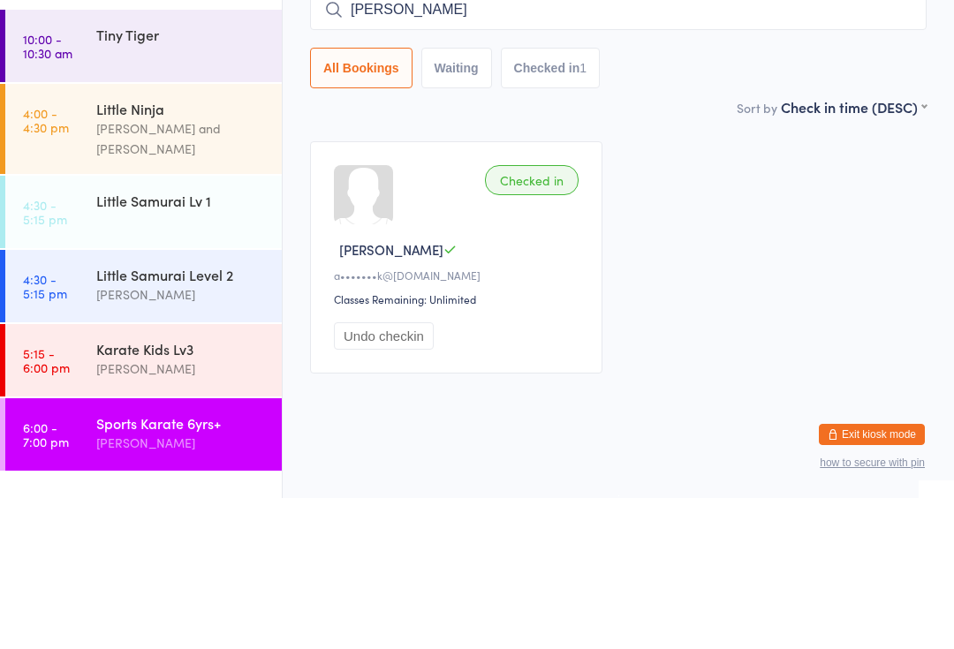
click at [765, 276] on div "Checked in [PERSON_NAME] a•••••••k@[DOMAIN_NAME] Classes Remaining: Unlimited U…" at bounding box center [618, 408] width 648 height 264
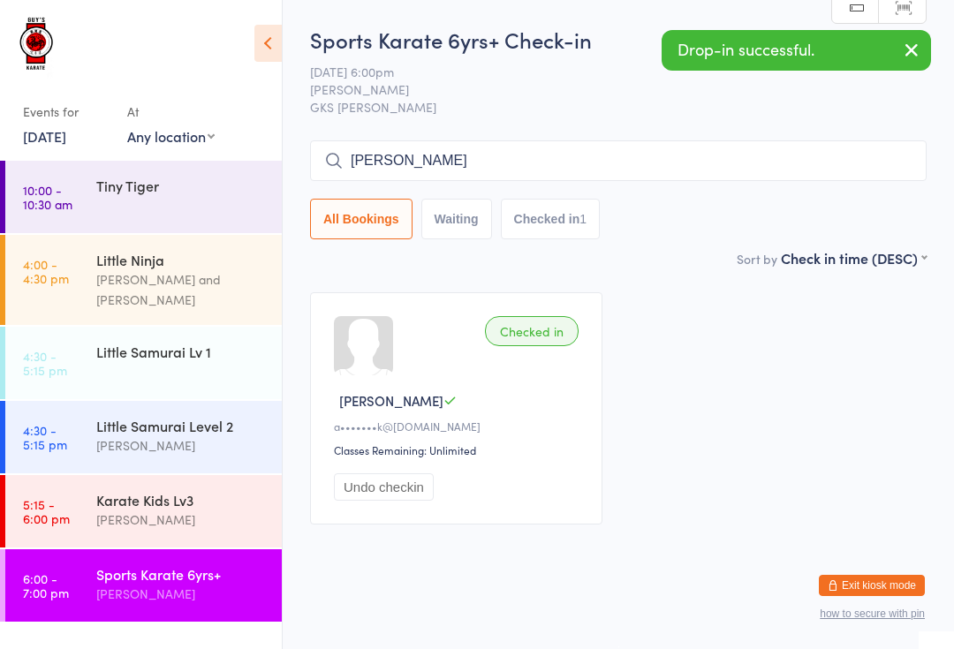
click at [750, 142] on input "[PERSON_NAME]" at bounding box center [618, 160] width 616 height 41
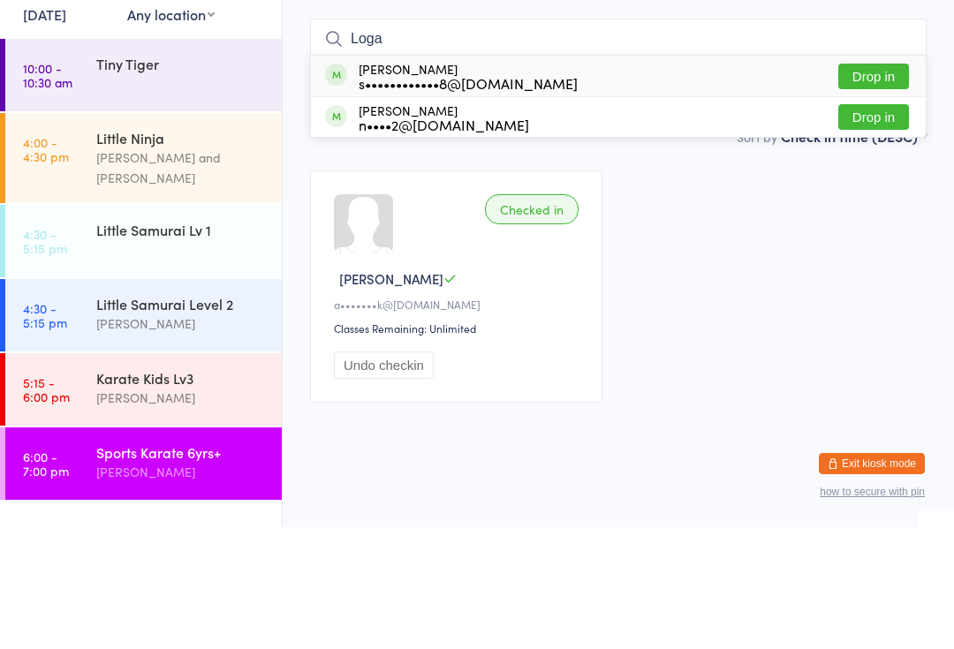
type input "[PERSON_NAME]"
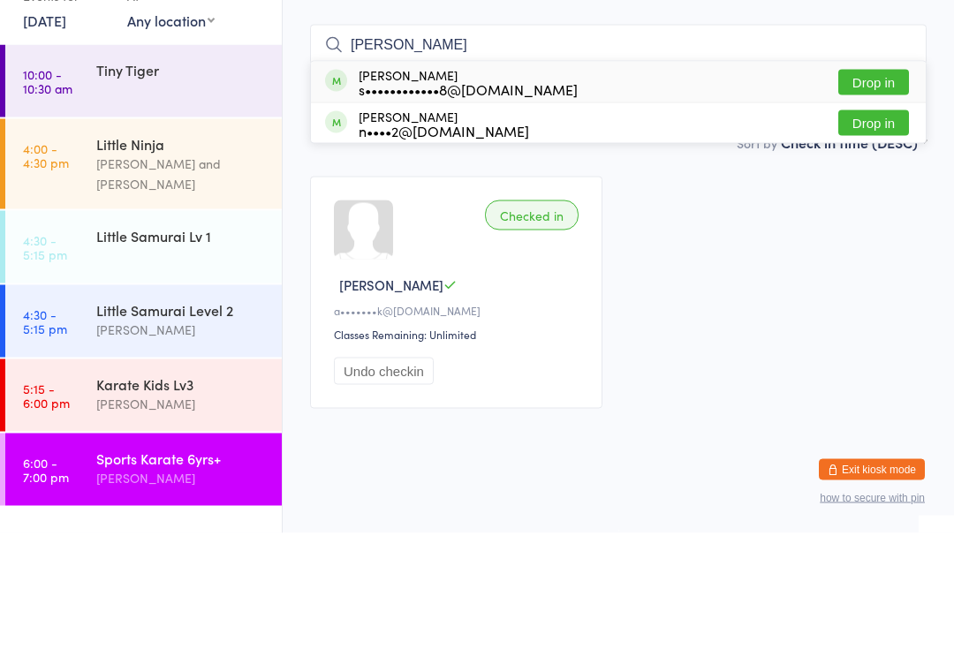
click at [902, 226] on button "Drop in" at bounding box center [873, 239] width 71 height 26
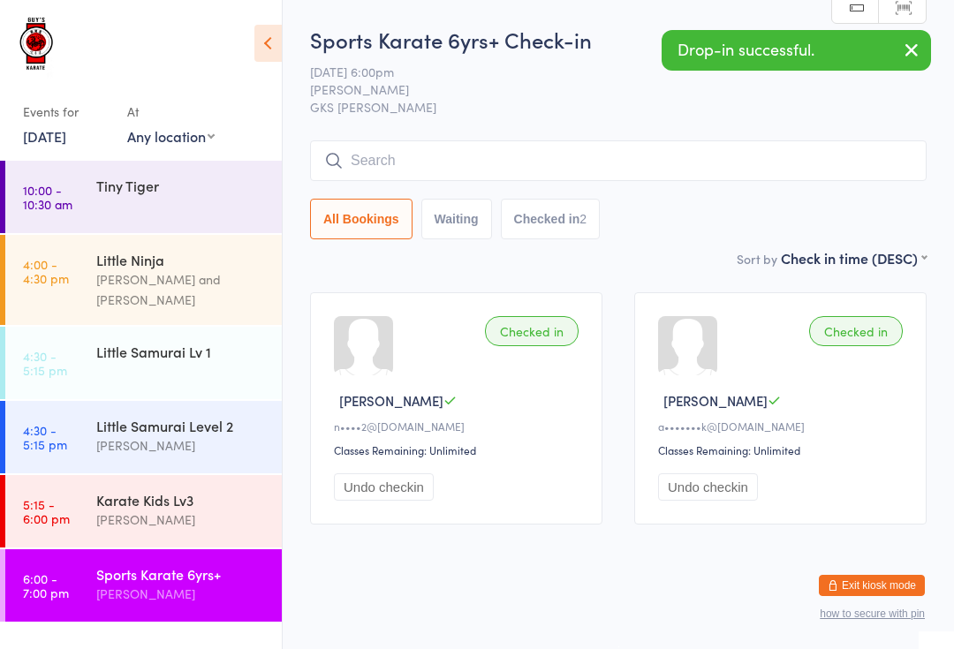
click at [82, 500] on link "5:15 - 6:00 pm Karate Kids Lv3 [PERSON_NAME]" at bounding box center [143, 511] width 276 height 72
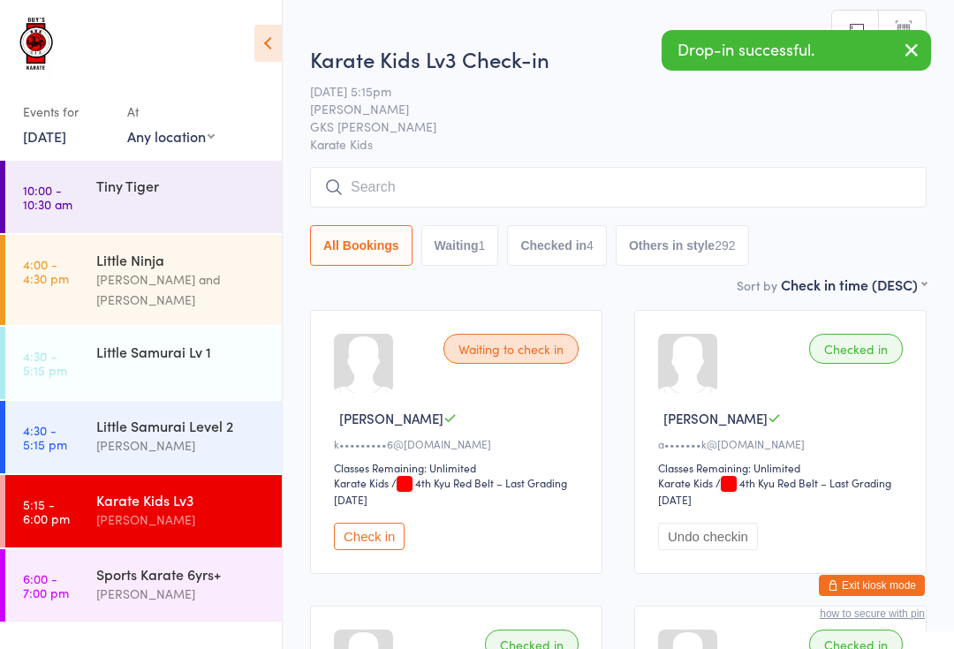
click at [112, 416] on div "Little Samurai Level 2" at bounding box center [181, 425] width 170 height 19
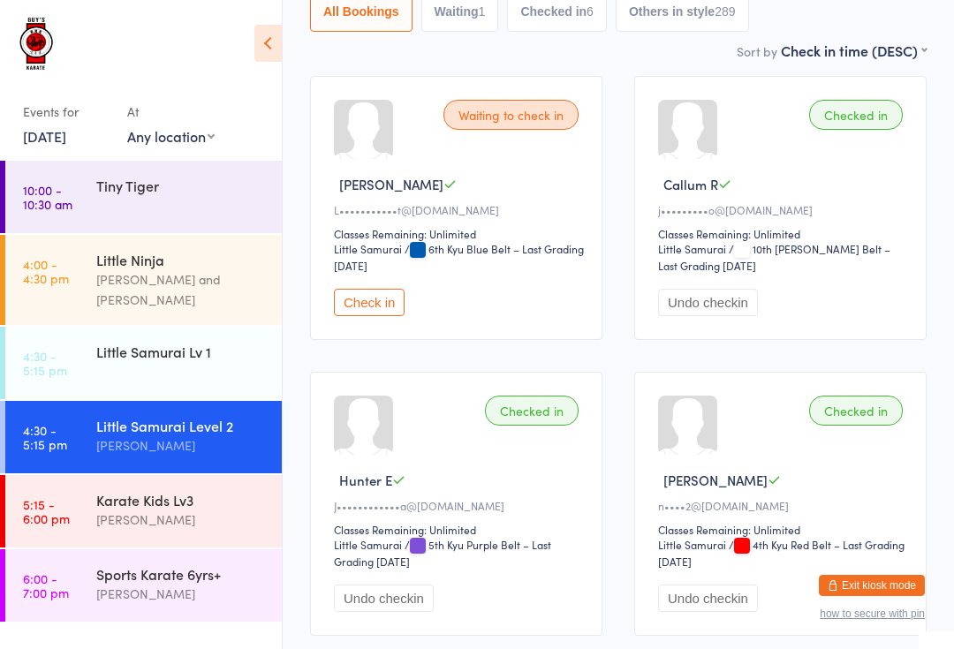
scroll to position [238, 0]
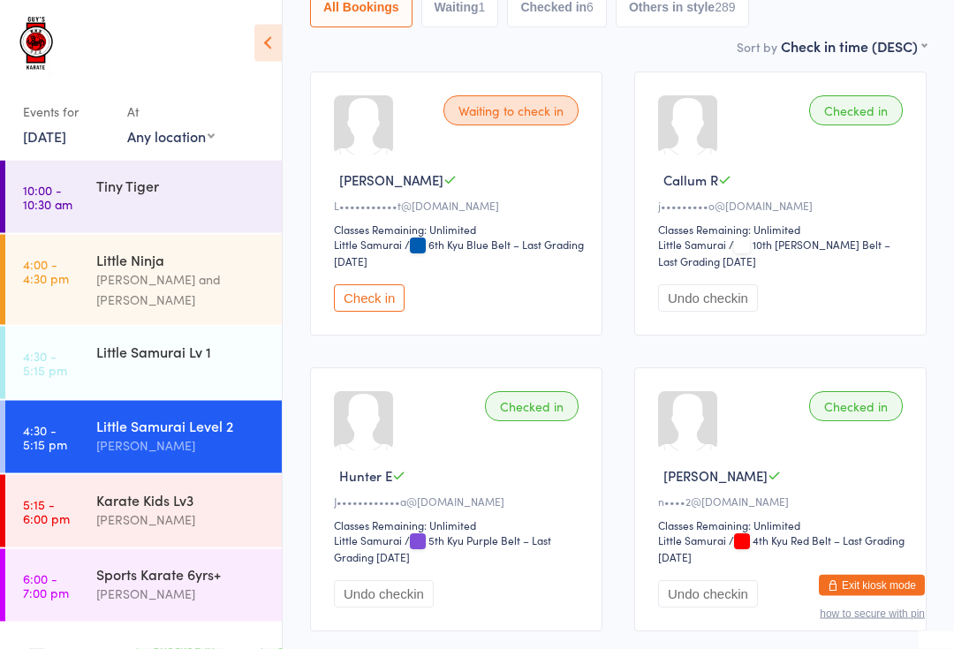
click at [93, 490] on link "5:15 - 6:00 pm Karate Kids Lv3 [PERSON_NAME]" at bounding box center [143, 511] width 276 height 72
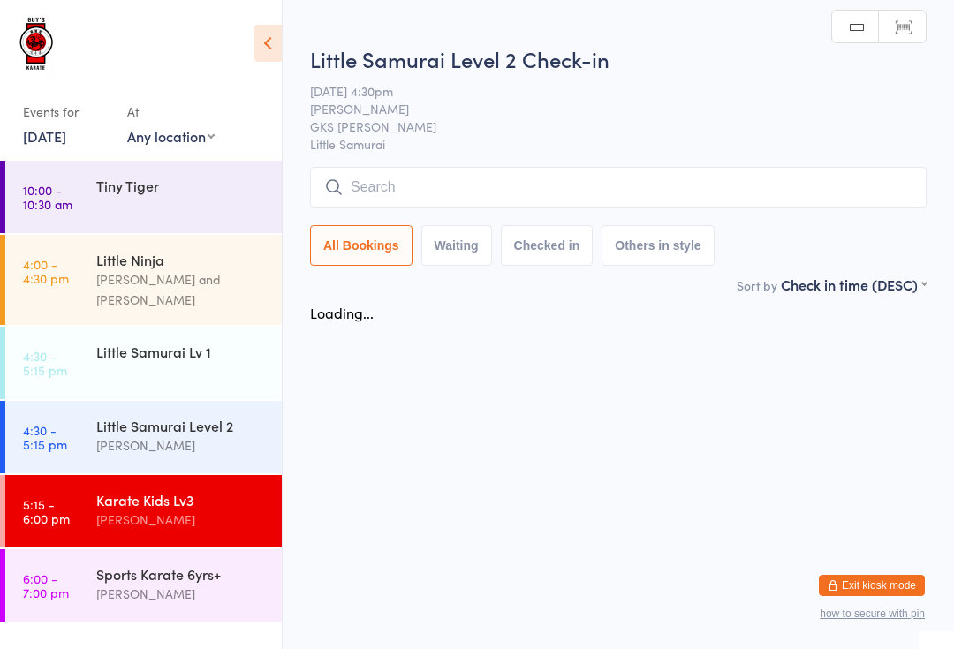
click at [95, 549] on link "6:00 - 7:00 pm Sports Karate 6yrs+ [PERSON_NAME]" at bounding box center [143, 585] width 276 height 72
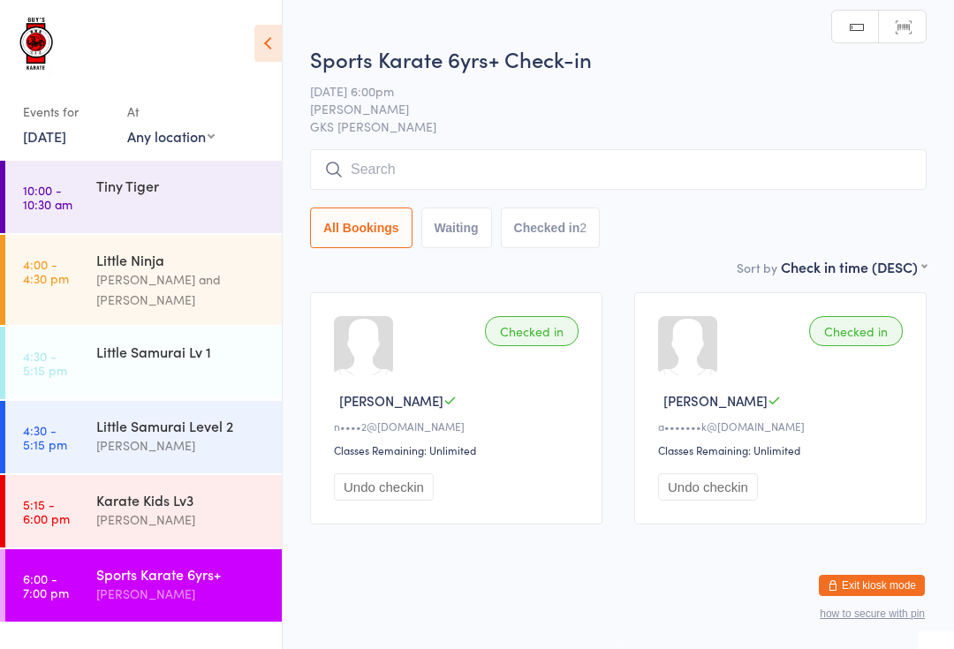
click at [130, 490] on div "Karate Kids Lv3" at bounding box center [181, 499] width 170 height 19
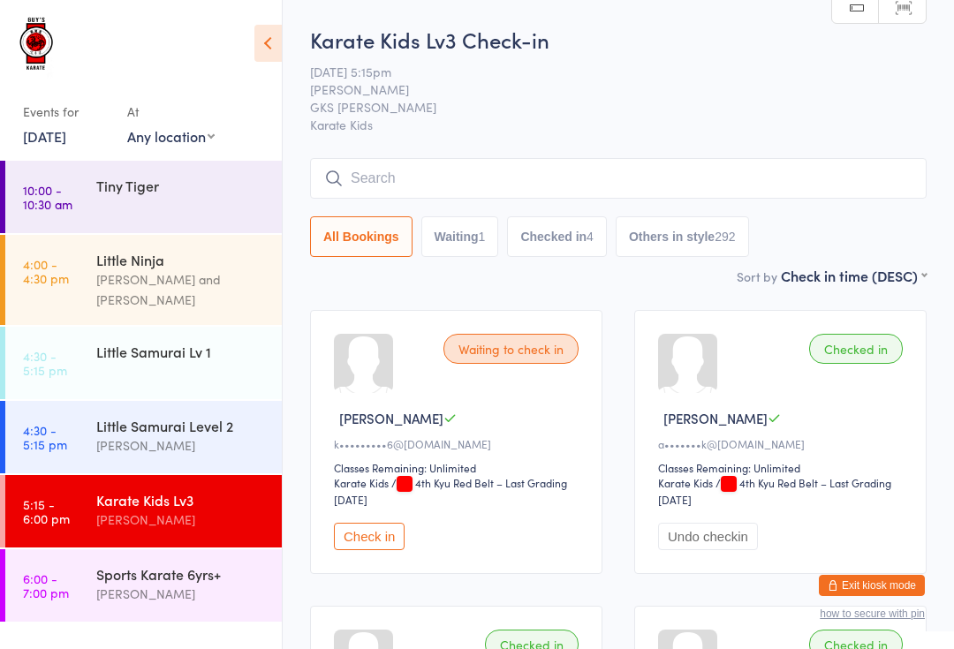
click at [382, 156] on div "Karate Kids Lv3 Check-in [DATE] 5:15pm [PERSON_NAME] GKS [PERSON_NAME] Karate K…" at bounding box center [618, 145] width 616 height 241
click at [430, 193] on input "search" at bounding box center [618, 178] width 616 height 41
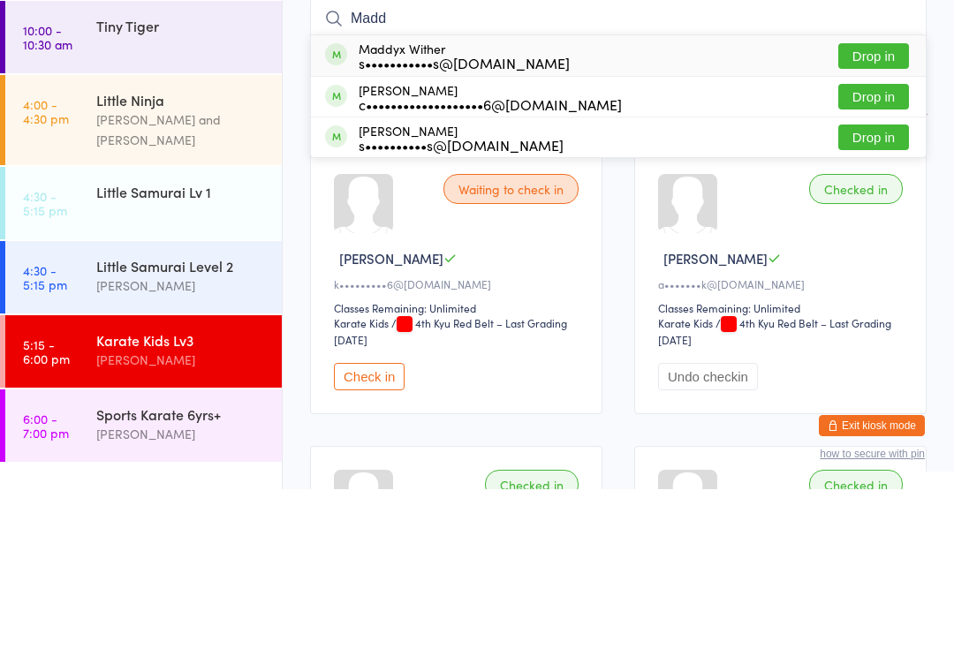
type input "Madd"
click at [888, 203] on button "Drop in" at bounding box center [873, 216] width 71 height 26
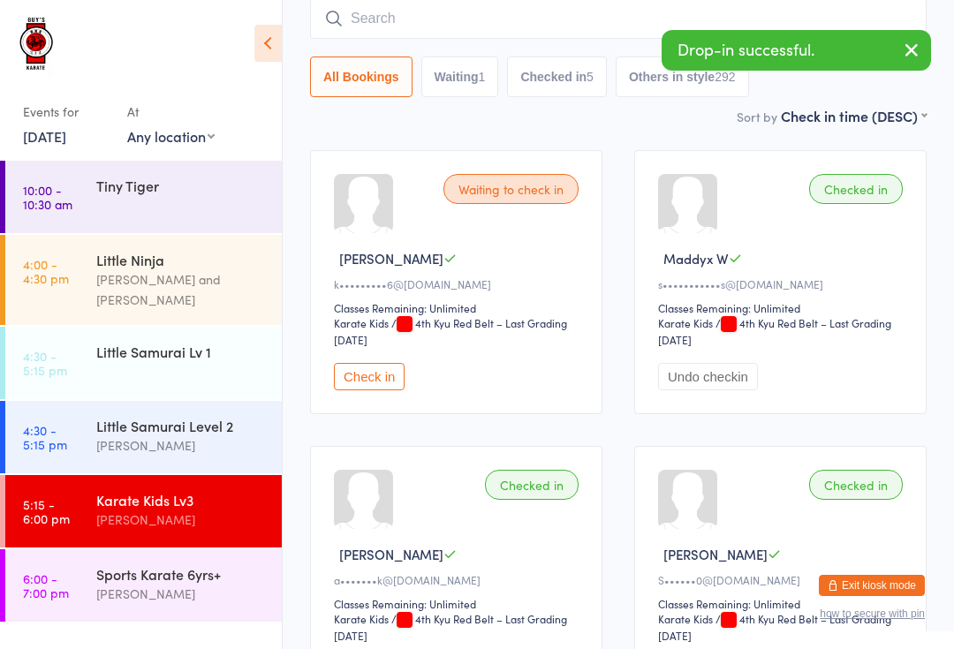
click at [83, 529] on link "5:15 - 6:00 pm Karate Kids Lv3 [PERSON_NAME]" at bounding box center [143, 511] width 276 height 72
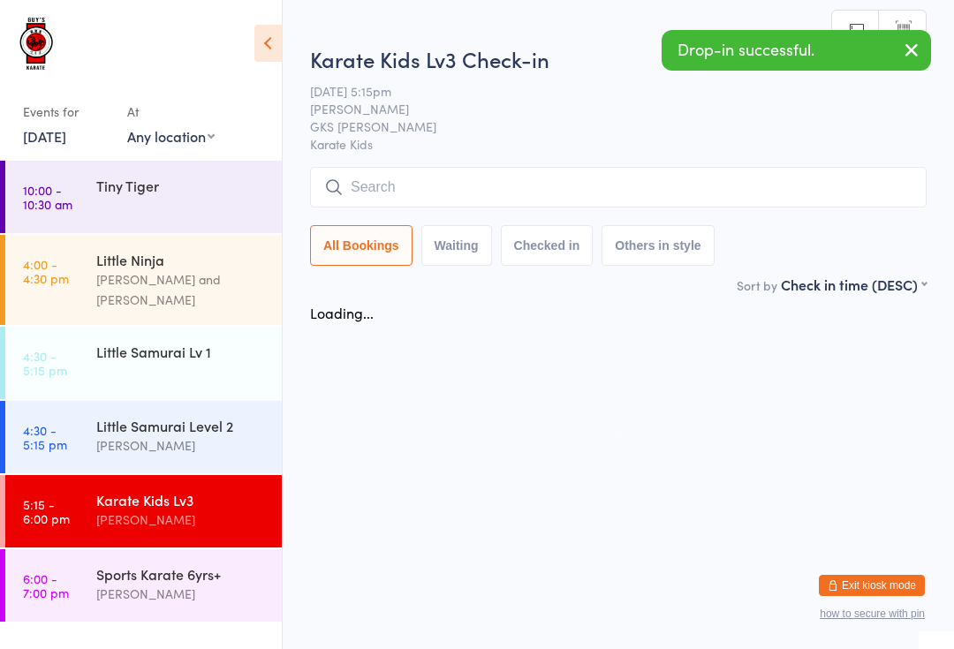
scroll to position [0, 0]
click at [128, 549] on div "Sports Karate 6yrs+ [PERSON_NAME]" at bounding box center [188, 584] width 185 height 70
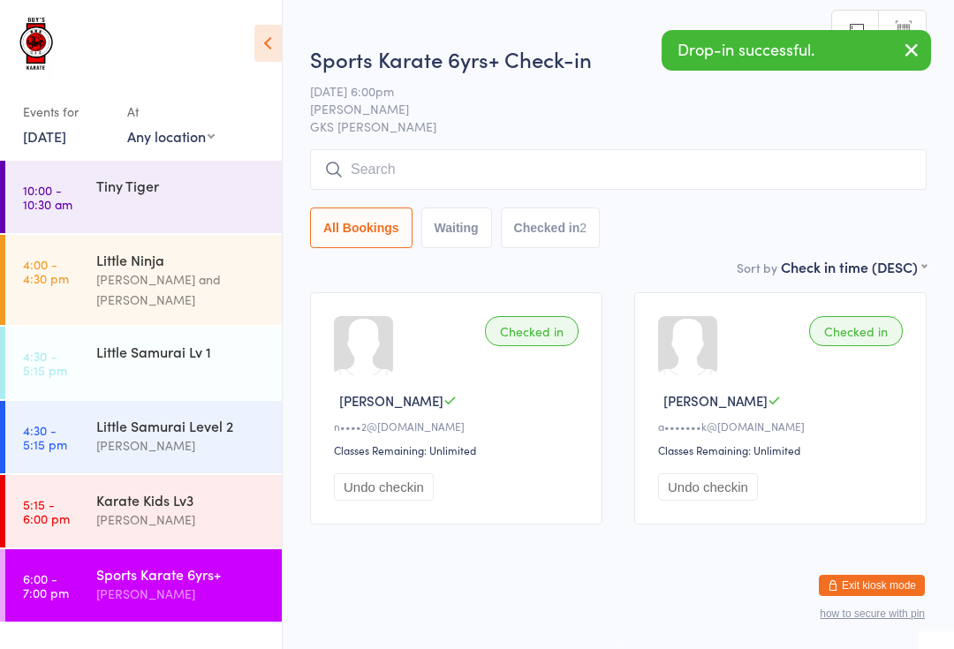
click at [382, 165] on input "search" at bounding box center [618, 169] width 616 height 41
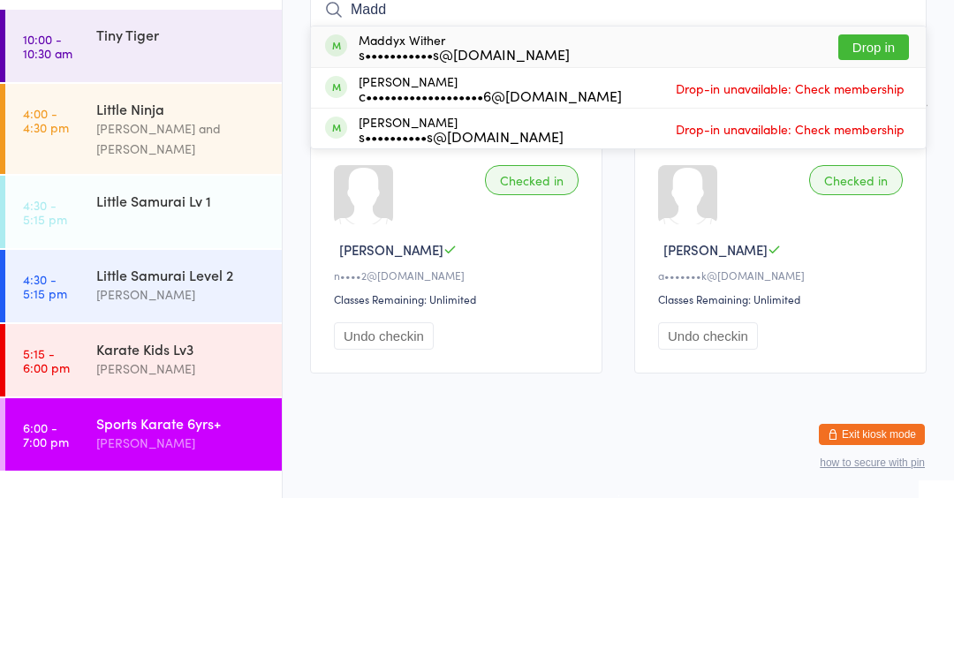
type input "Madd"
click at [866, 185] on button "Drop in" at bounding box center [873, 198] width 71 height 26
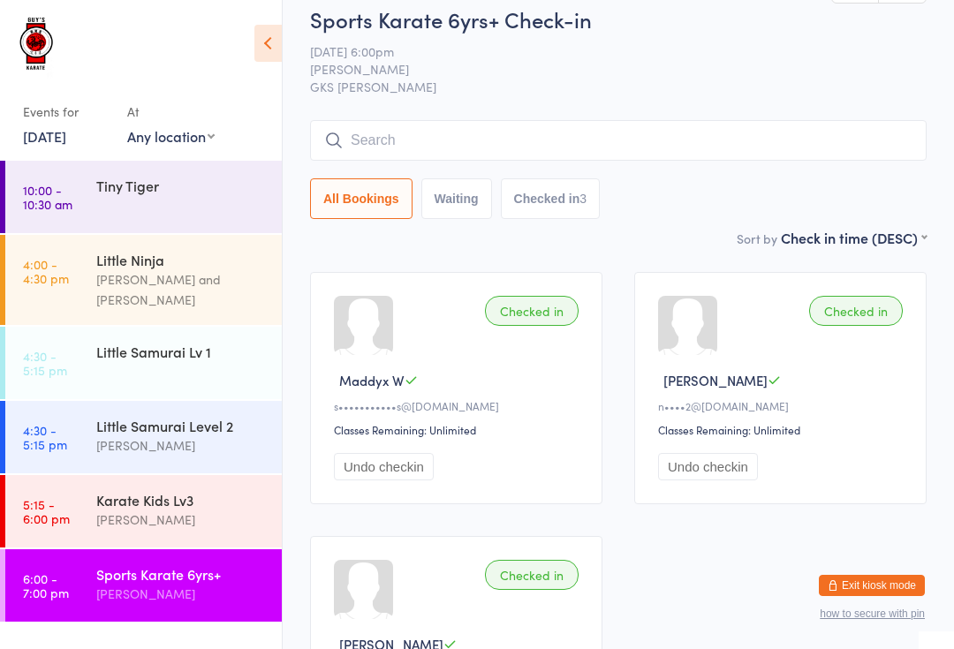
click at [40, 502] on time "5:15 - 6:00 pm" at bounding box center [46, 511] width 47 height 28
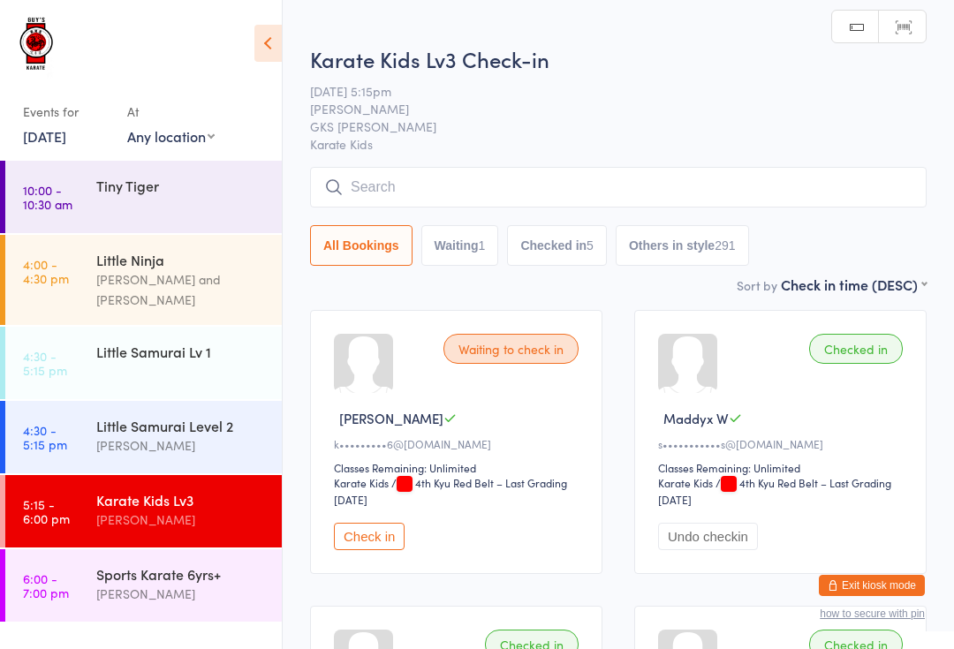
click at [523, 182] on input "search" at bounding box center [618, 187] width 616 height 41
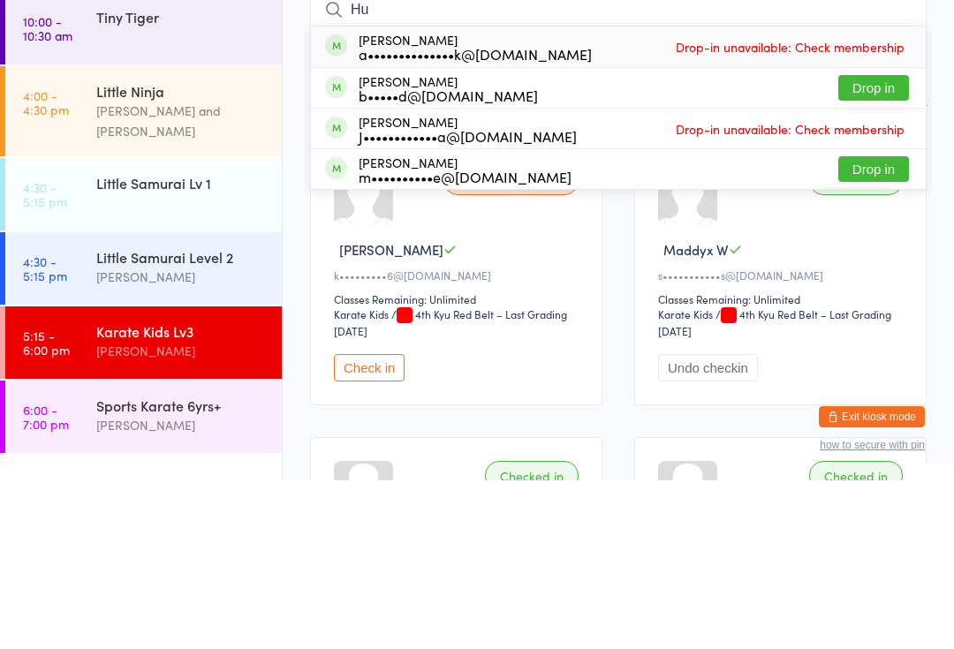
type input "Hu"
click at [882, 325] on button "Drop in" at bounding box center [873, 338] width 71 height 26
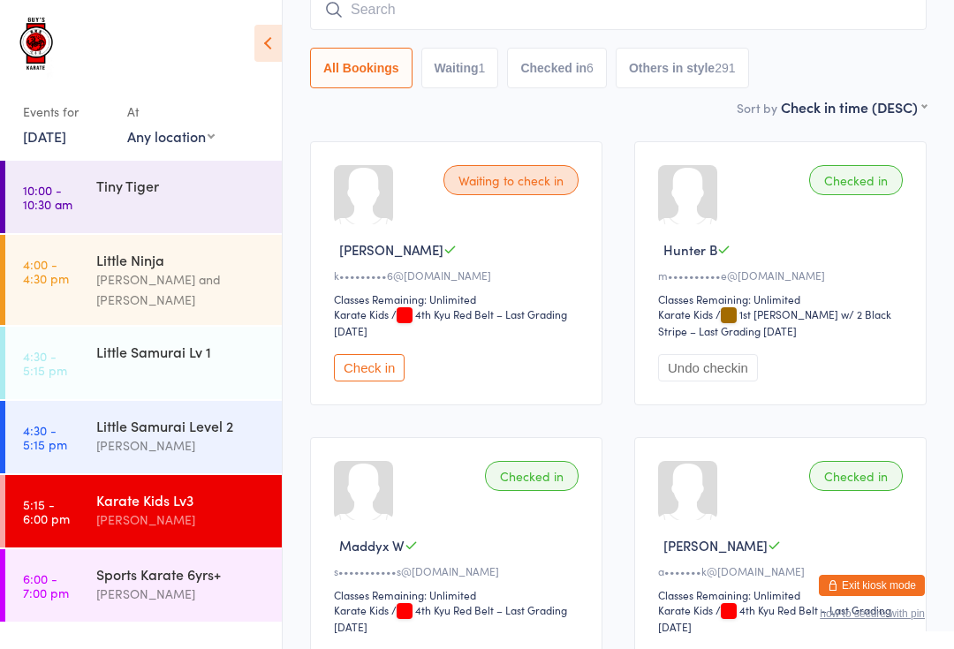
click at [109, 490] on div "Karate Kids Lv3" at bounding box center [181, 499] width 170 height 19
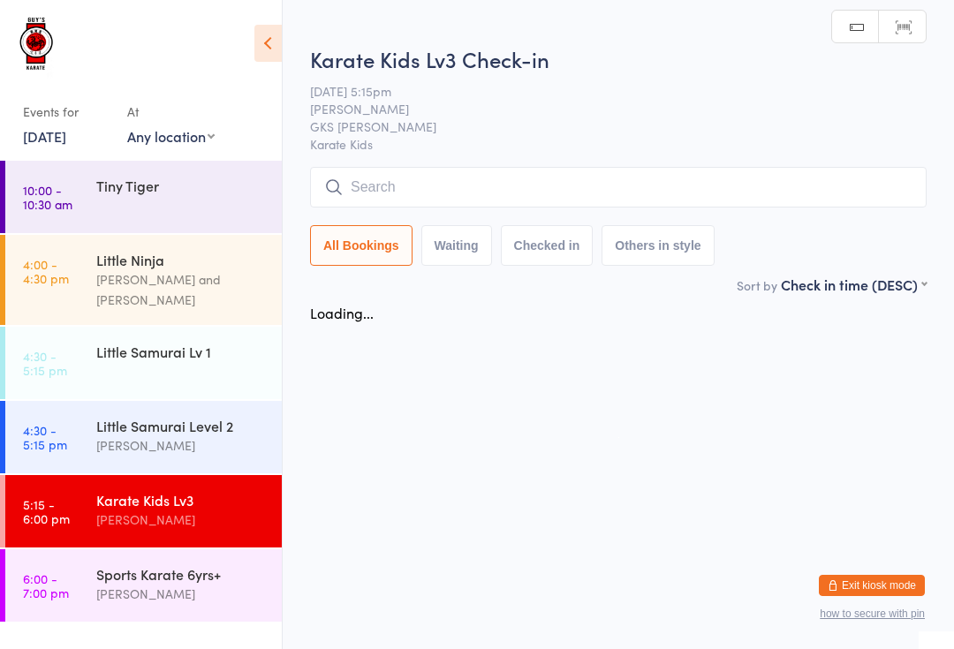
click at [423, 190] on input "search" at bounding box center [618, 187] width 616 height 41
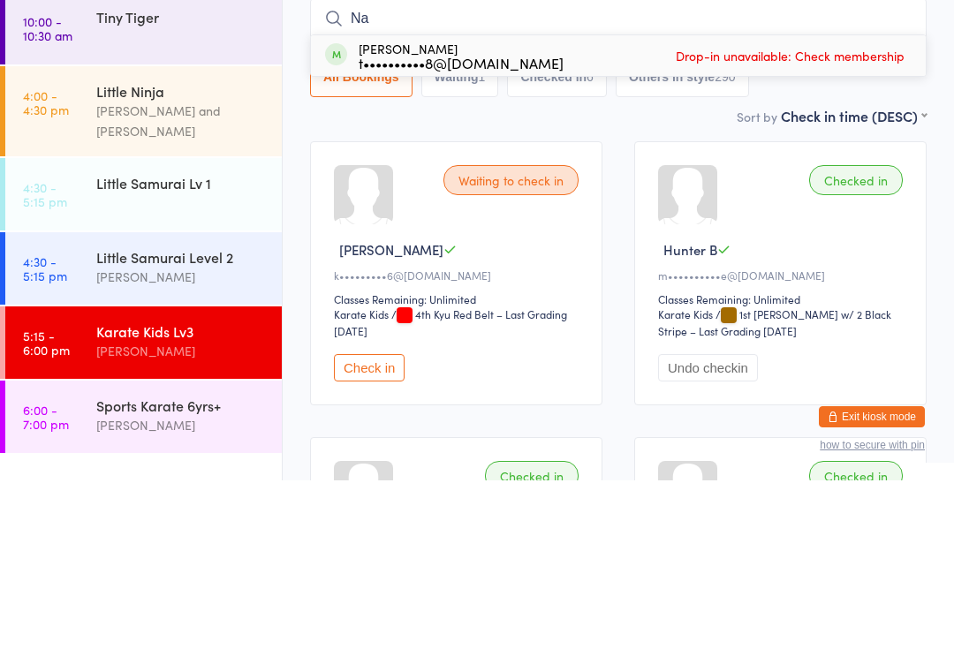
type input "N"
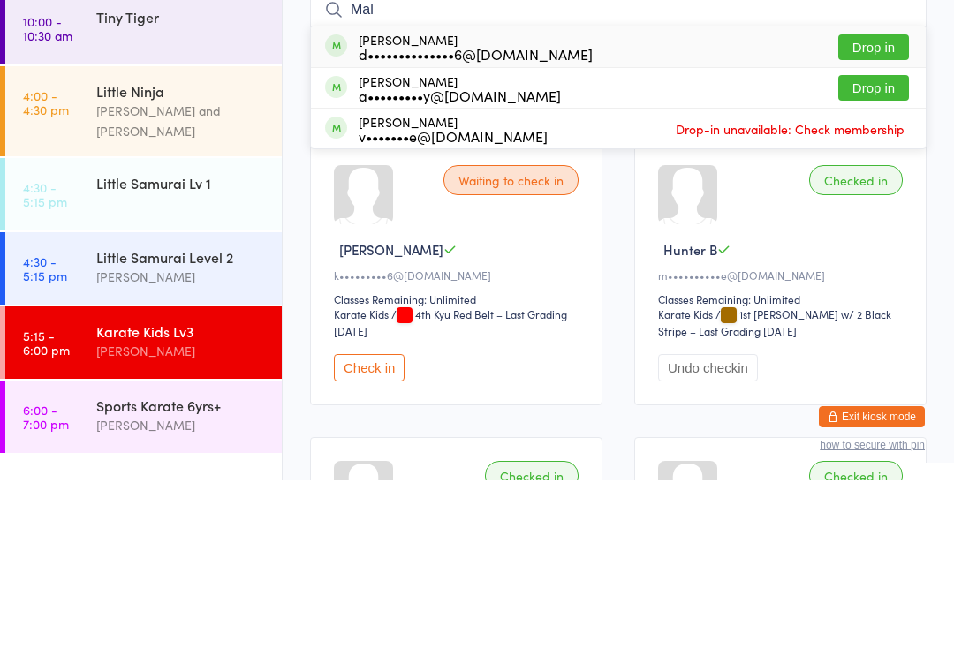
type input "Mal"
click at [858, 244] on button "Drop in" at bounding box center [873, 257] width 71 height 26
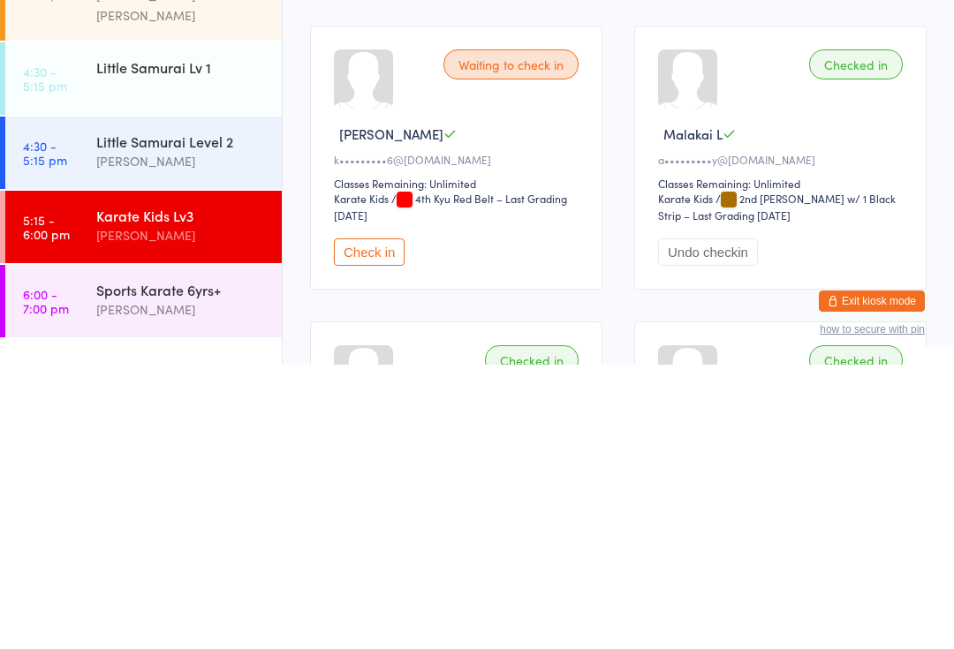
click at [84, 549] on link "6:00 - 7:00 pm Sports Karate 6yrs+ [PERSON_NAME]" at bounding box center [143, 585] width 276 height 72
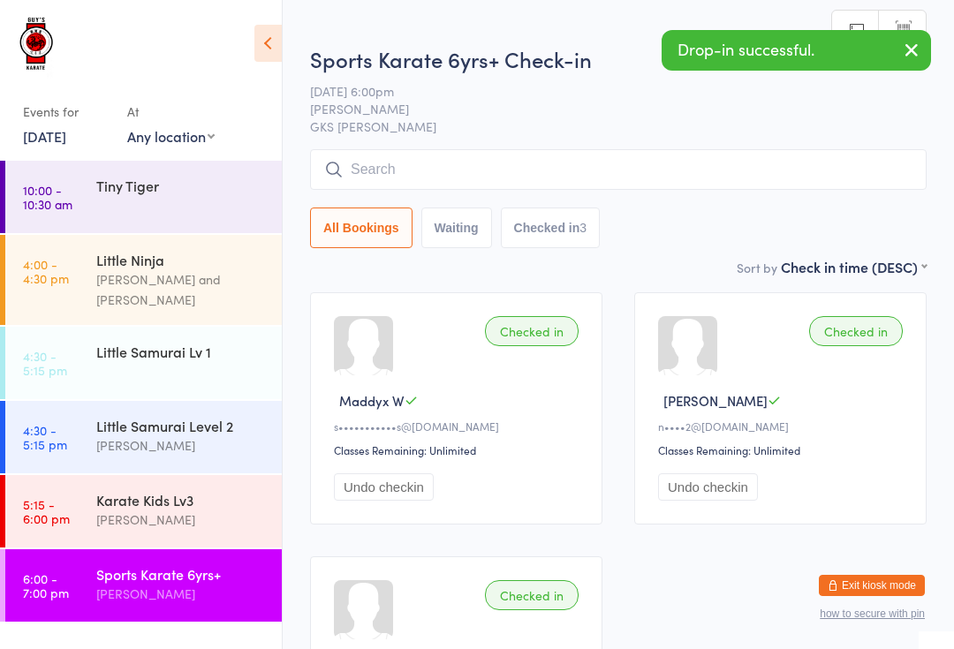
click at [412, 189] on input "search" at bounding box center [618, 169] width 616 height 41
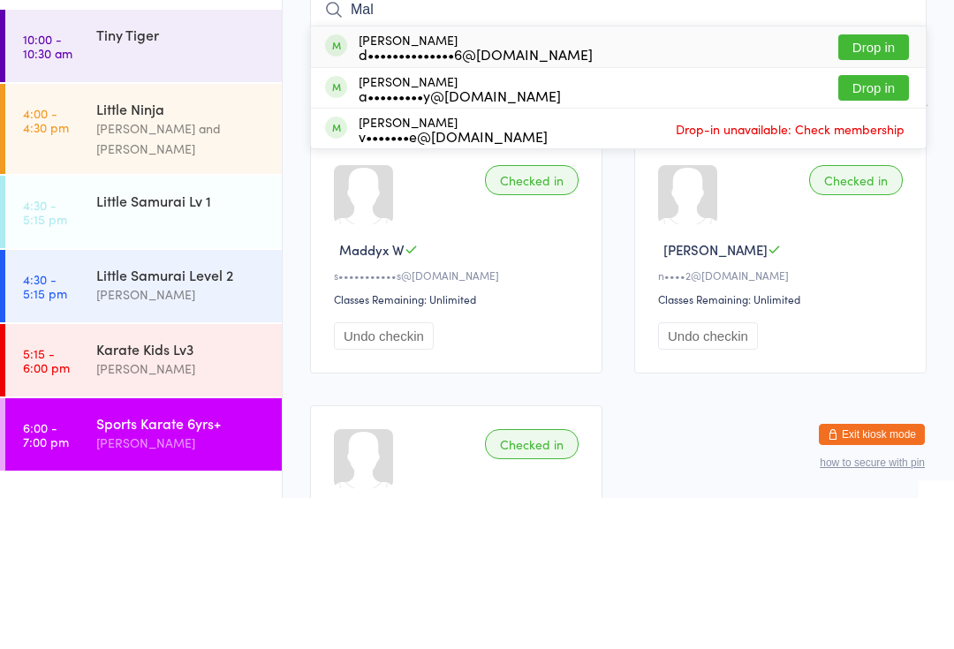
type input "Mal"
click at [871, 226] on button "Drop in" at bounding box center [873, 239] width 71 height 26
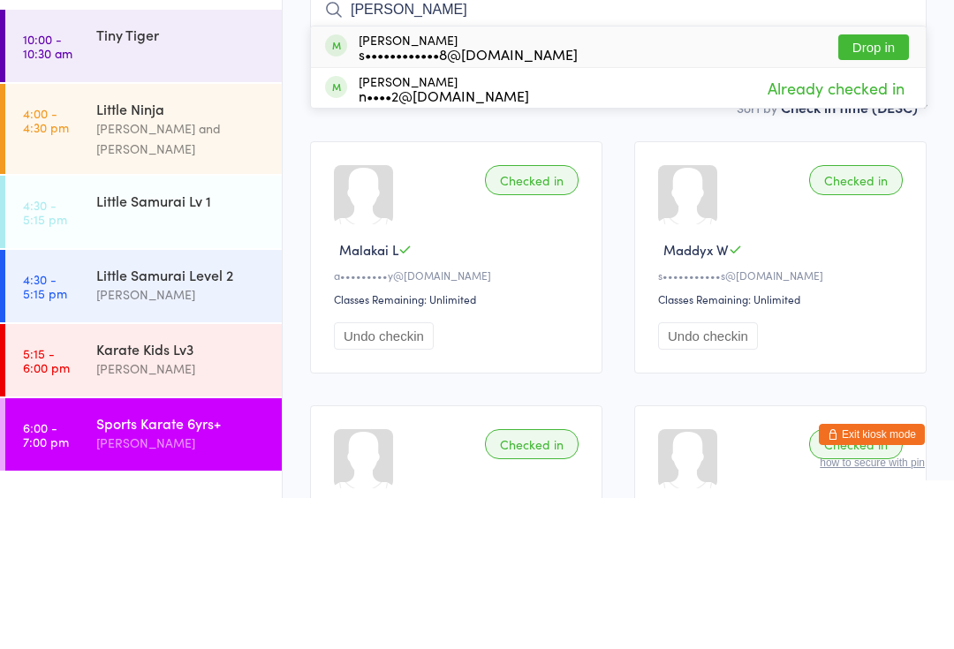
type input "[PERSON_NAME]"
click at [879, 185] on button "Drop in" at bounding box center [873, 198] width 71 height 26
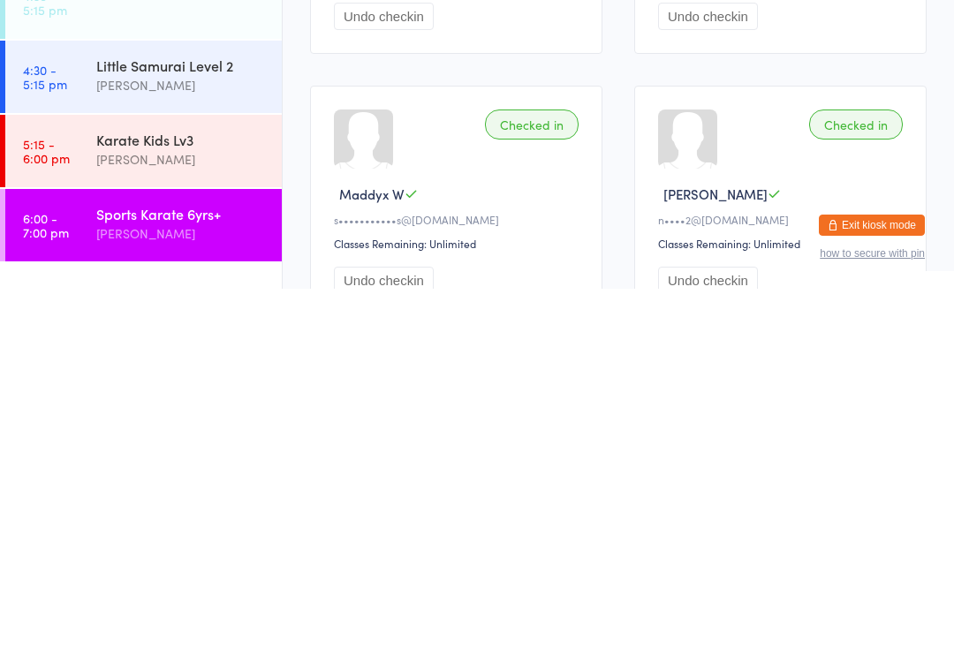
scroll to position [127, 0]
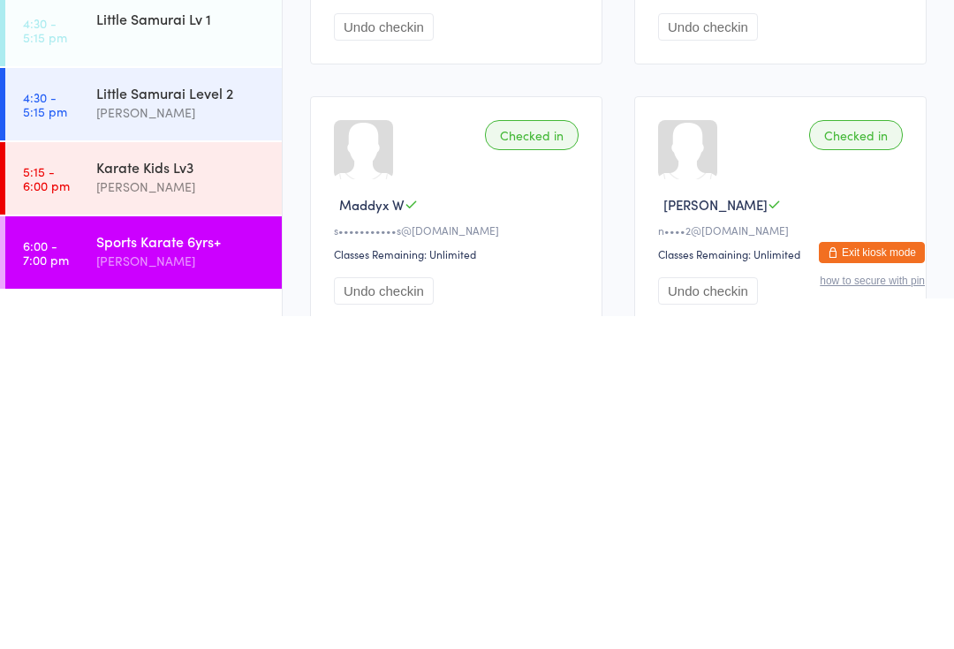
click at [56, 497] on time "5:15 - 6:00 pm" at bounding box center [46, 511] width 47 height 28
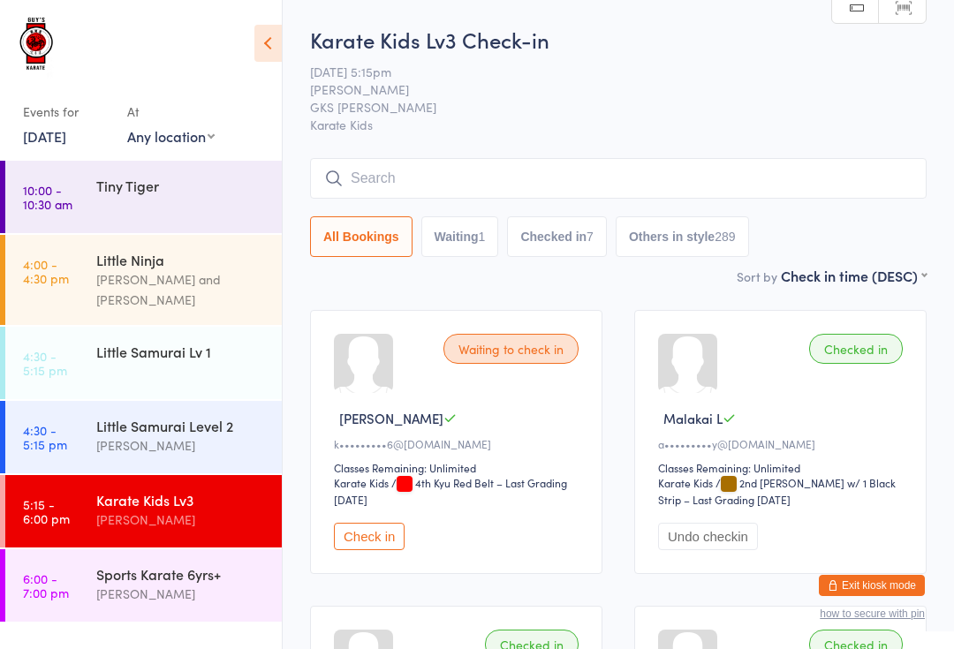
click at [651, 188] on input "search" at bounding box center [618, 178] width 616 height 41
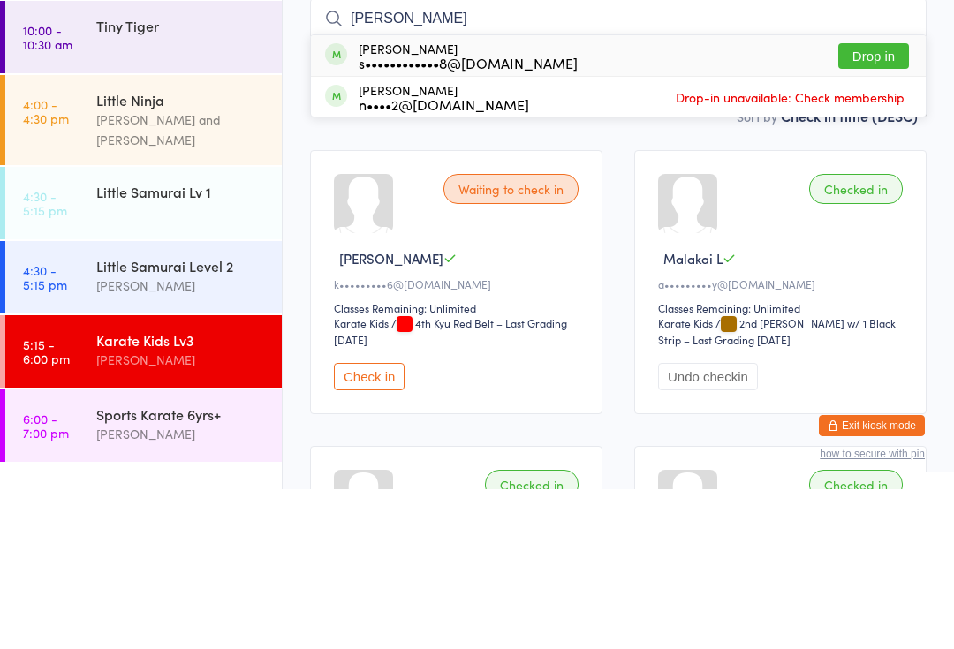
type input "[PERSON_NAME]"
click at [880, 203] on button "Drop in" at bounding box center [873, 216] width 71 height 26
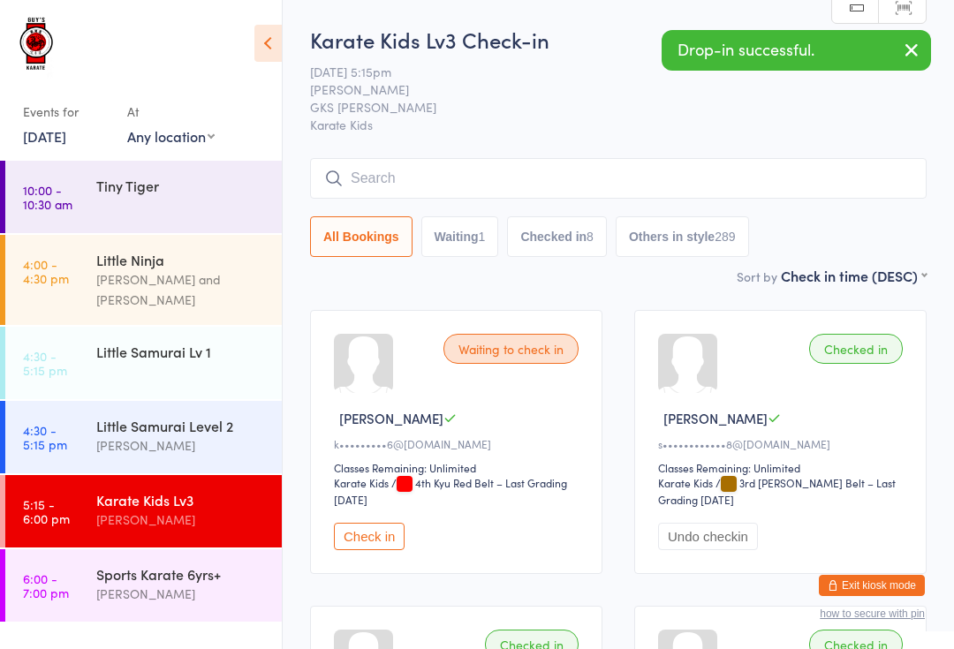
click at [468, 170] on input "search" at bounding box center [618, 178] width 616 height 41
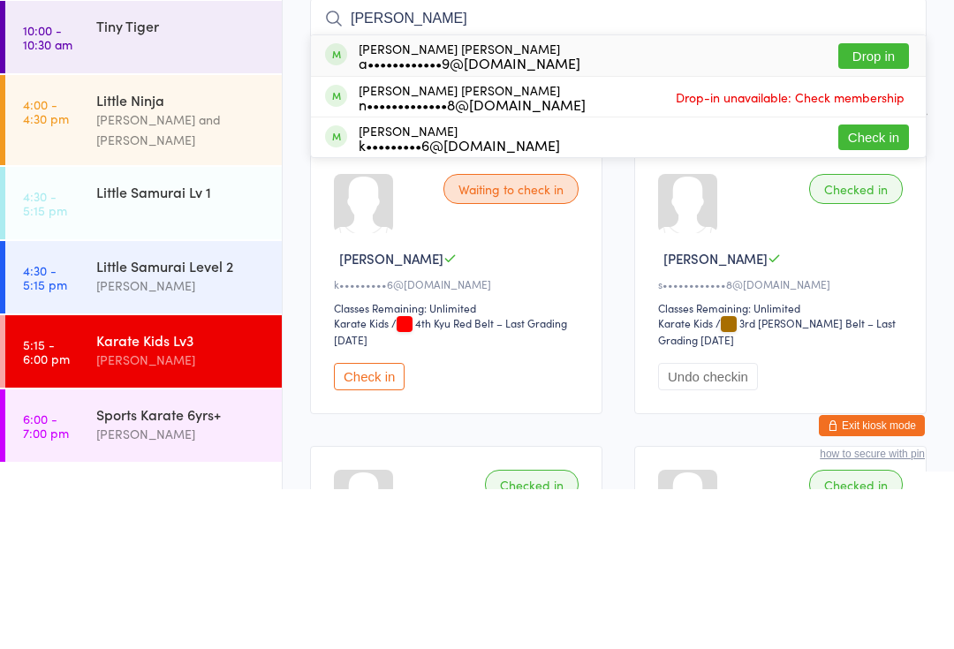
type input "[PERSON_NAME]"
click at [866, 203] on button "Drop in" at bounding box center [873, 216] width 71 height 26
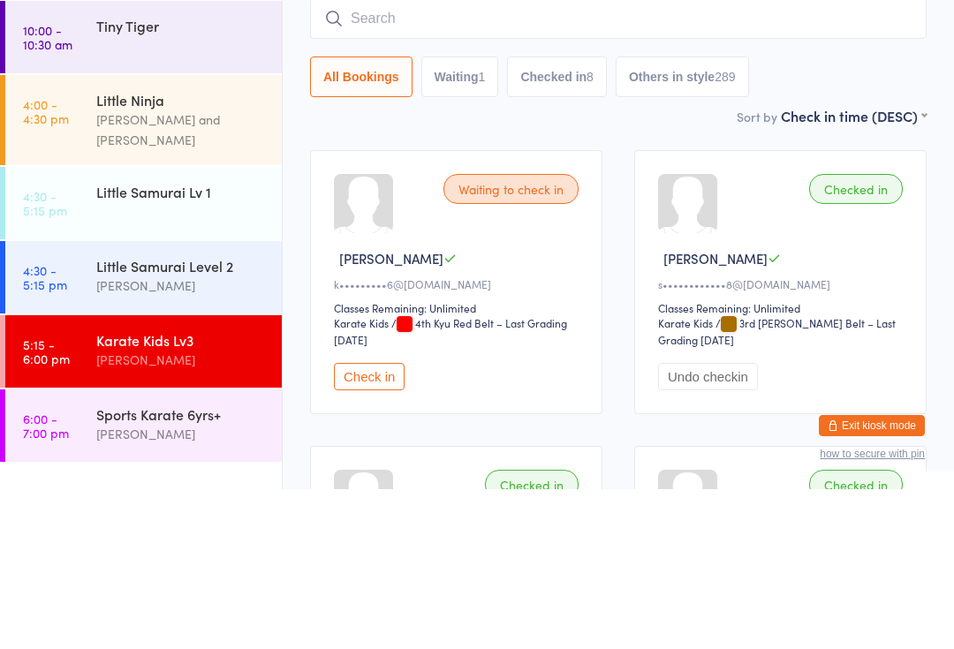
scroll to position [160, 0]
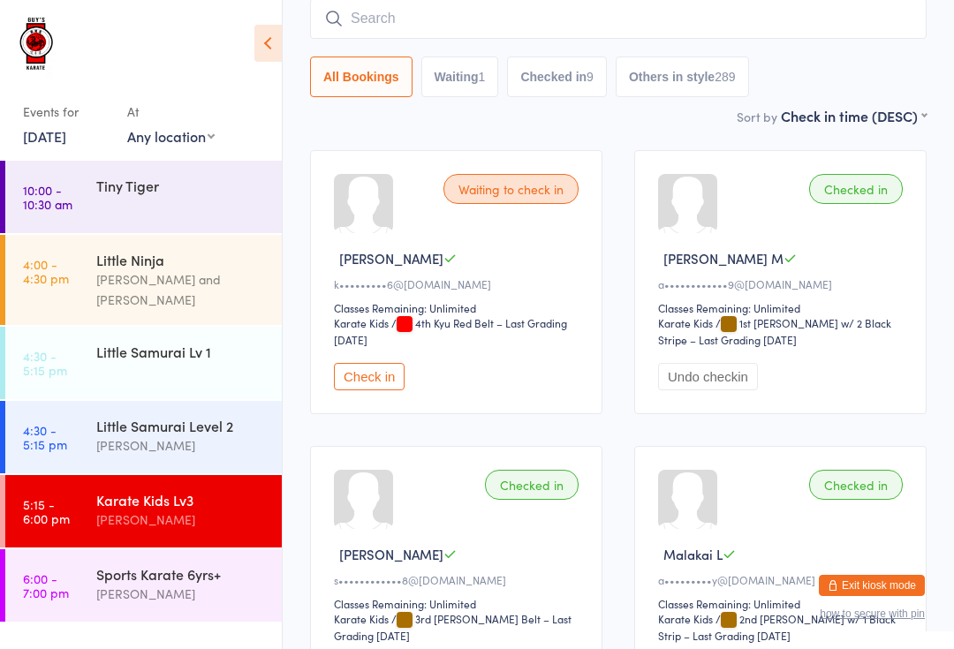
click at [559, 24] on input "search" at bounding box center [618, 18] width 616 height 41
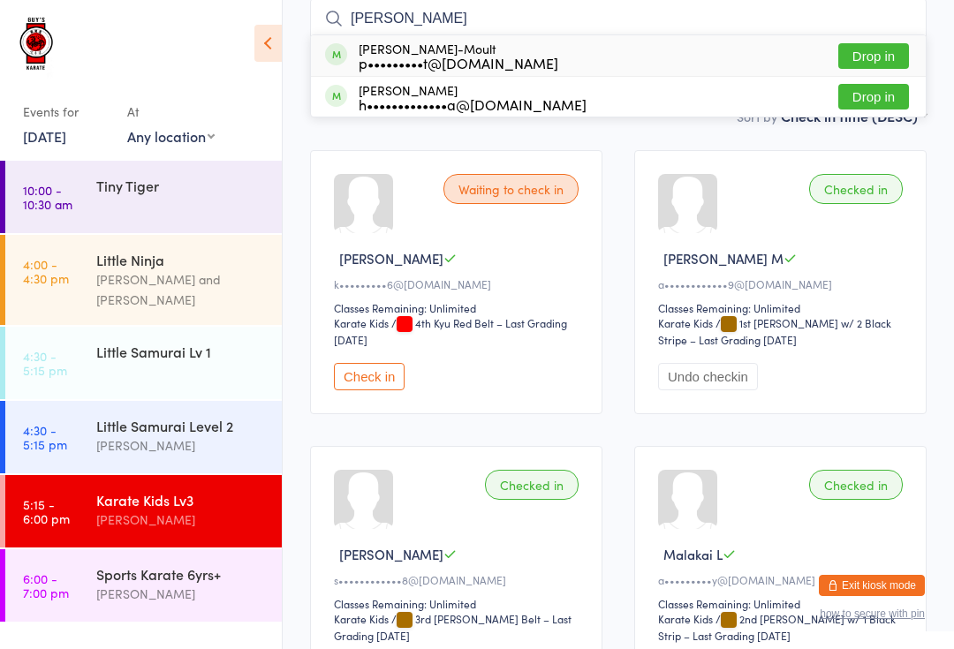
type input "[PERSON_NAME]"
click at [894, 43] on button "Drop in" at bounding box center [873, 56] width 71 height 26
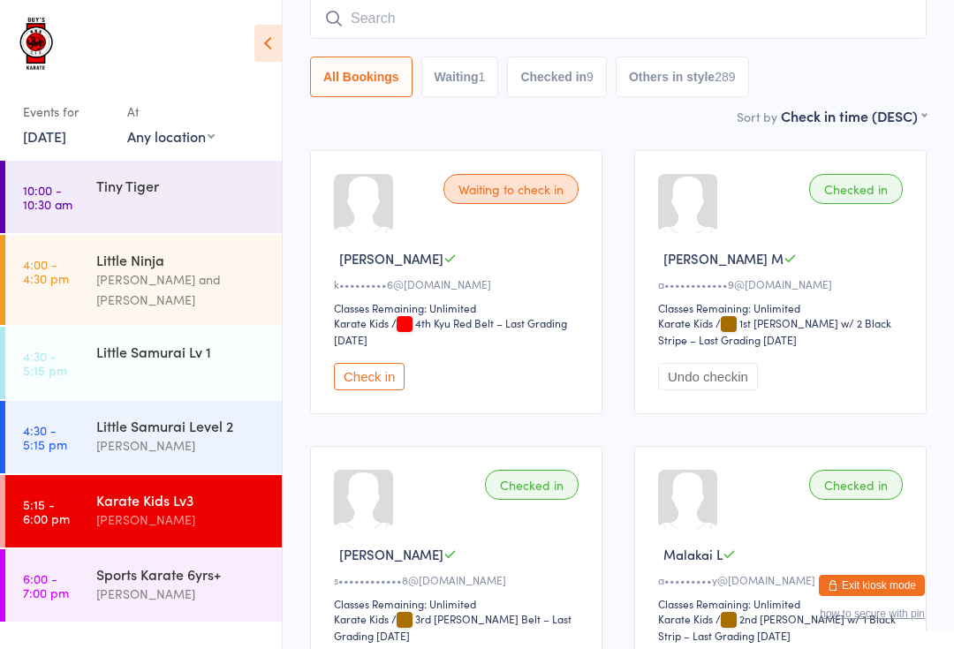
click at [178, 565] on div "Sports Karate 6yrs+" at bounding box center [181, 573] width 170 height 19
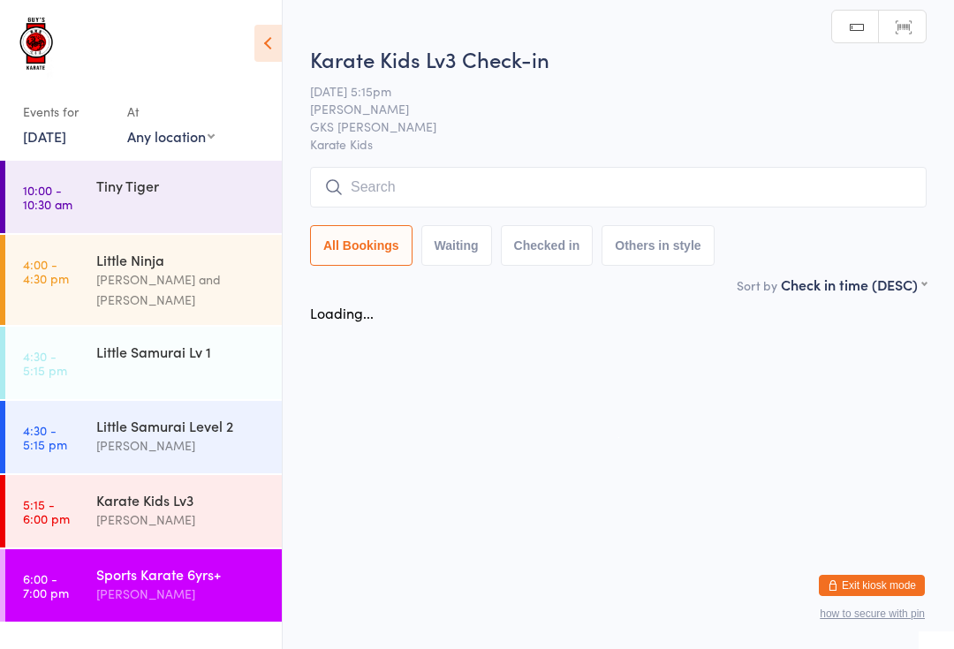
click at [495, 175] on input "search" at bounding box center [618, 187] width 616 height 41
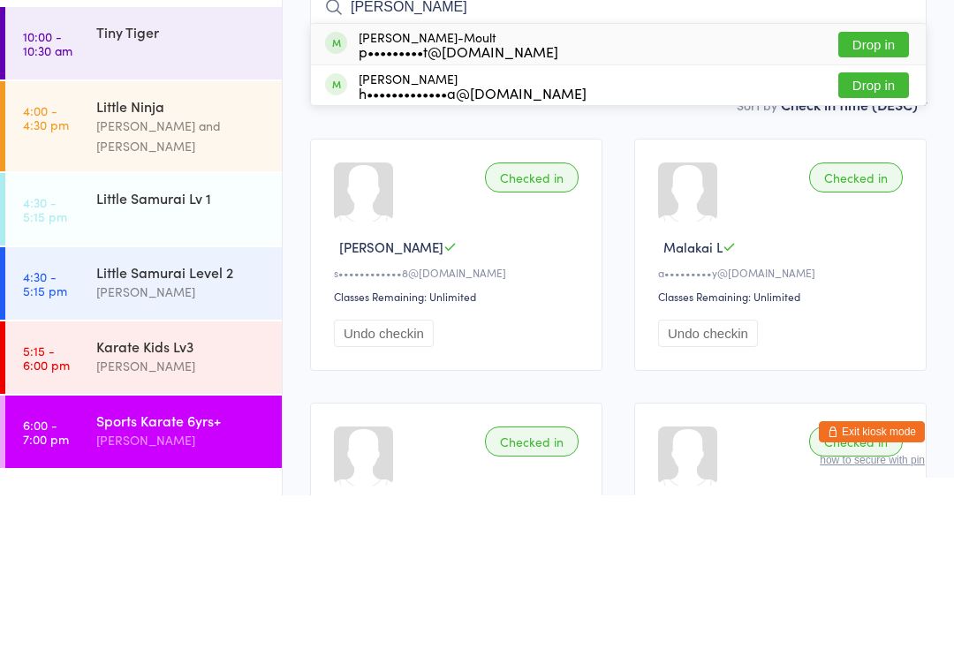
type input "[PERSON_NAME]"
click at [895, 185] on button "Drop in" at bounding box center [873, 198] width 71 height 26
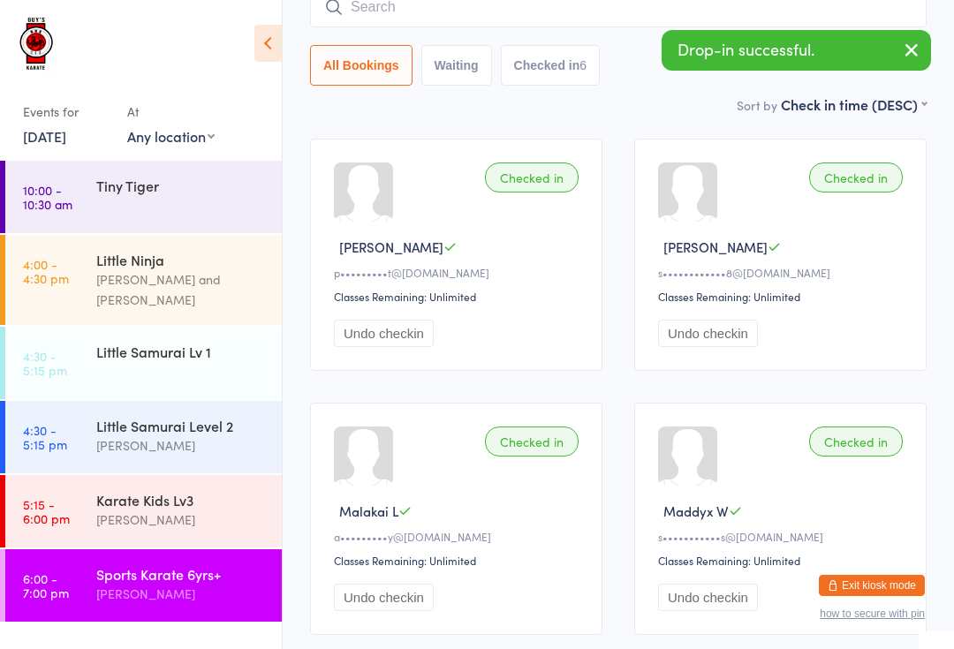
click at [133, 510] on div "[PERSON_NAME]" at bounding box center [181, 520] width 170 height 20
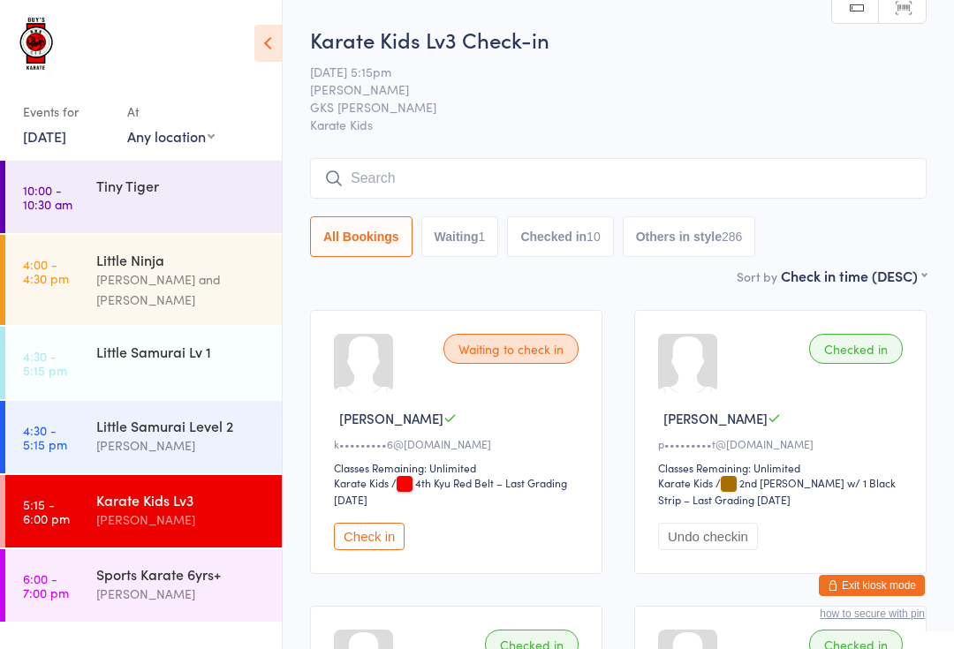
click at [394, 182] on input "search" at bounding box center [618, 178] width 616 height 41
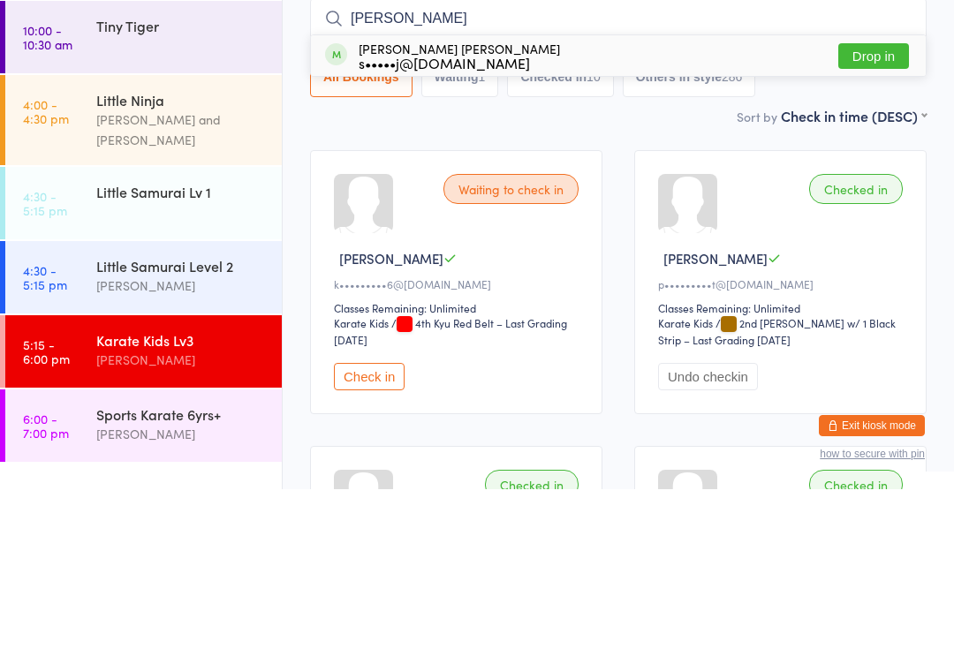
type input "[PERSON_NAME]"
click at [855, 203] on button "Drop in" at bounding box center [873, 216] width 71 height 26
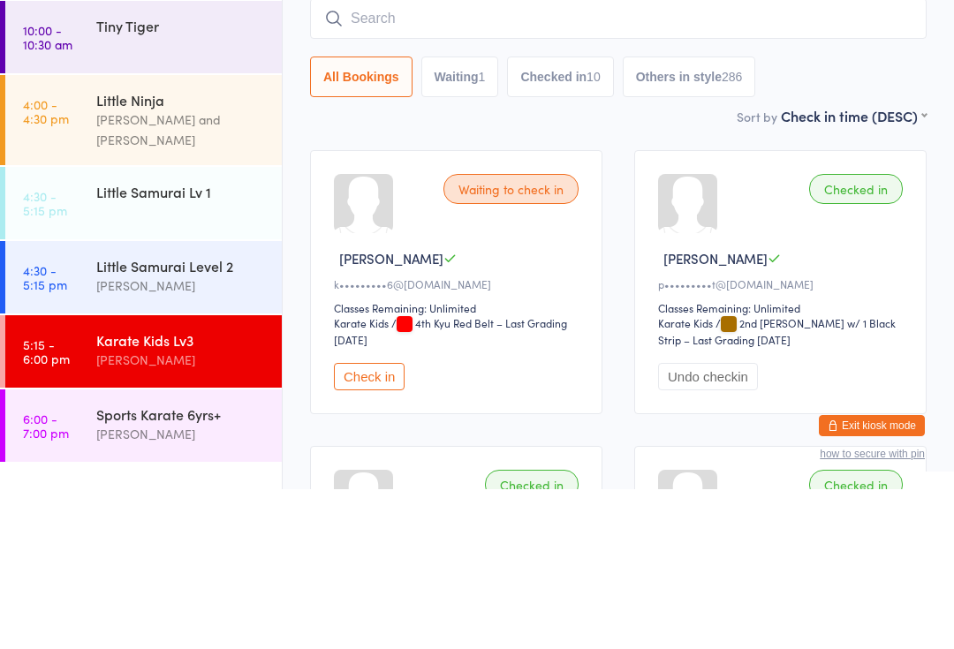
scroll to position [160, 0]
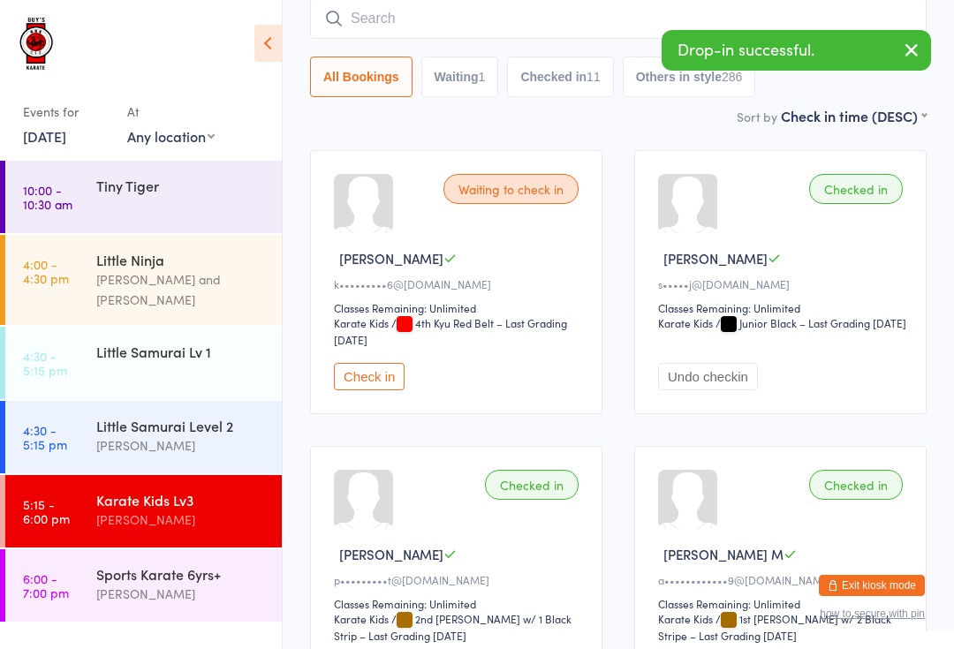
click at [485, 84] on div "1" at bounding box center [482, 77] width 7 height 14
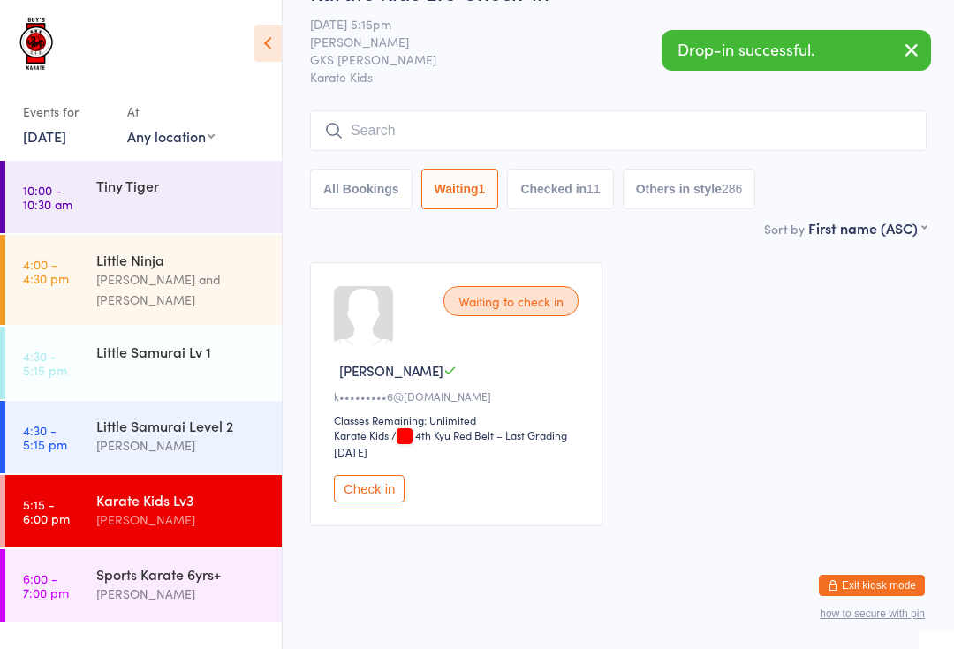
click at [387, 170] on button "All Bookings" at bounding box center [361, 189] width 102 height 41
select select "5"
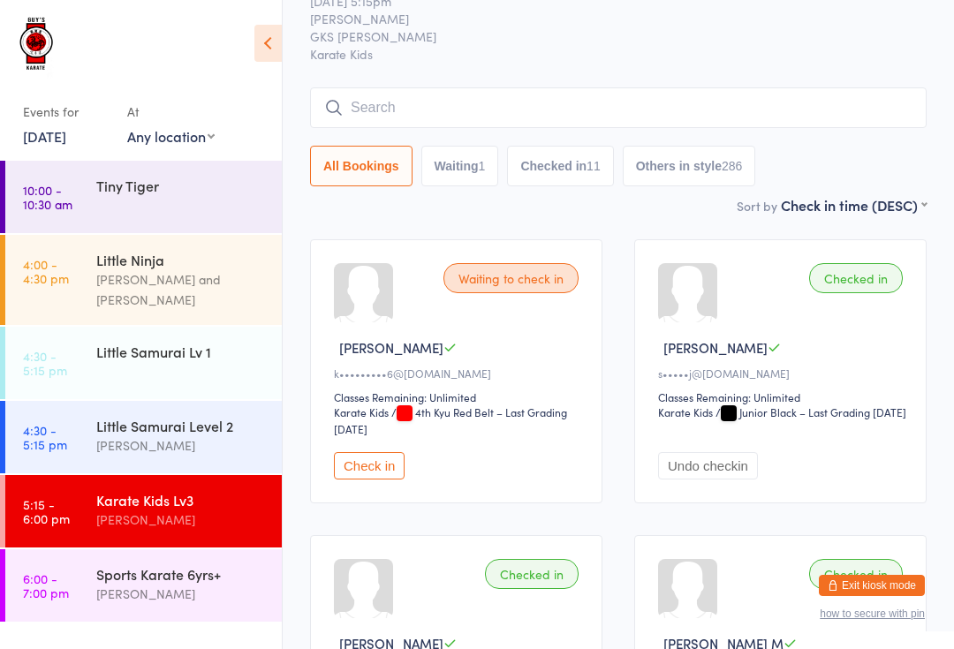
click at [554, 123] on input "search" at bounding box center [618, 107] width 616 height 41
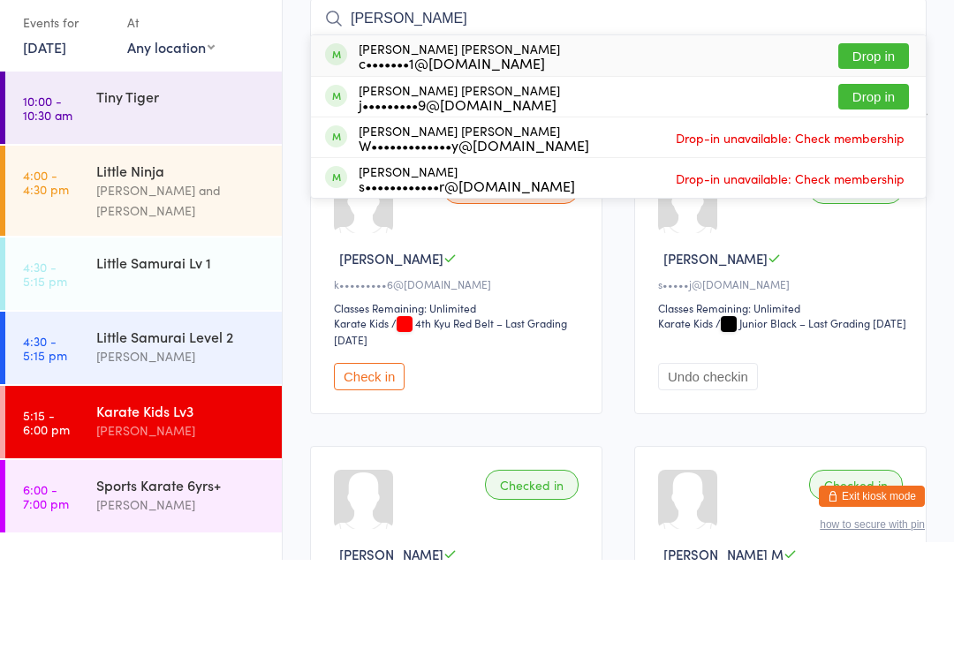
type input "[PERSON_NAME]"
click at [881, 132] on button "Drop in" at bounding box center [873, 145] width 71 height 26
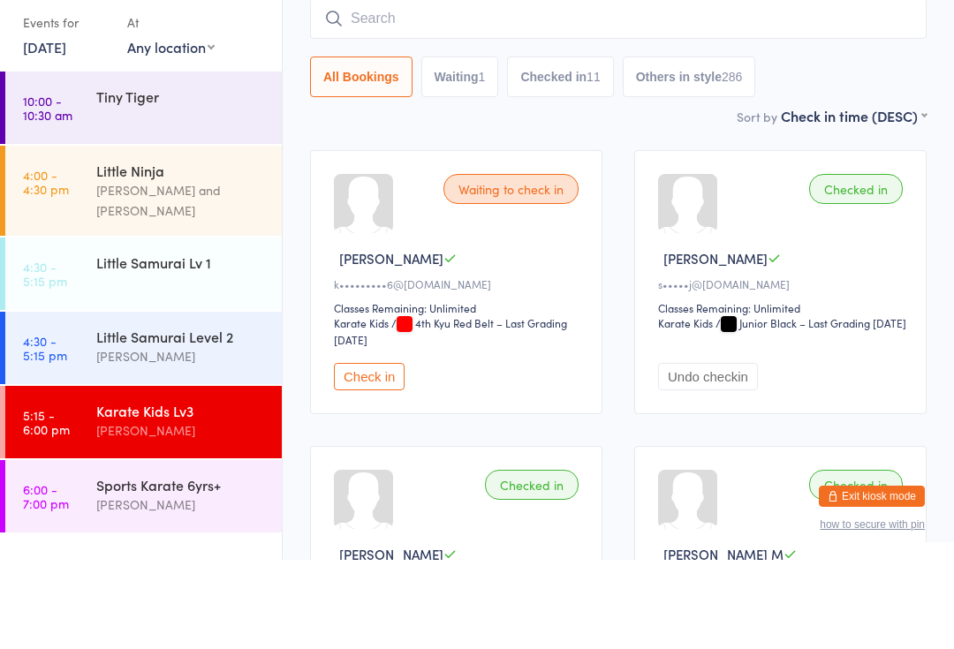
scroll to position [160, 0]
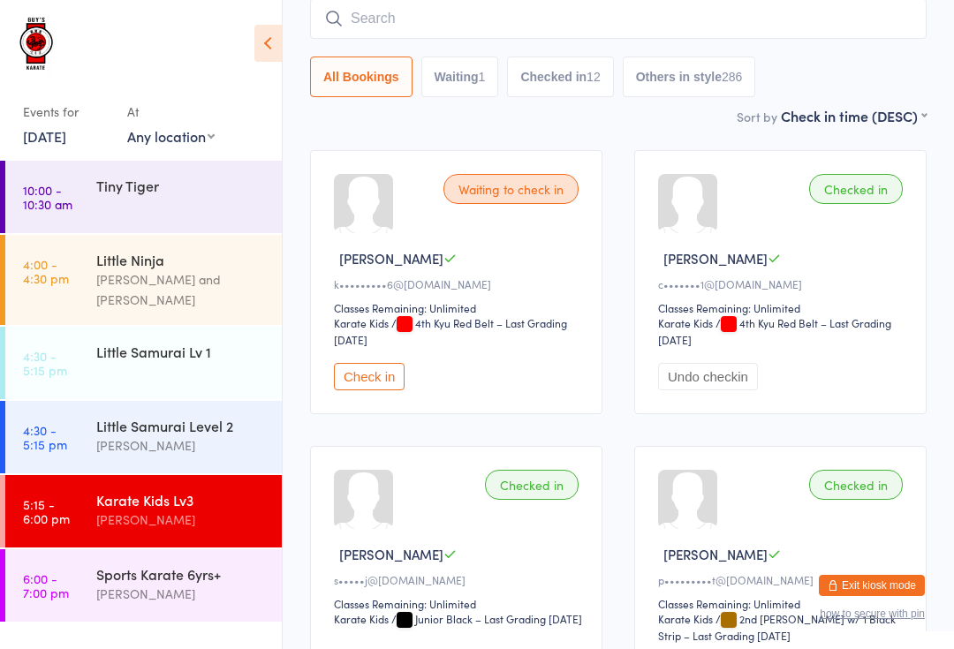
click at [358, 18] on input "search" at bounding box center [618, 18] width 616 height 41
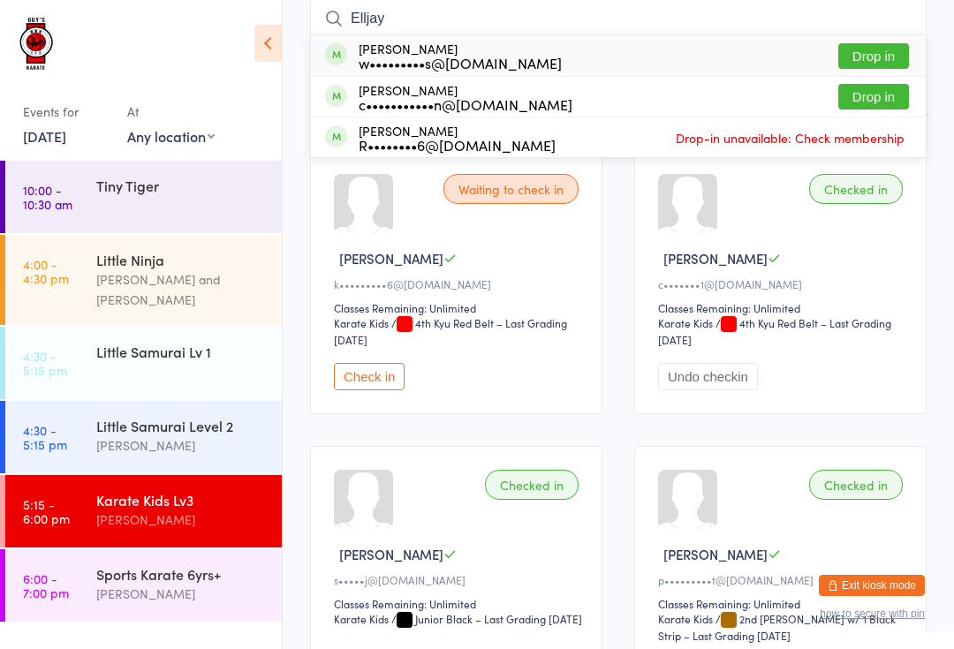
type input "Elljay"
click at [850, 56] on button "Drop in" at bounding box center [873, 56] width 71 height 26
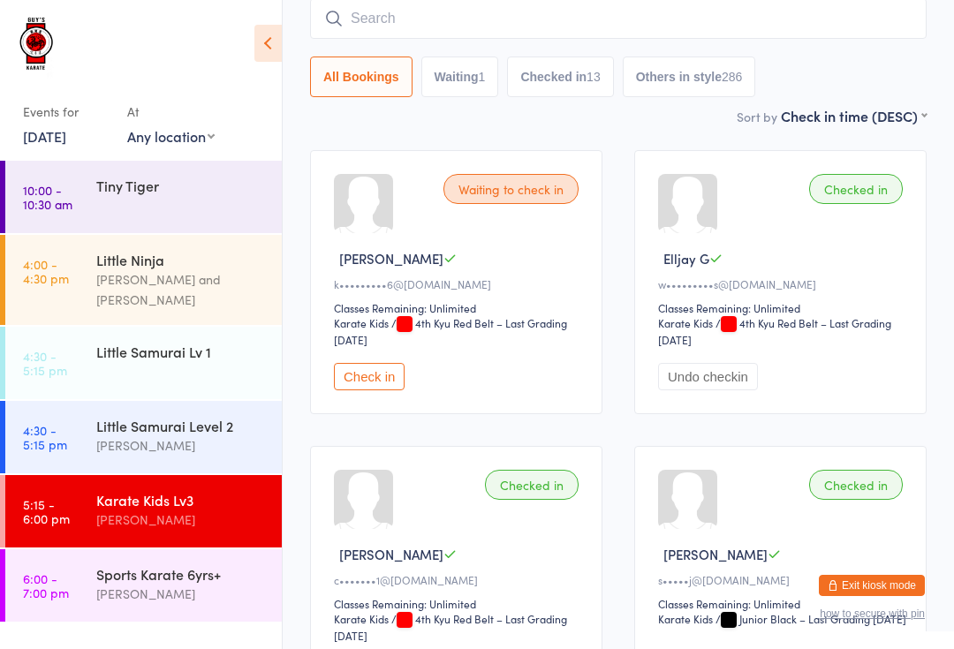
click at [645, 11] on input "search" at bounding box center [618, 18] width 616 height 41
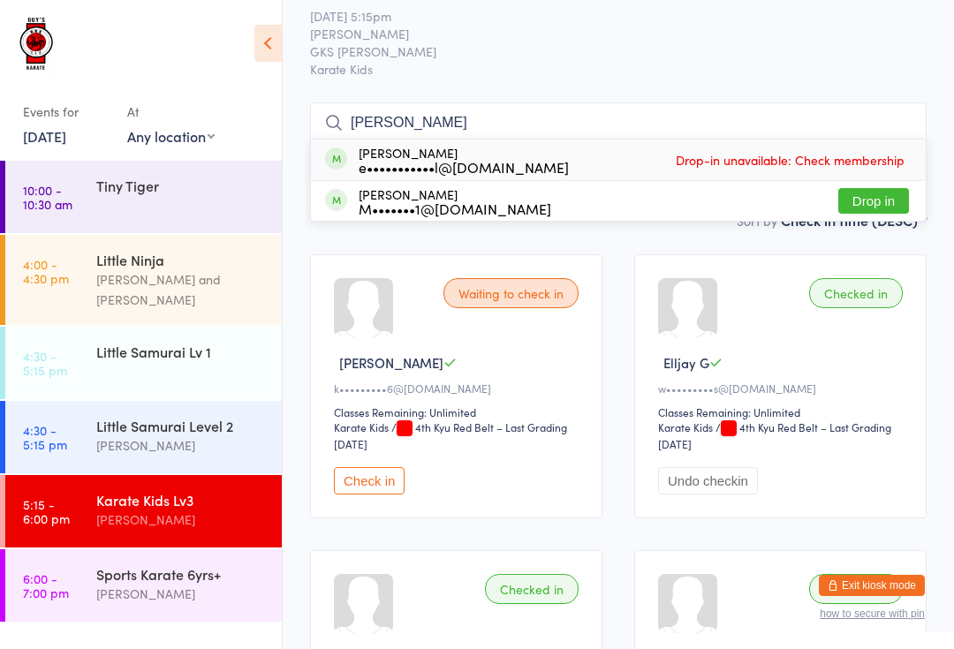
scroll to position [10, 0]
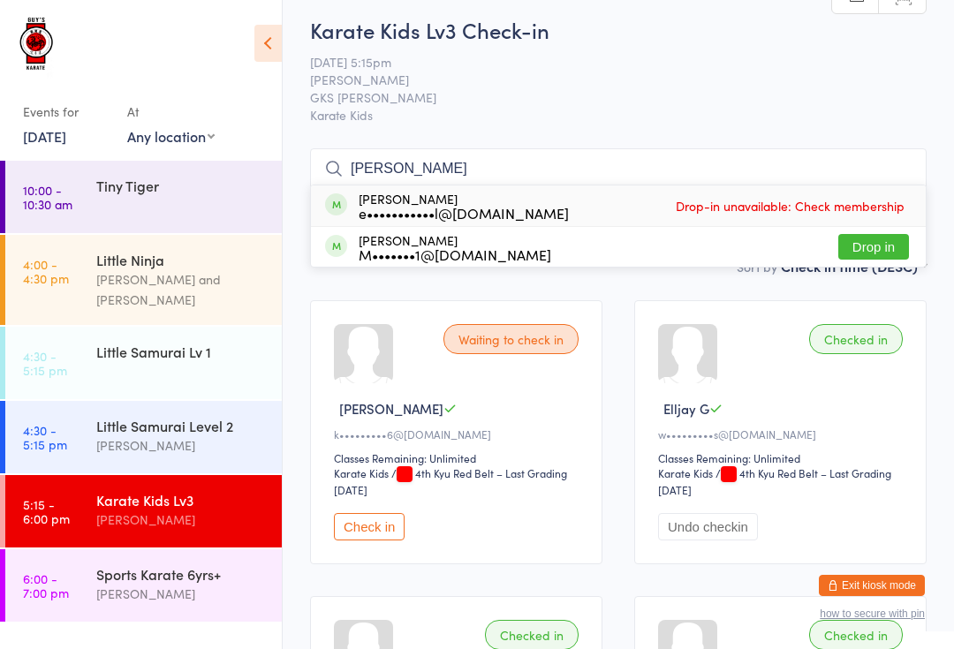
type input "[PERSON_NAME]"
click at [866, 249] on button "Drop in" at bounding box center [873, 247] width 71 height 26
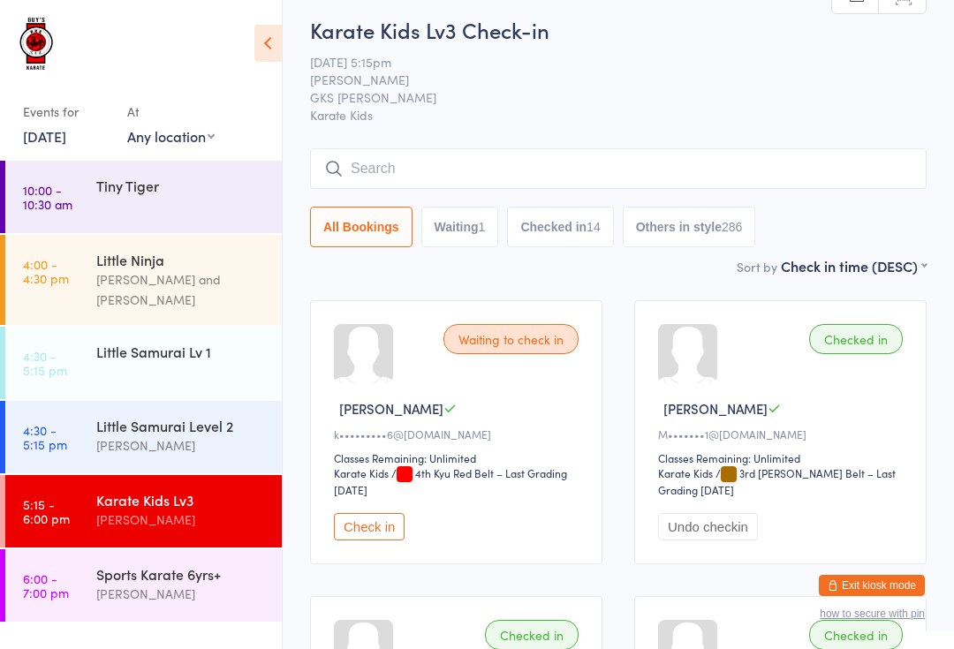
click at [765, 67] on span "[DATE] 5:15pm" at bounding box center [604, 62] width 589 height 18
click at [494, 156] on input "search" at bounding box center [618, 168] width 616 height 41
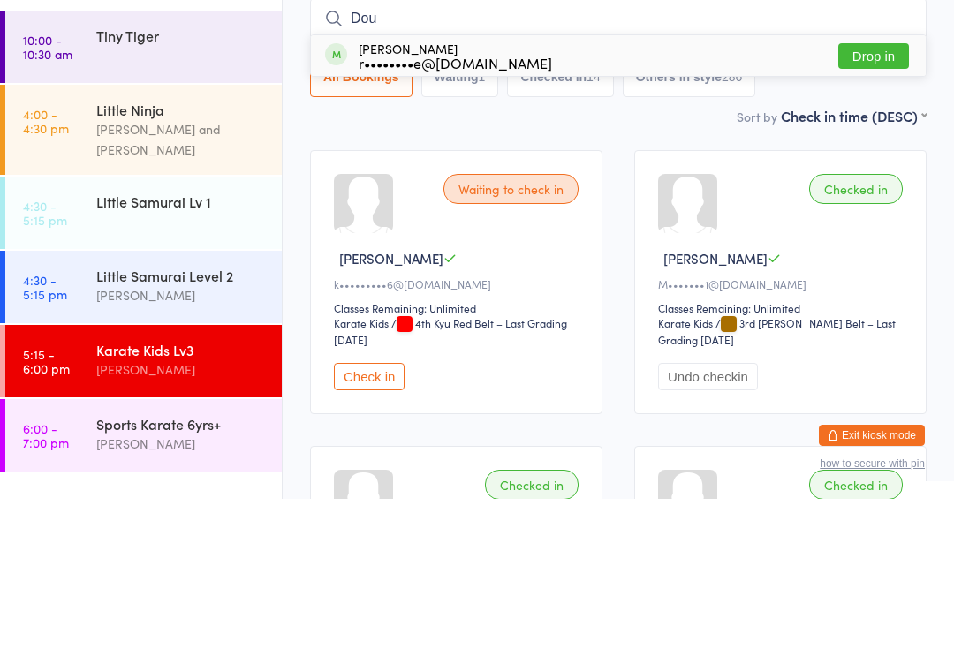
click at [866, 148] on input "Dou" at bounding box center [618, 168] width 616 height 41
type input "Dou"
click at [858, 193] on button "Drop in" at bounding box center [873, 206] width 71 height 26
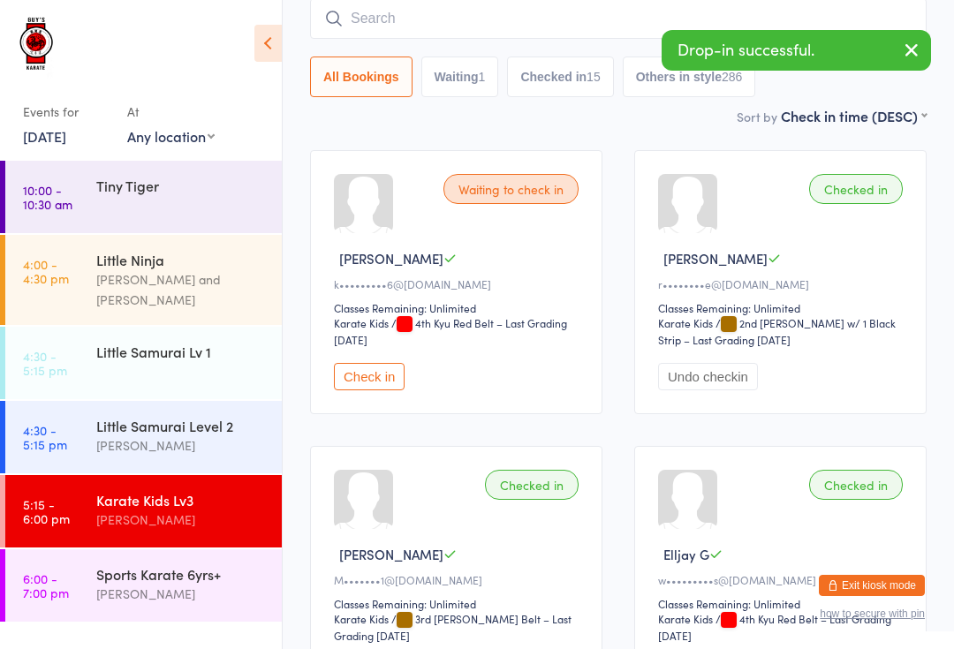
click at [225, 564] on div "Sports Karate 6yrs+" at bounding box center [181, 573] width 170 height 19
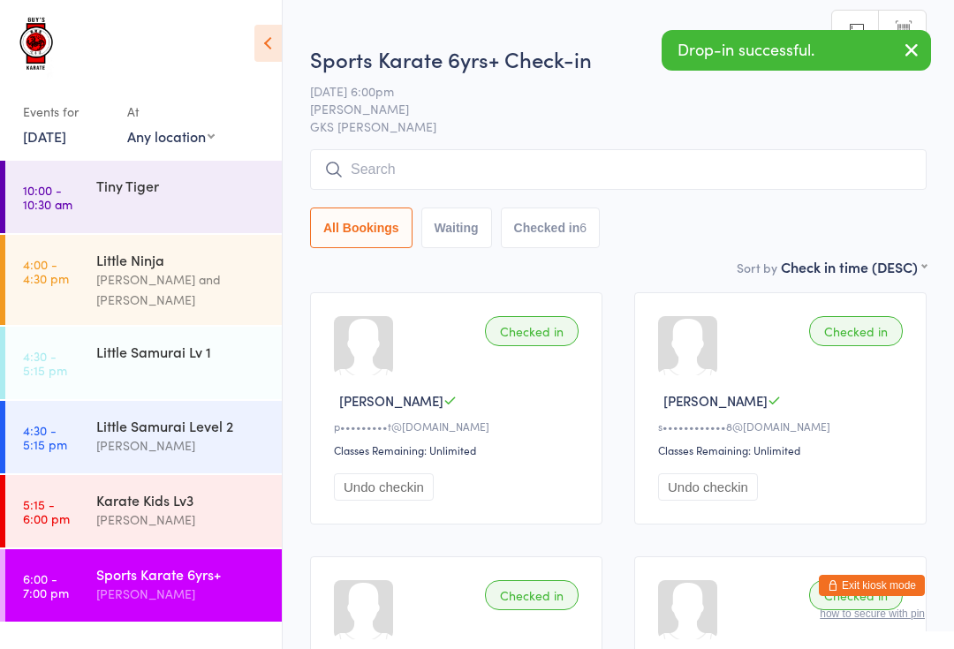
click at [557, 163] on input "search" at bounding box center [618, 169] width 616 height 41
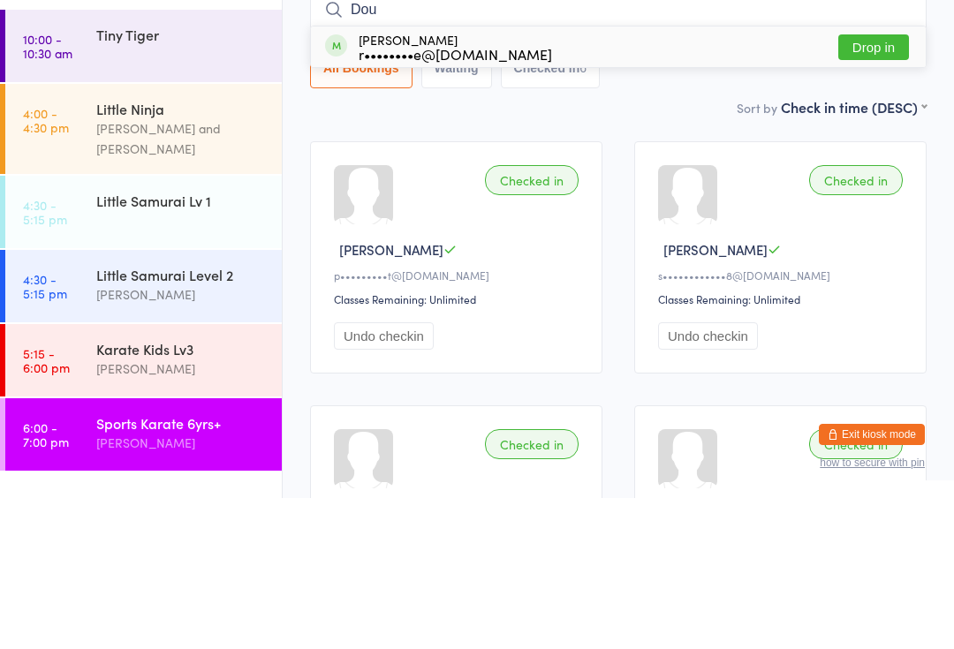
type input "Dou"
click at [862, 185] on button "Drop in" at bounding box center [873, 198] width 71 height 26
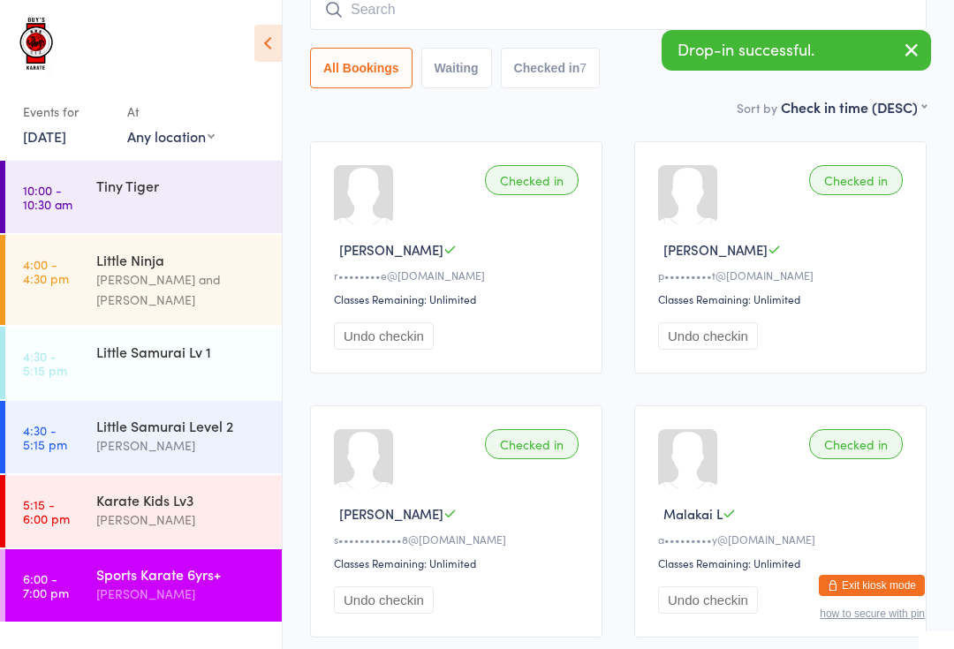
click at [112, 490] on div "Karate Kids Lv3" at bounding box center [181, 499] width 170 height 19
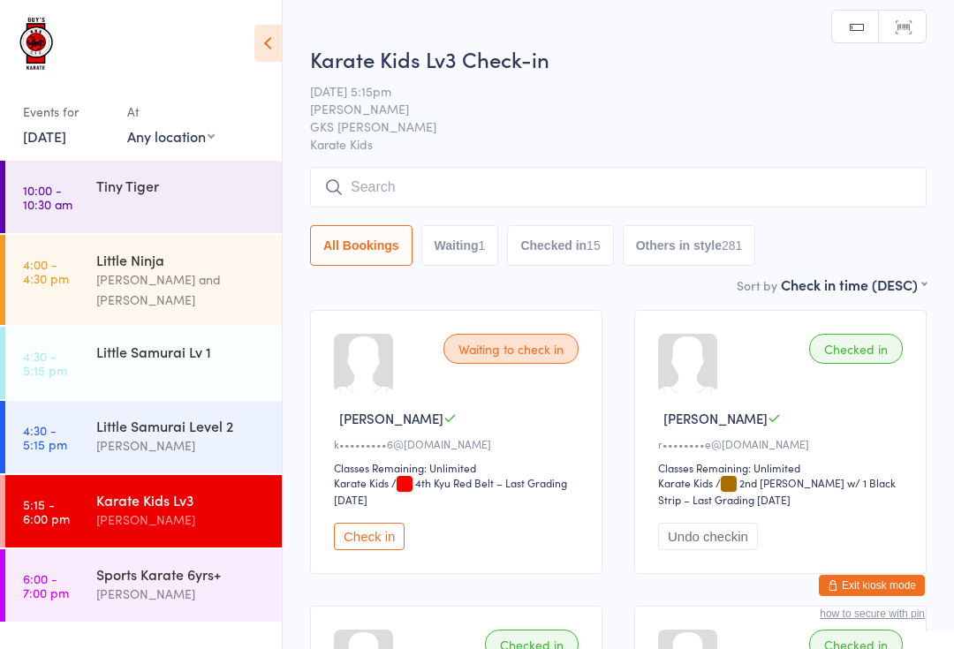
click at [821, 173] on input "search" at bounding box center [618, 187] width 616 height 41
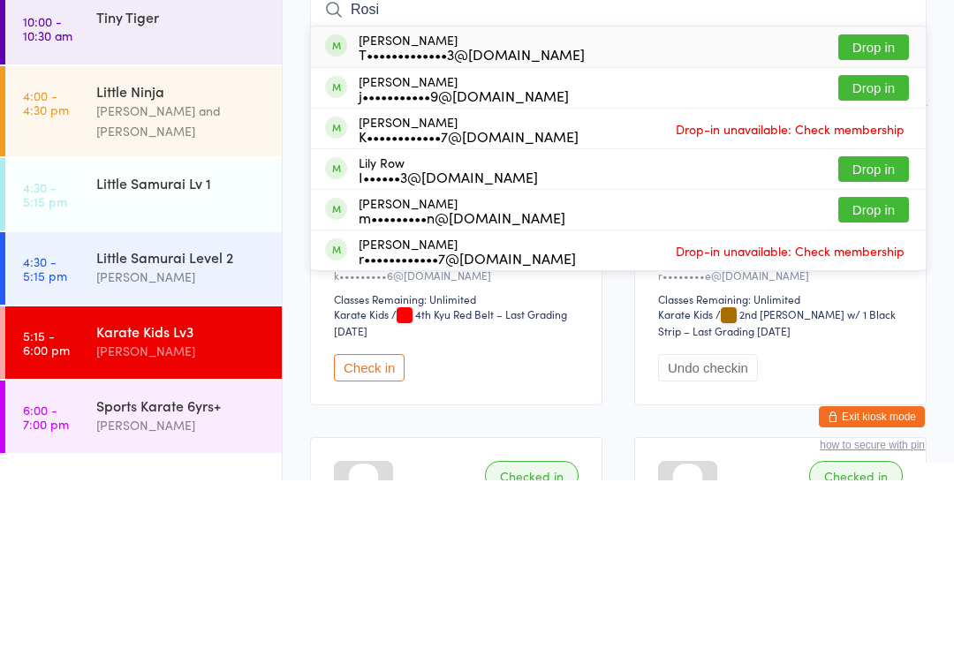
type input "Rosi"
click at [879, 366] on button "Drop in" at bounding box center [873, 379] width 71 height 26
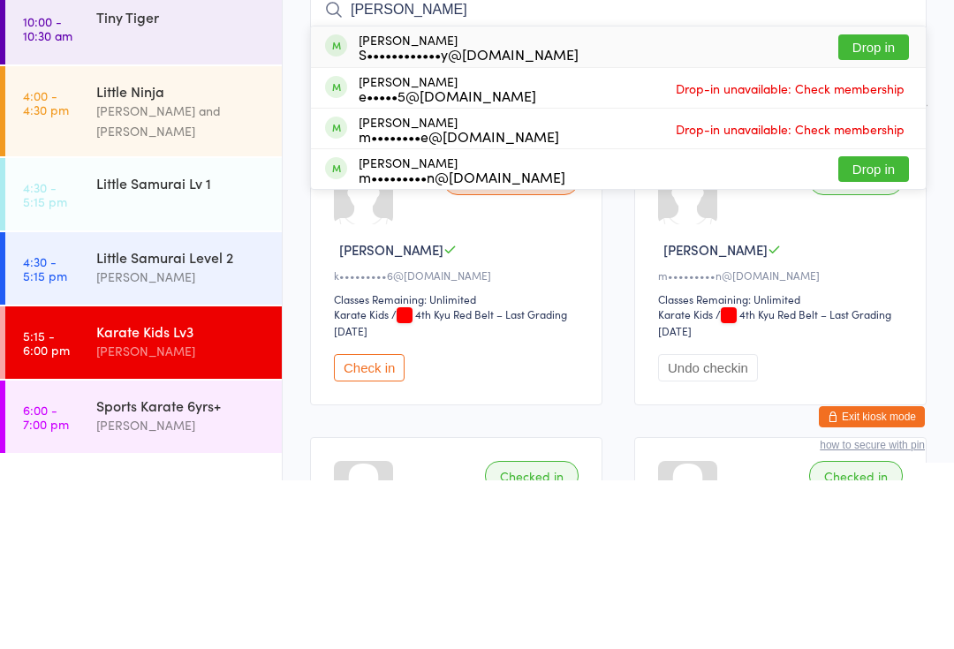
type input "[PERSON_NAME]"
click at [451, 338] on div "m•••••••••n@[DOMAIN_NAME]" at bounding box center [462, 345] width 207 height 14
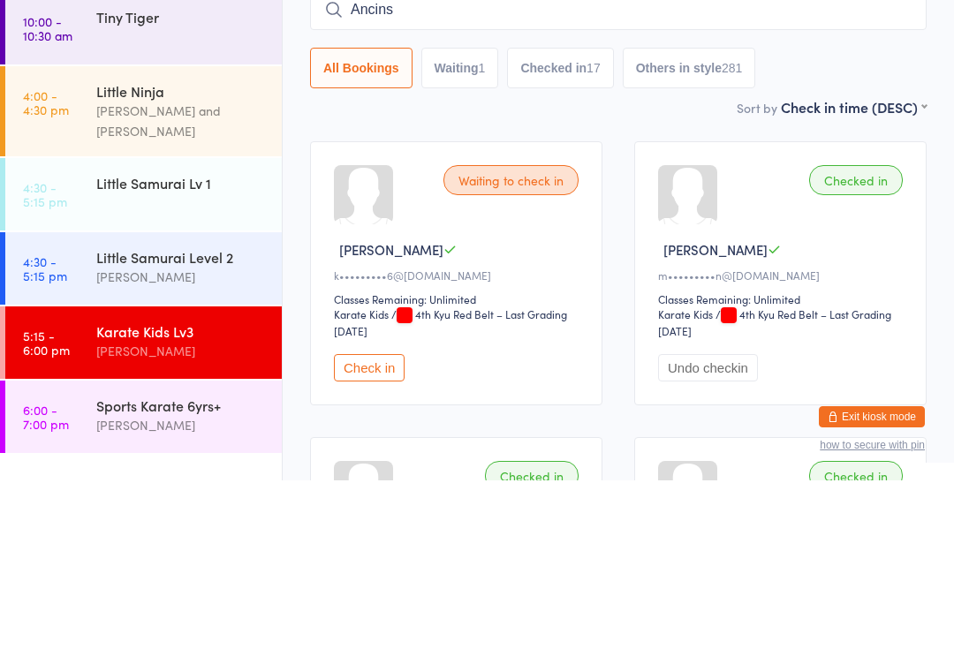
type input "Ancin"
click at [798, 158] on input "search" at bounding box center [618, 178] width 616 height 41
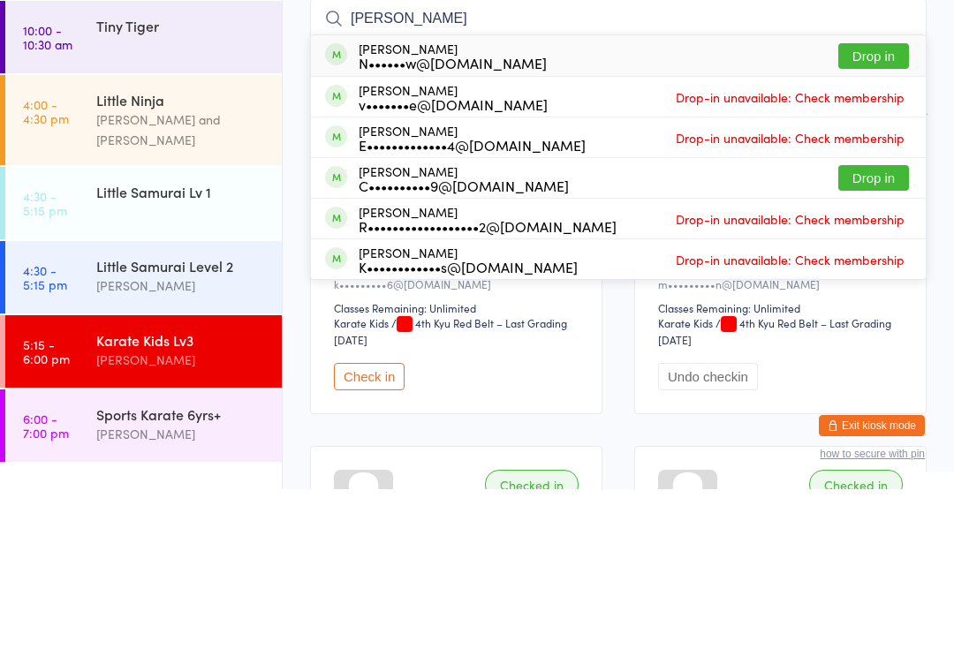
type input "[PERSON_NAME]"
click at [890, 203] on button "Drop in" at bounding box center [873, 216] width 71 height 26
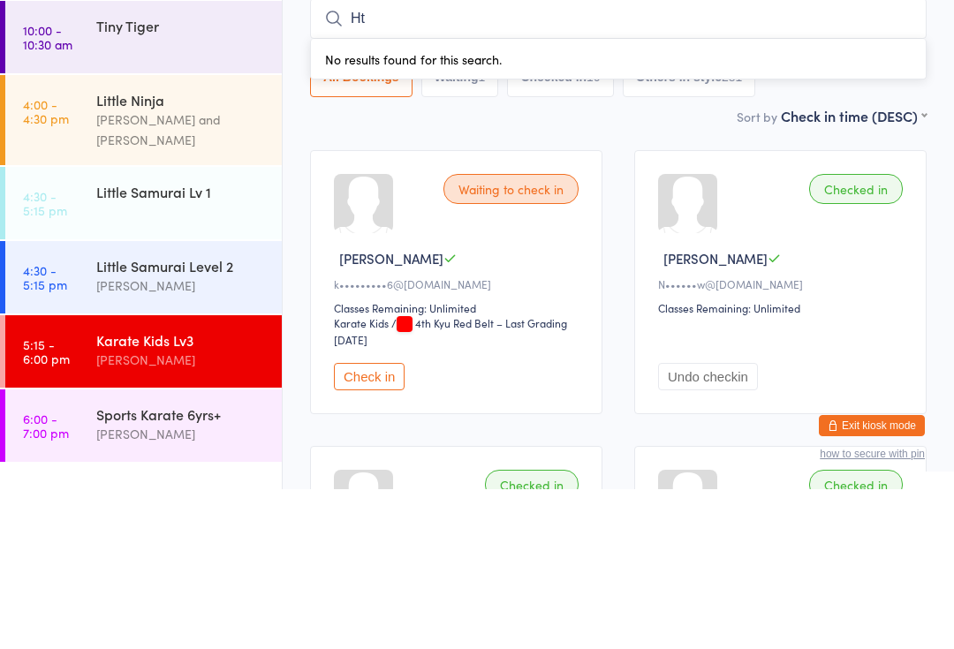
type input "Htp"
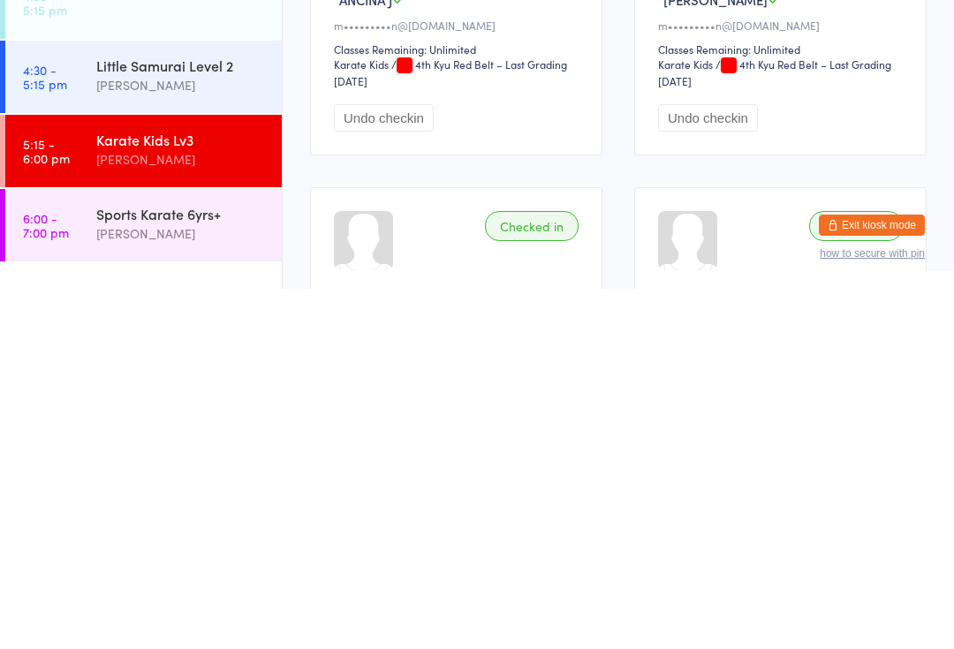
scroll to position [375, 0]
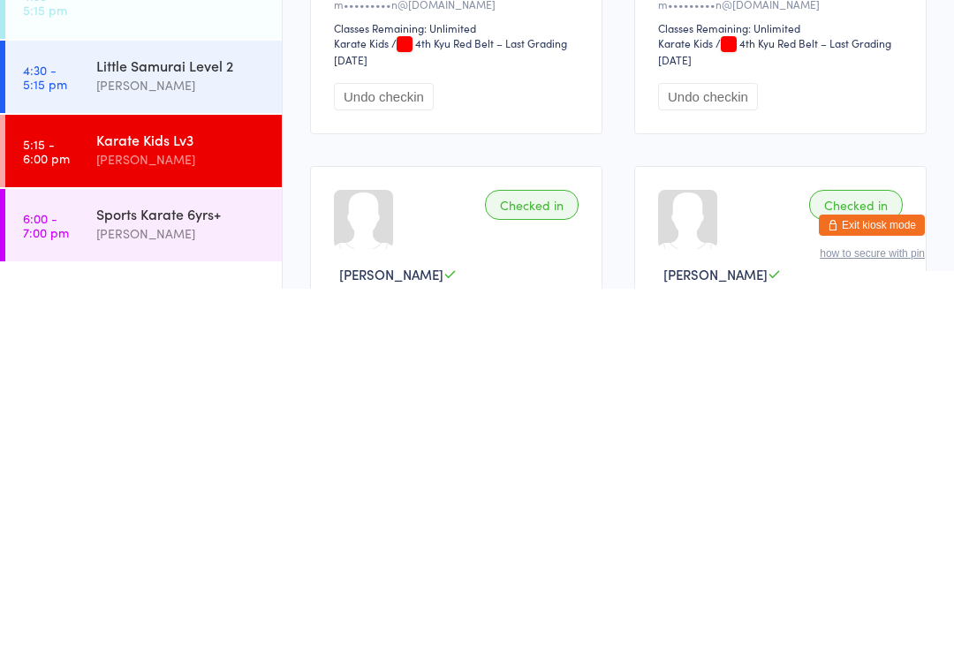
click at [135, 564] on div "Sports Karate 6yrs+" at bounding box center [181, 573] width 170 height 19
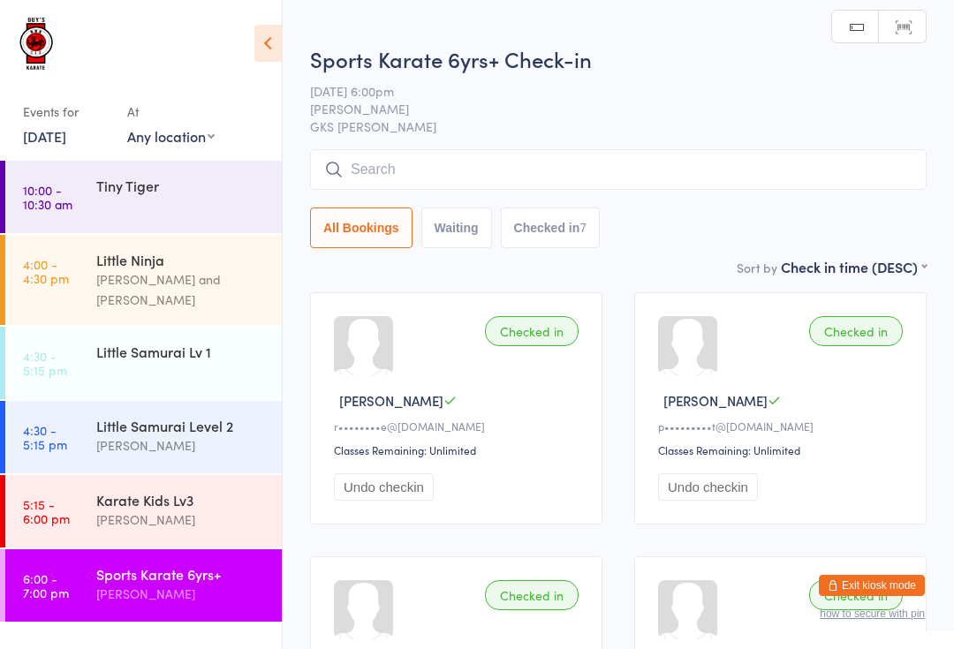
click at [549, 168] on input "search" at bounding box center [618, 169] width 616 height 41
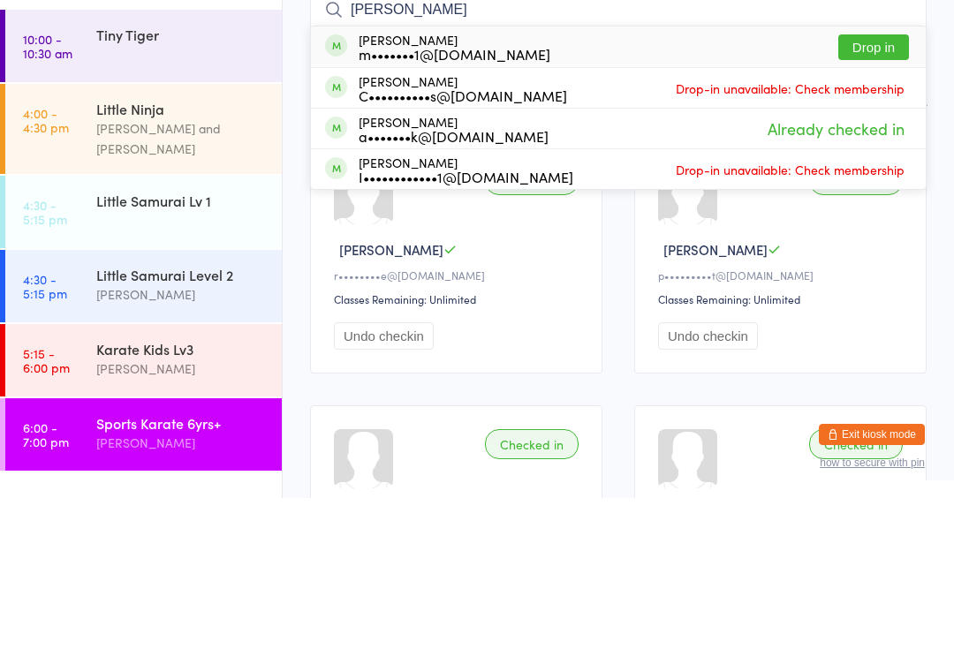
type input "[PERSON_NAME]"
click at [873, 185] on button "Drop in" at bounding box center [873, 198] width 71 height 26
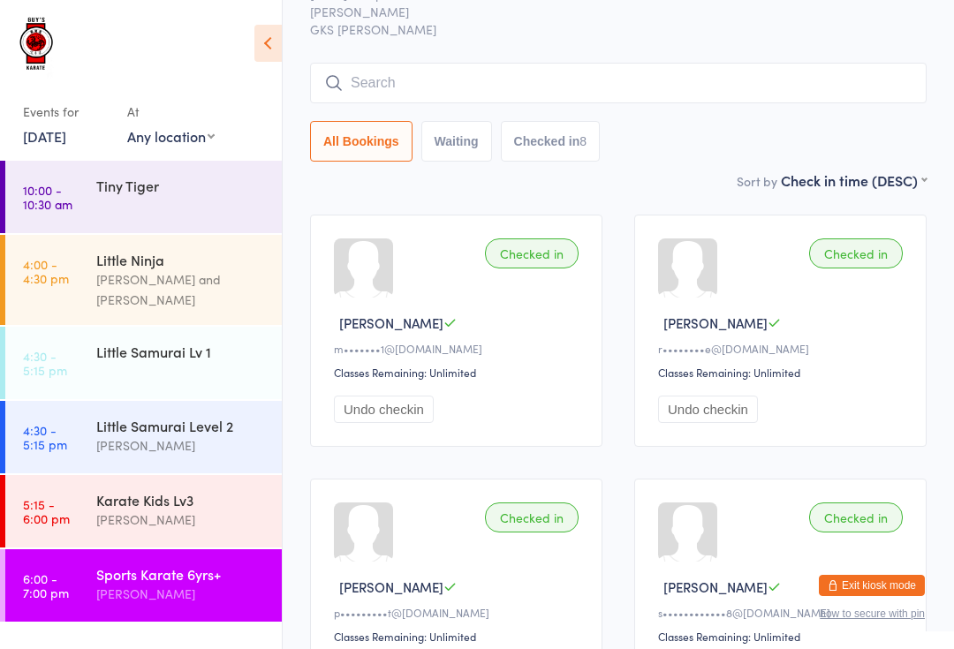
scroll to position [71, 0]
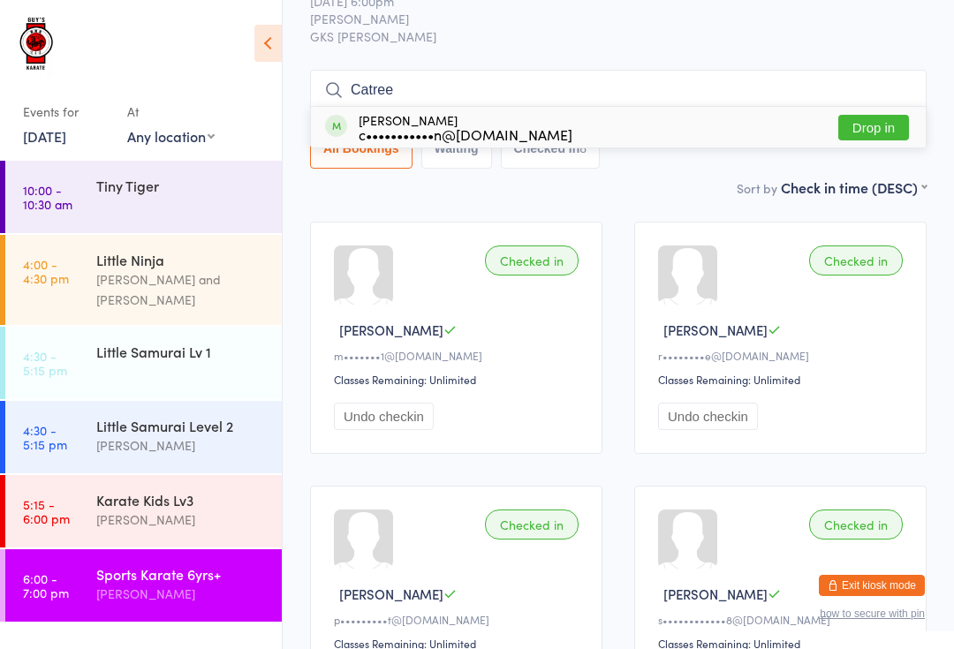
type input "Catree"
click at [876, 133] on button "Drop in" at bounding box center [873, 128] width 71 height 26
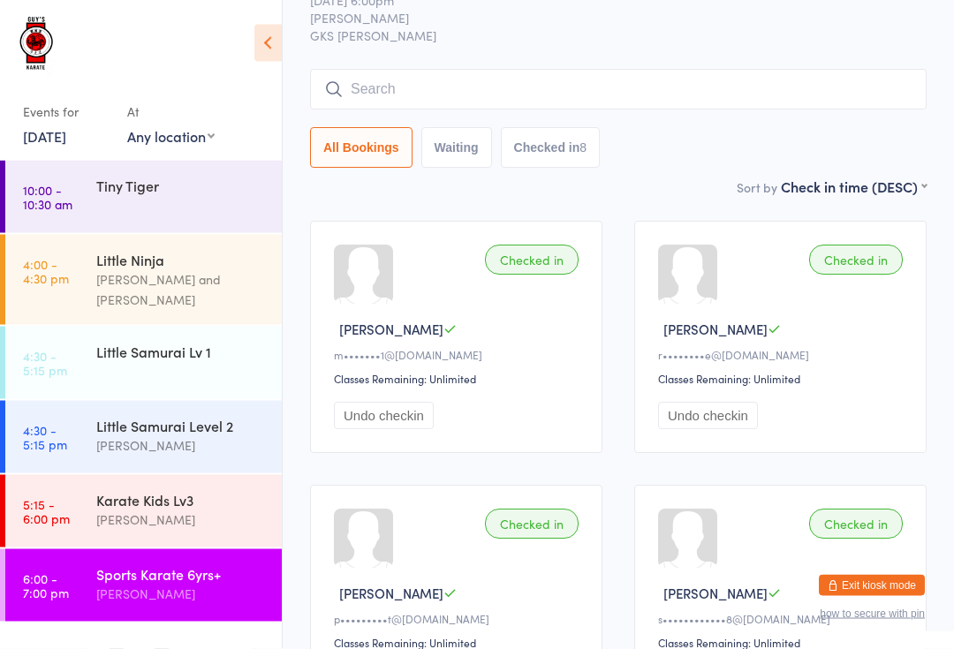
scroll to position [72, 0]
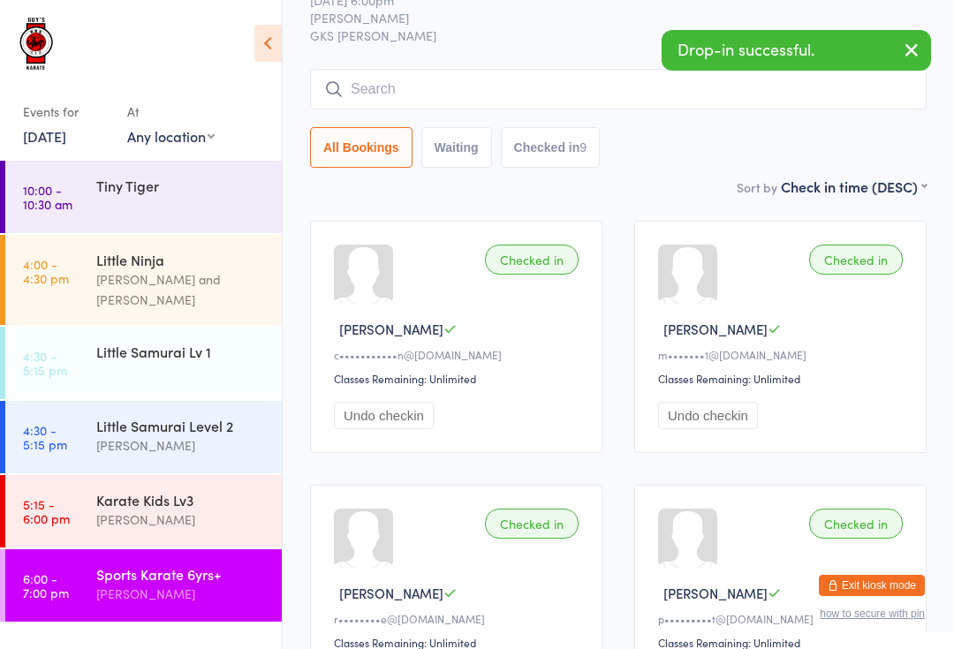
click at [542, 90] on input "search" at bounding box center [618, 89] width 616 height 41
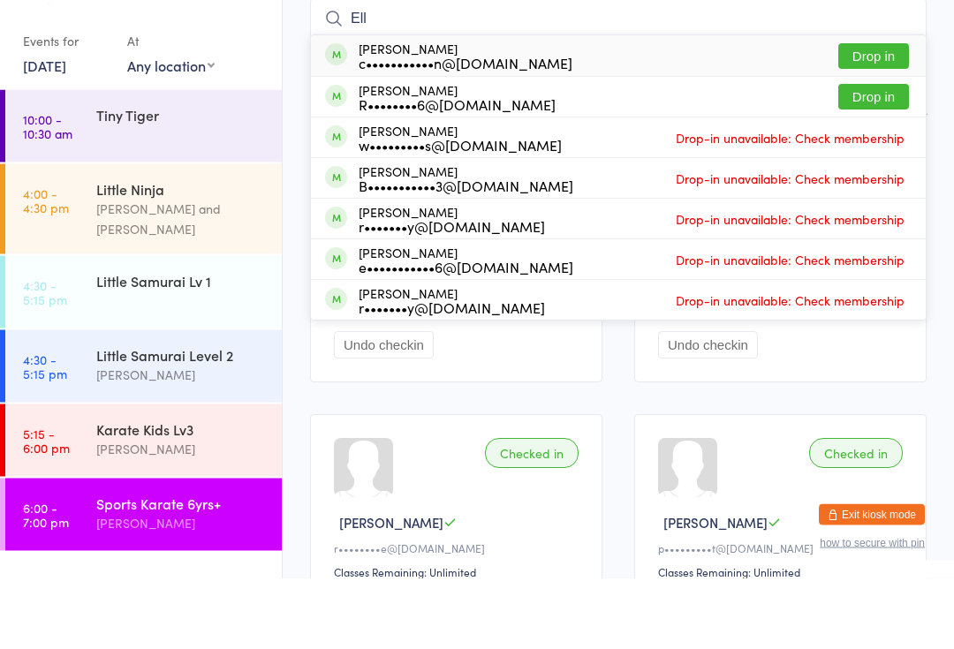
type input "Ell"
click at [883, 115] on button "Drop in" at bounding box center [873, 128] width 71 height 26
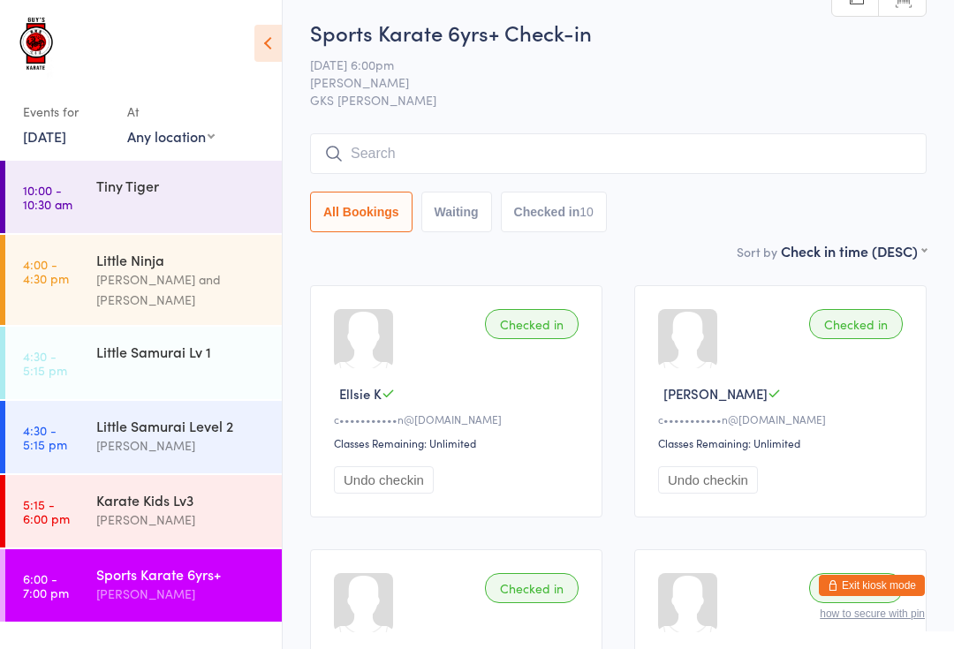
scroll to position [0, 0]
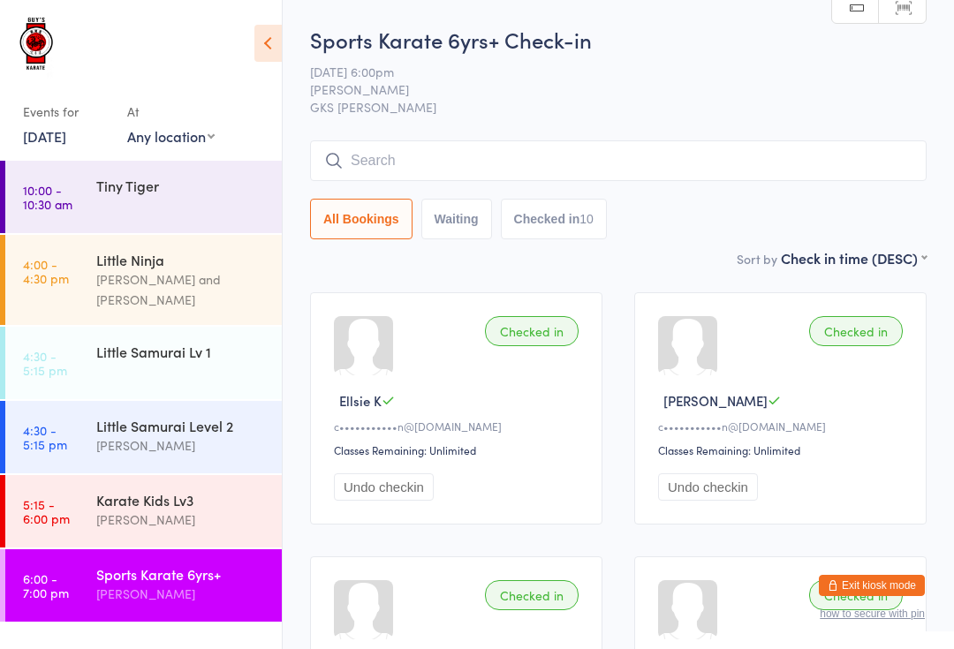
click at [800, 154] on input "search" at bounding box center [618, 160] width 616 height 41
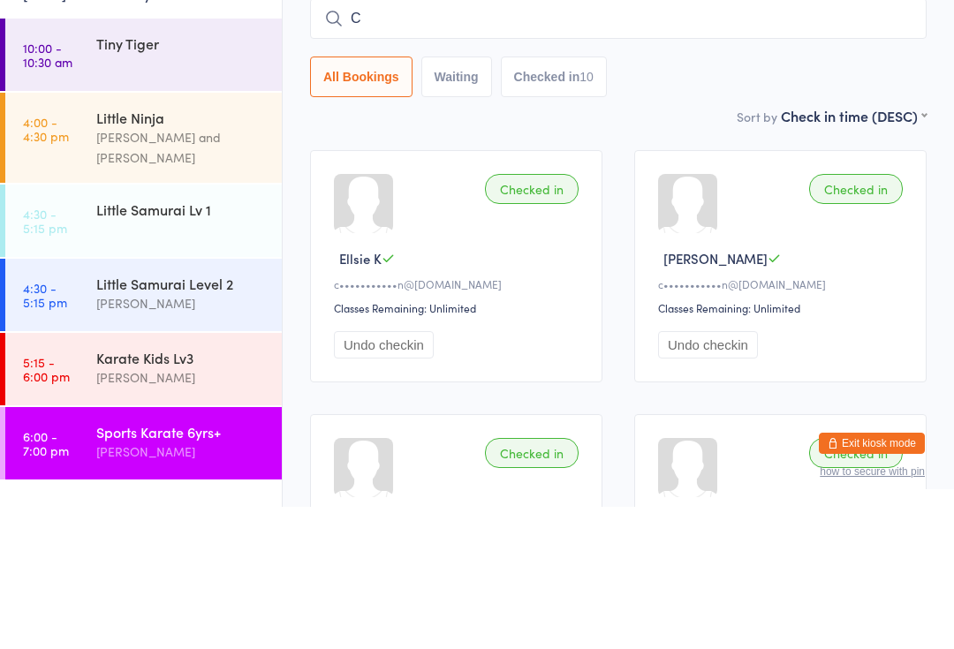
type input "Ca"
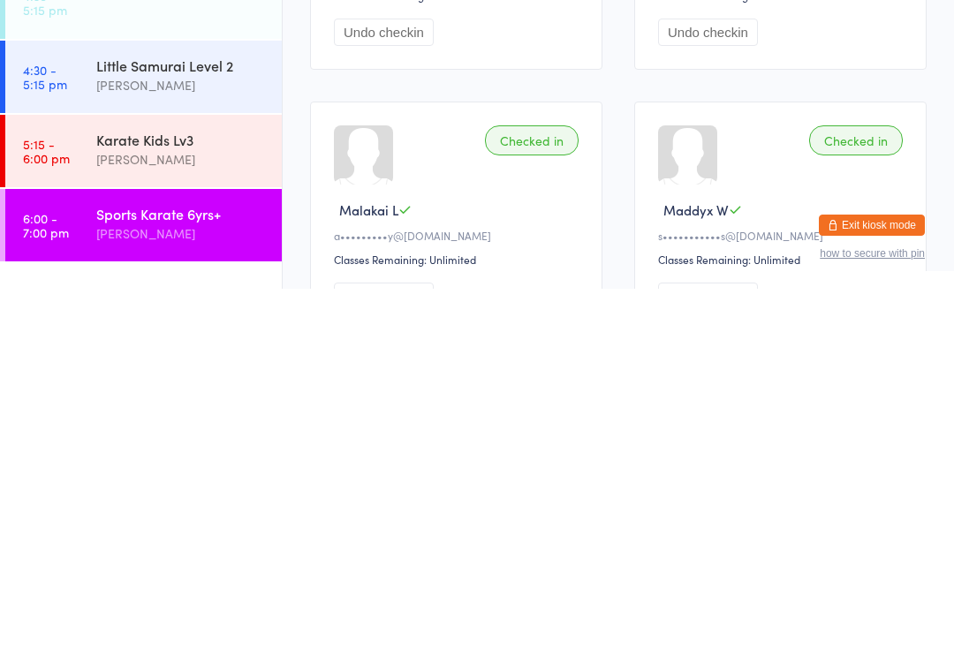
scroll to position [637, 0]
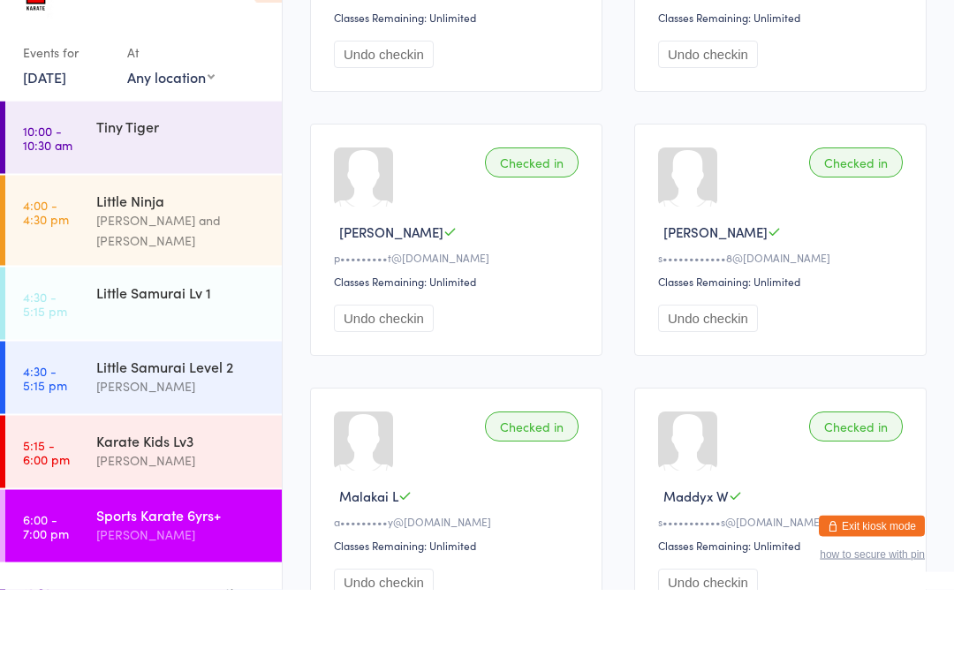
click at [210, 269] on div "[PERSON_NAME] and [PERSON_NAME]" at bounding box center [181, 289] width 170 height 41
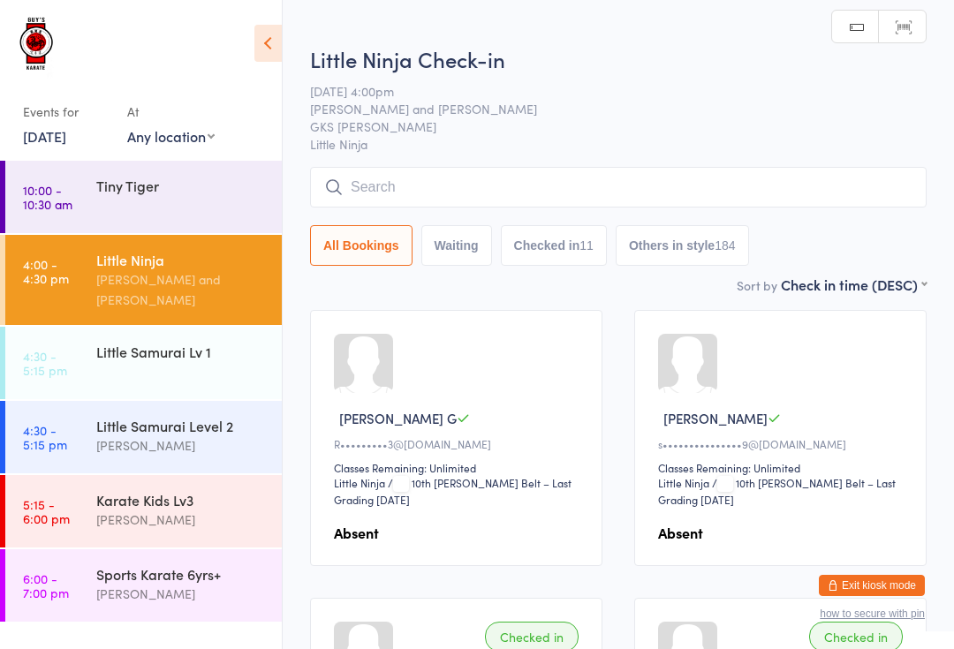
click at [737, 197] on input "search" at bounding box center [618, 187] width 616 height 41
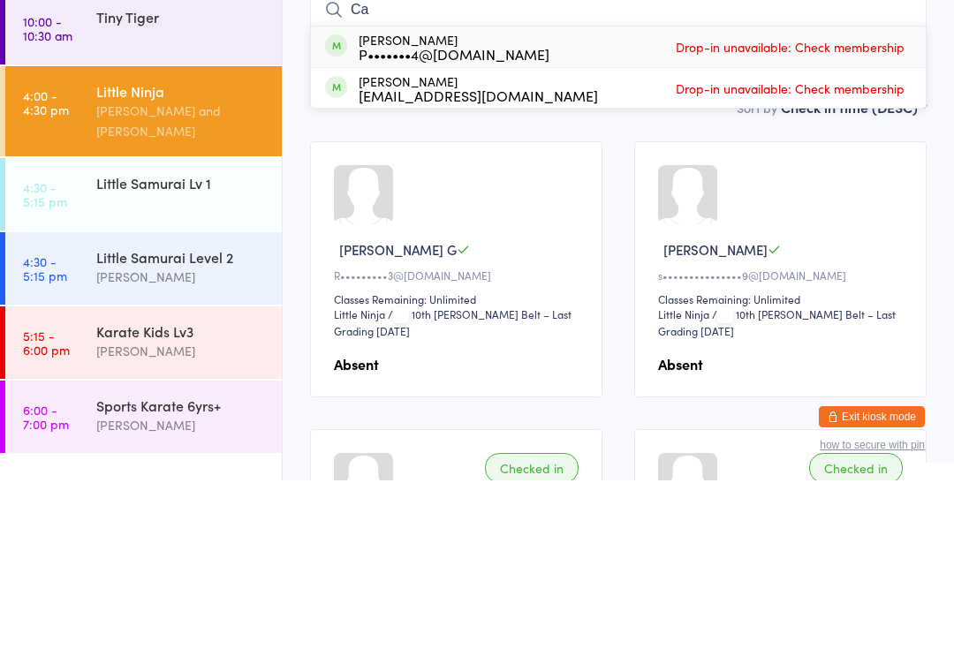
type input "C"
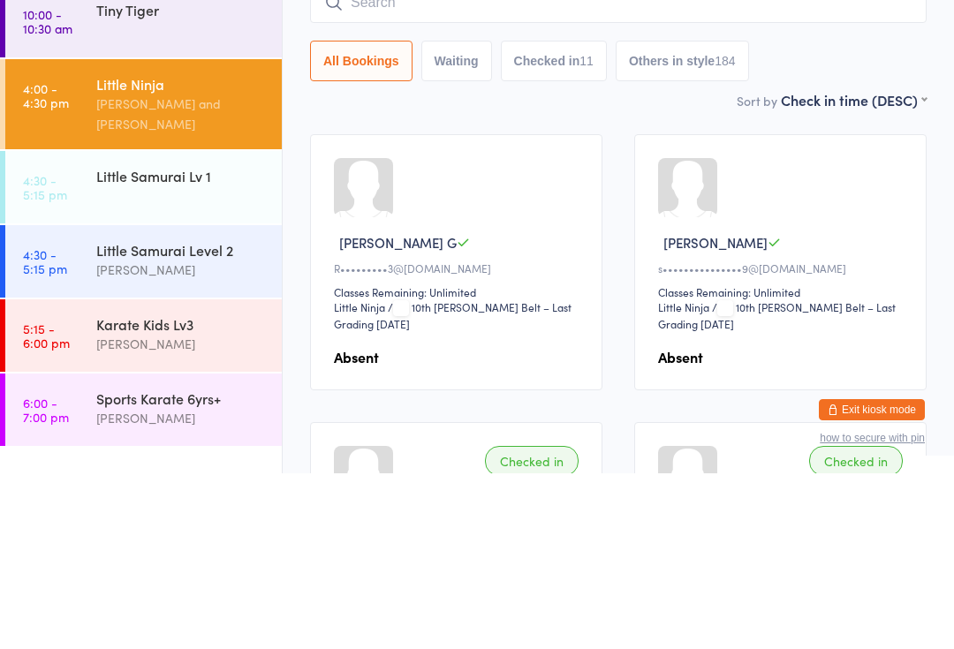
click at [189, 342] on div "Little Samurai Lv 1" at bounding box center [181, 351] width 170 height 19
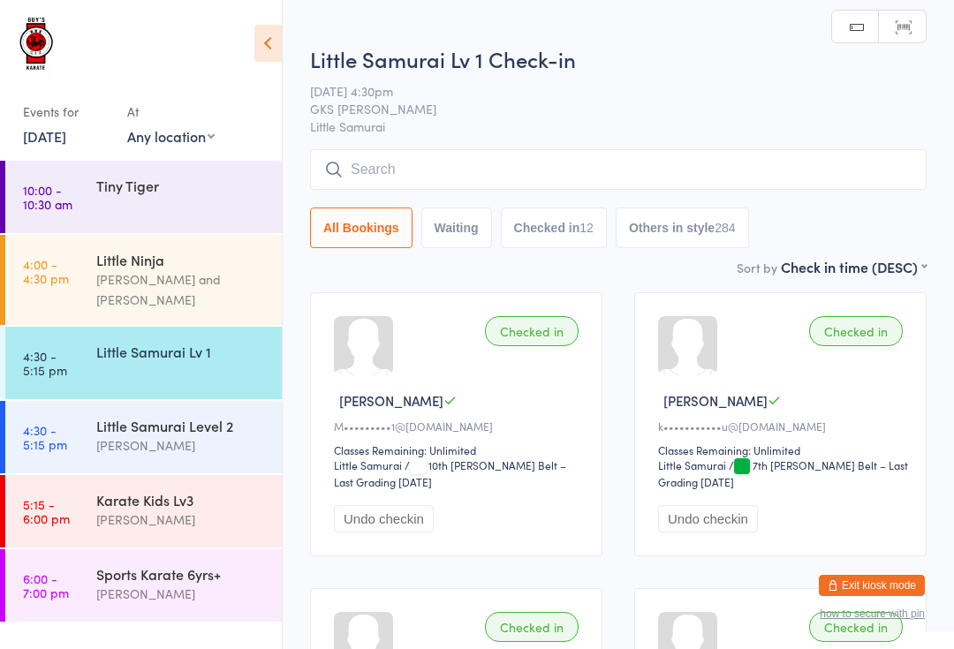
click at [751, 157] on input "search" at bounding box center [618, 169] width 616 height 41
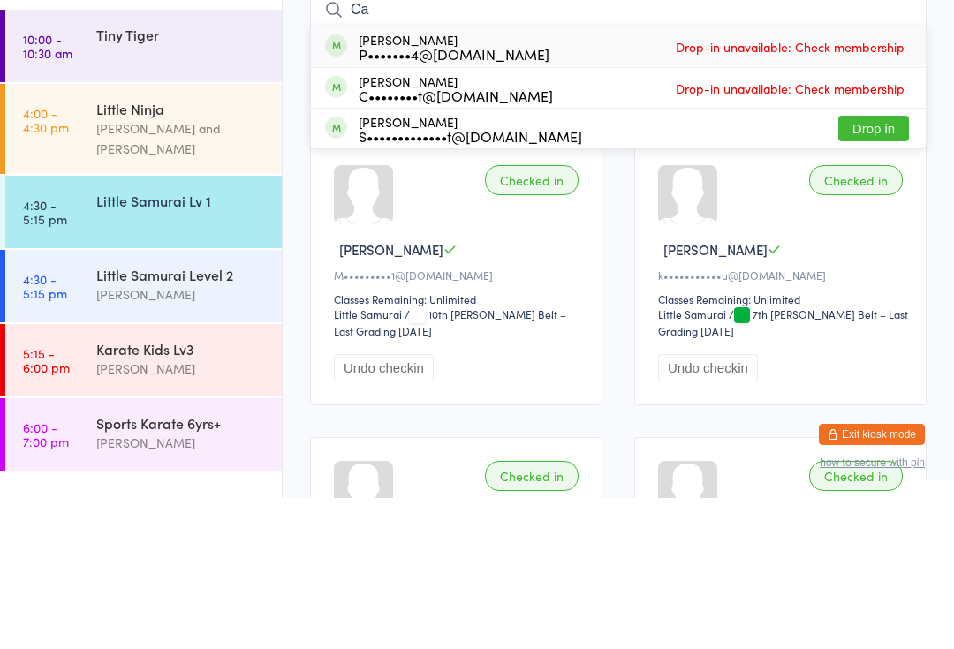
type input "C"
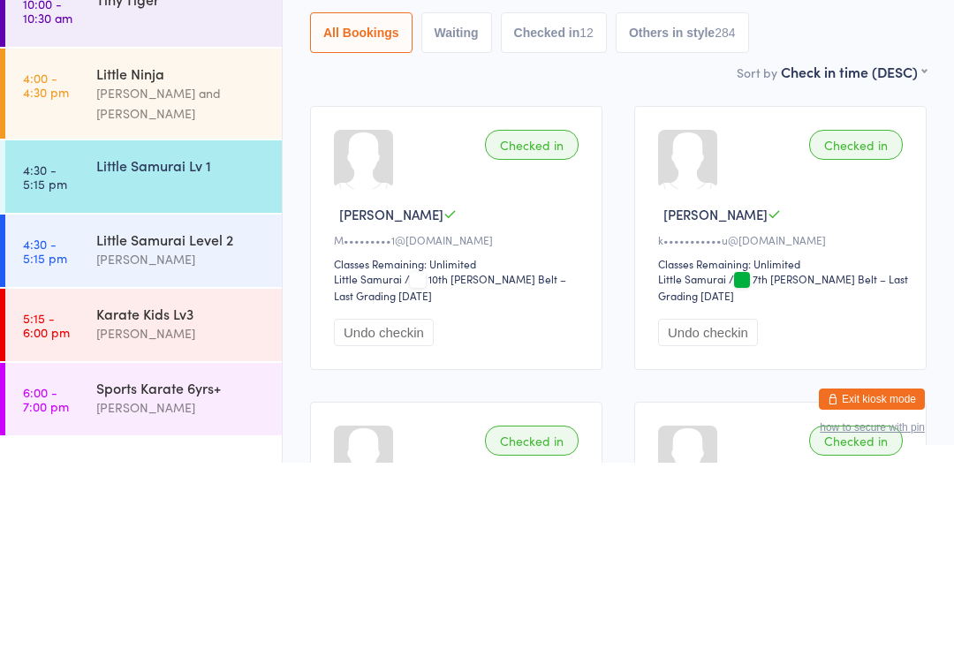
click at [206, 490] on div "Karate Kids Lv3" at bounding box center [181, 499] width 170 height 19
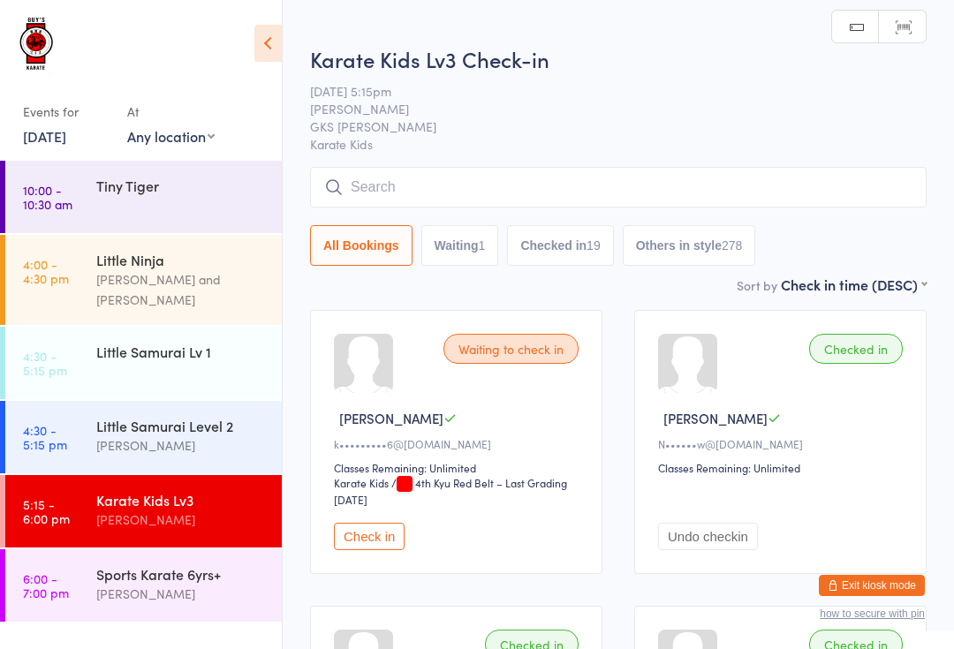
click at [648, 200] on input "search" at bounding box center [618, 187] width 616 height 41
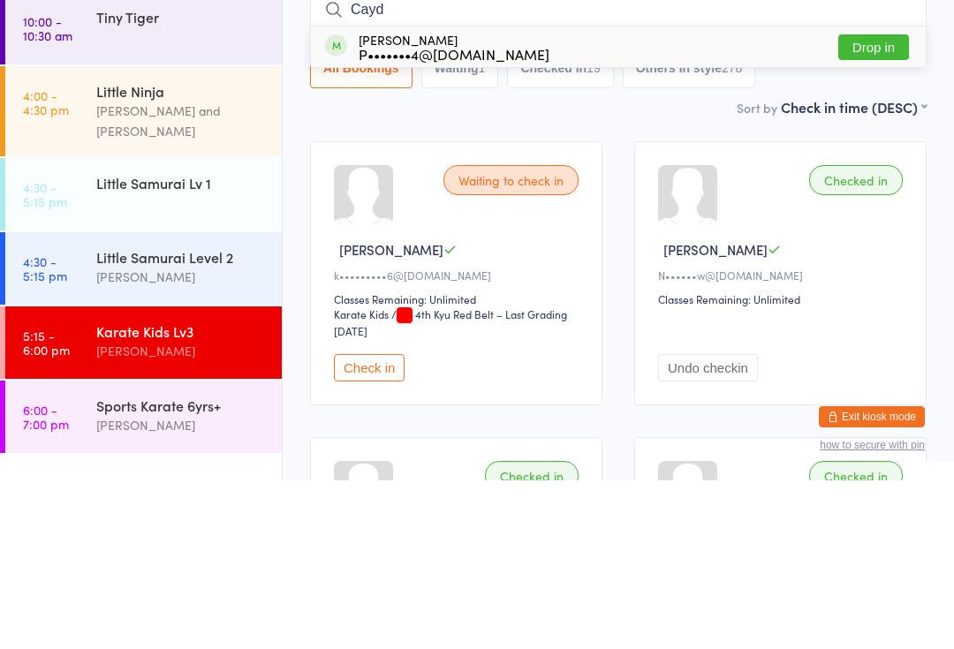
type input "Cayd"
click at [885, 203] on button "Drop in" at bounding box center [873, 216] width 71 height 26
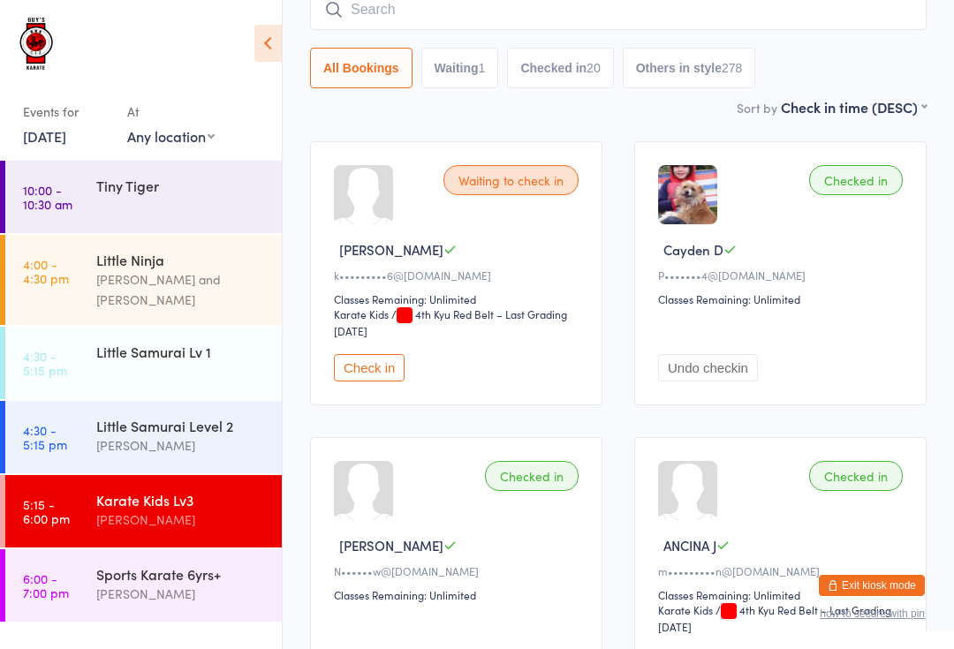
click at [538, 8] on input "search" at bounding box center [618, 9] width 616 height 41
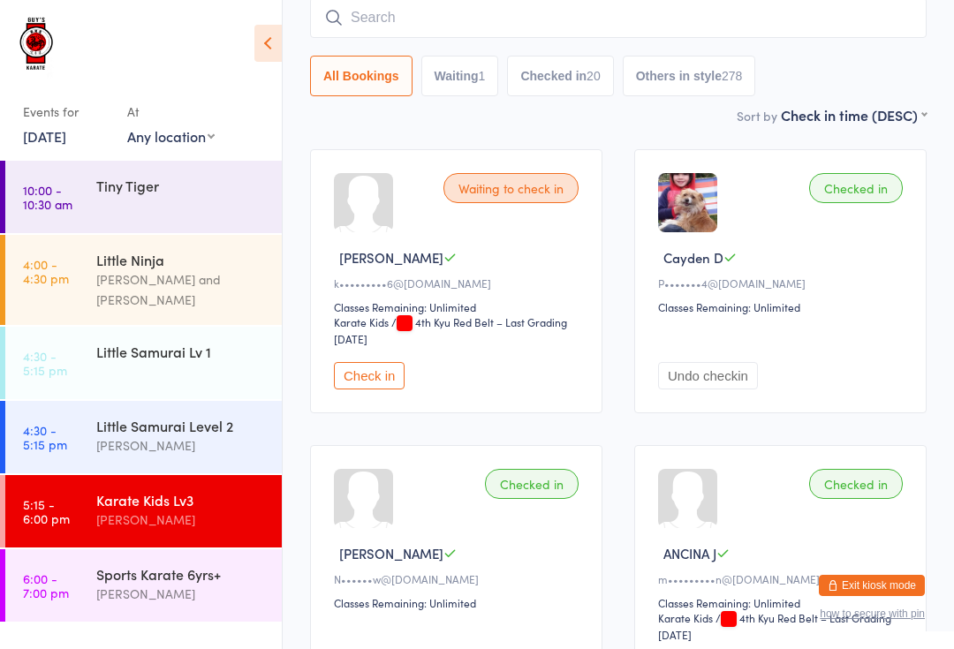
scroll to position [160, 0]
click at [151, 70] on div at bounding box center [132, 51] width 219 height 64
click at [215, 584] on div "[PERSON_NAME]" at bounding box center [181, 594] width 170 height 20
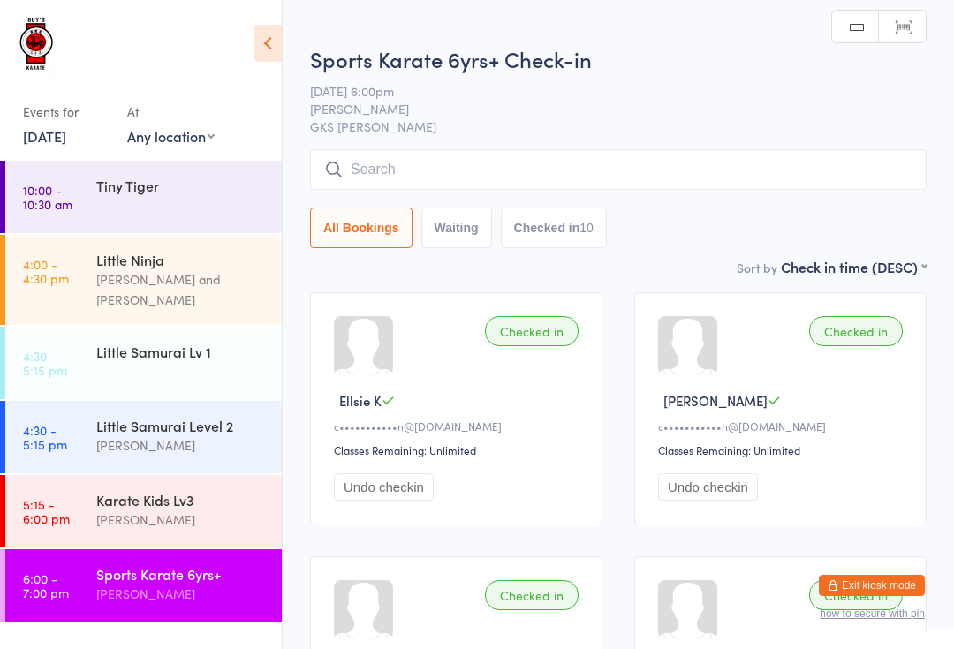
click at [637, 168] on input "search" at bounding box center [618, 169] width 616 height 41
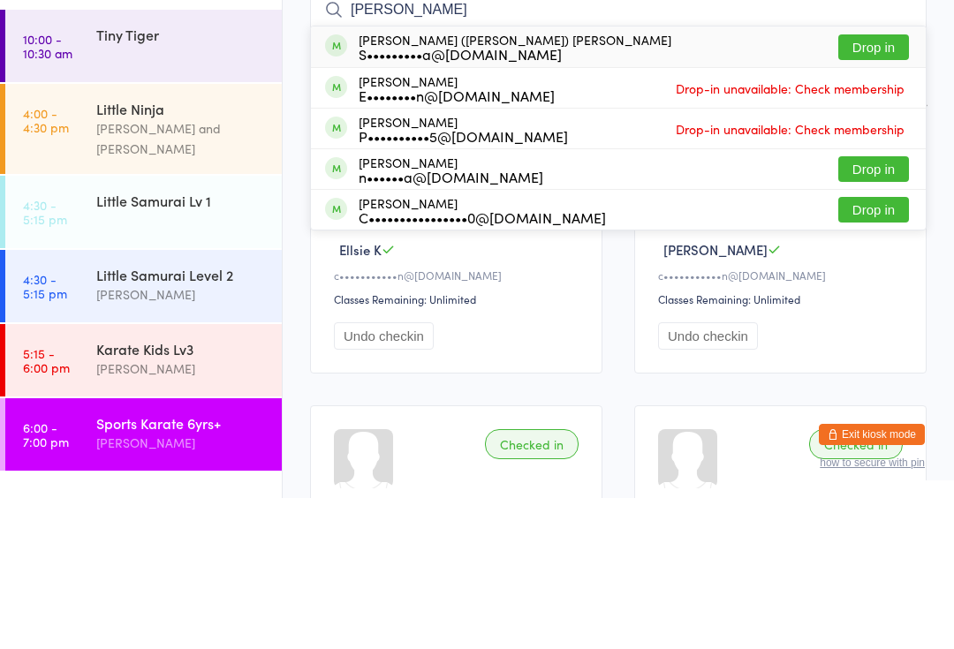
type input "[PERSON_NAME]"
click at [904, 185] on button "Drop in" at bounding box center [873, 198] width 71 height 26
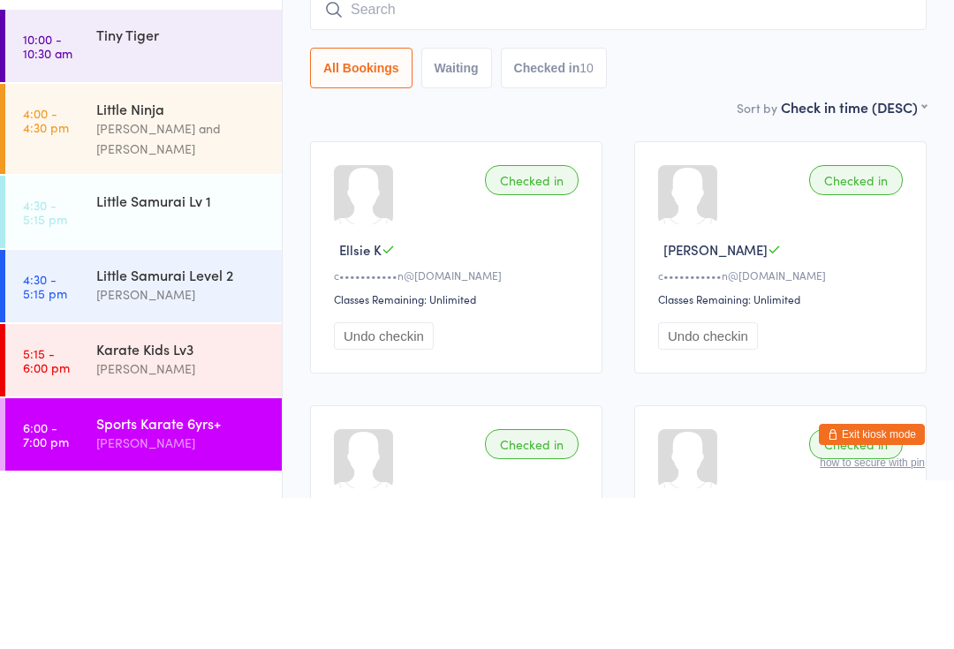
scroll to position [151, 0]
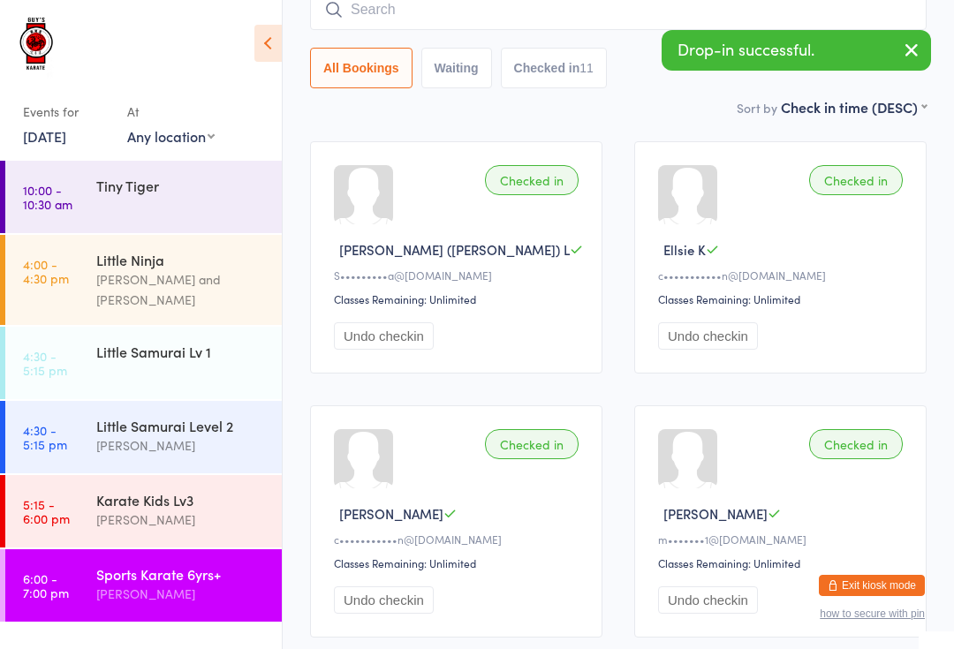
click at [200, 585] on div "[PERSON_NAME]" at bounding box center [181, 594] width 170 height 20
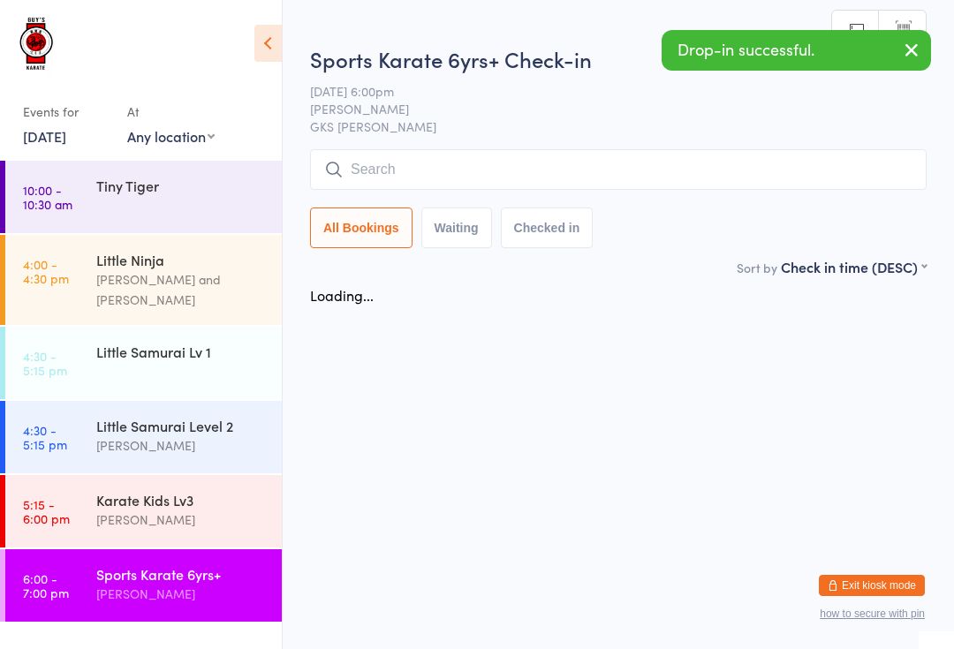
scroll to position [0, 0]
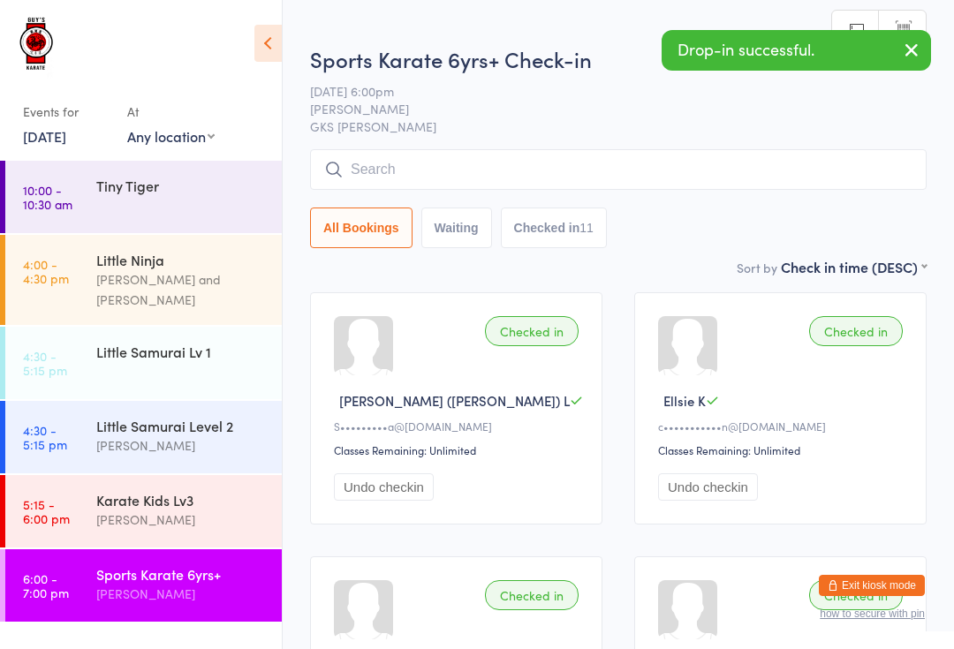
click at [503, 164] on input "search" at bounding box center [618, 169] width 616 height 41
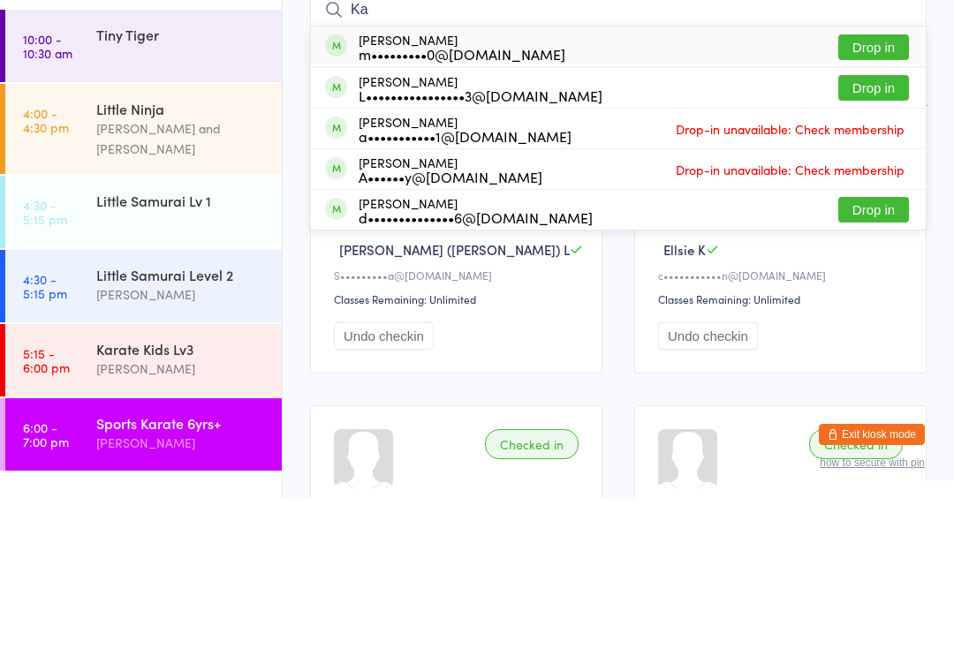
type input "Ka"
click at [761, 307] on span "Drop-in unavailable: Check membership" at bounding box center [790, 320] width 238 height 26
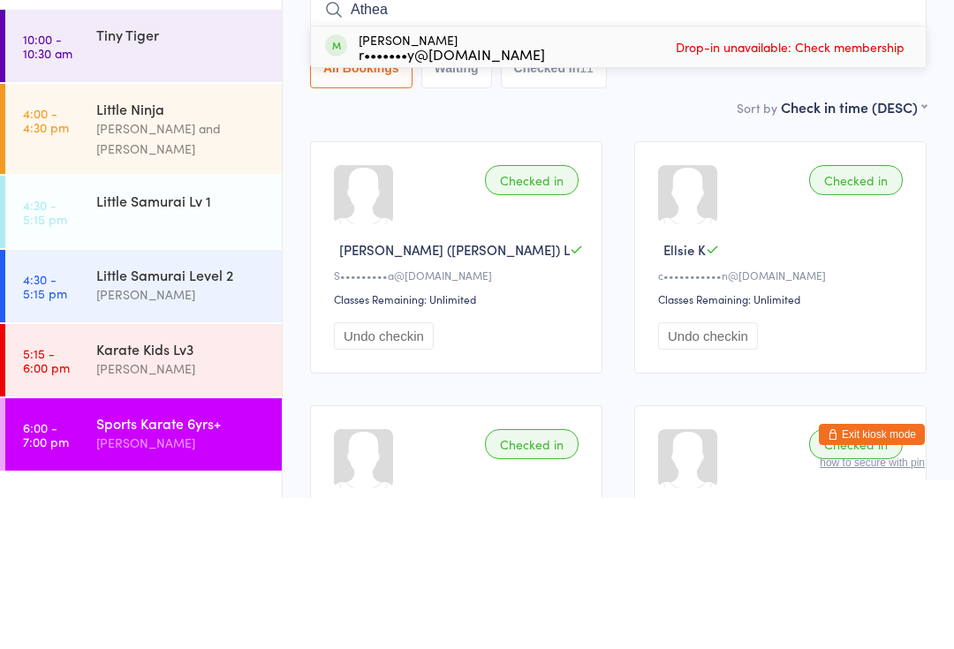
type input "Athea"
click at [407, 184] on div "[PERSON_NAME] r•••••••y@[DOMAIN_NAME]" at bounding box center [452, 198] width 186 height 28
type input "I"
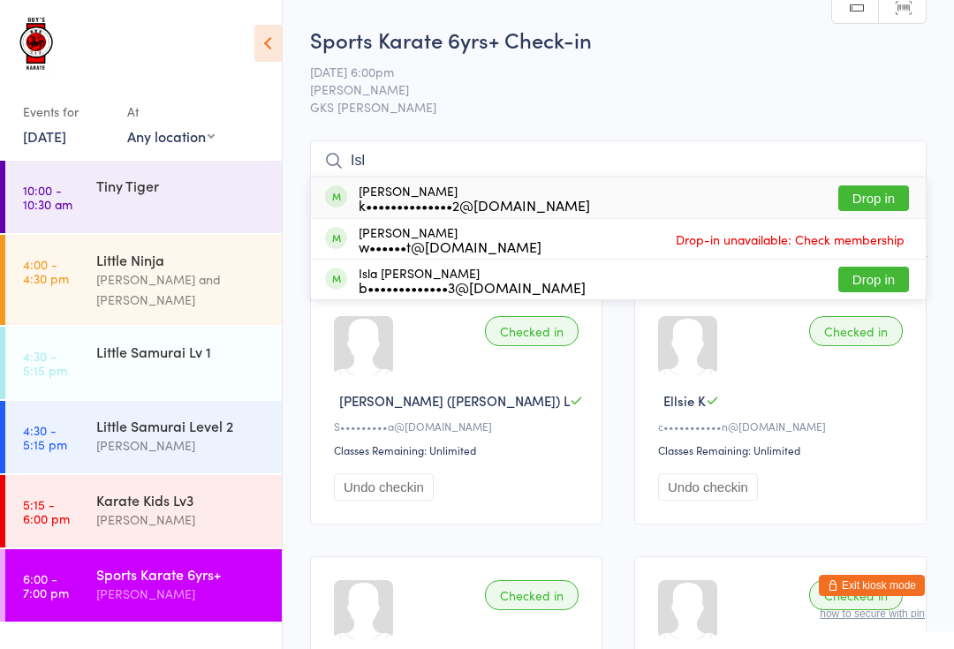
type input "Isl"
click at [880, 275] on button "Drop in" at bounding box center [873, 280] width 71 height 26
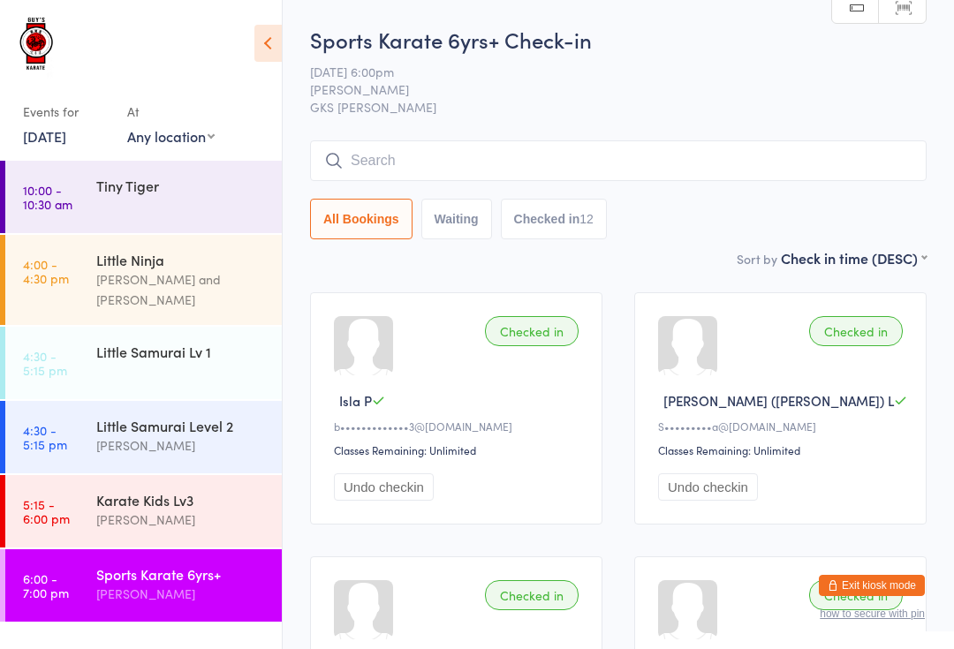
click at [619, 173] on input "search" at bounding box center [618, 160] width 616 height 41
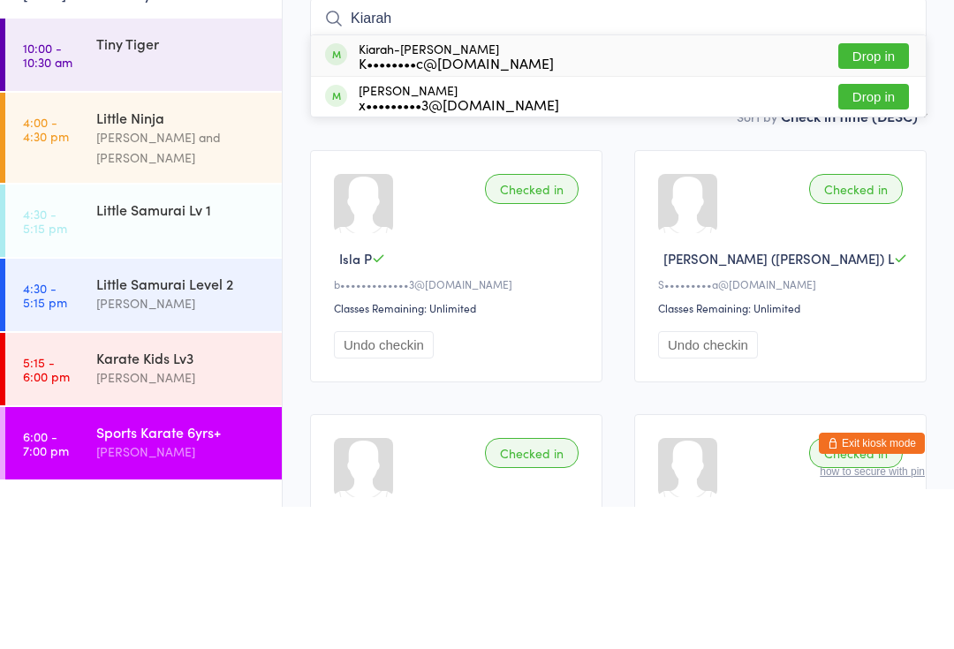
type input "Kiarah"
click at [884, 185] on button "Drop in" at bounding box center [873, 198] width 71 height 26
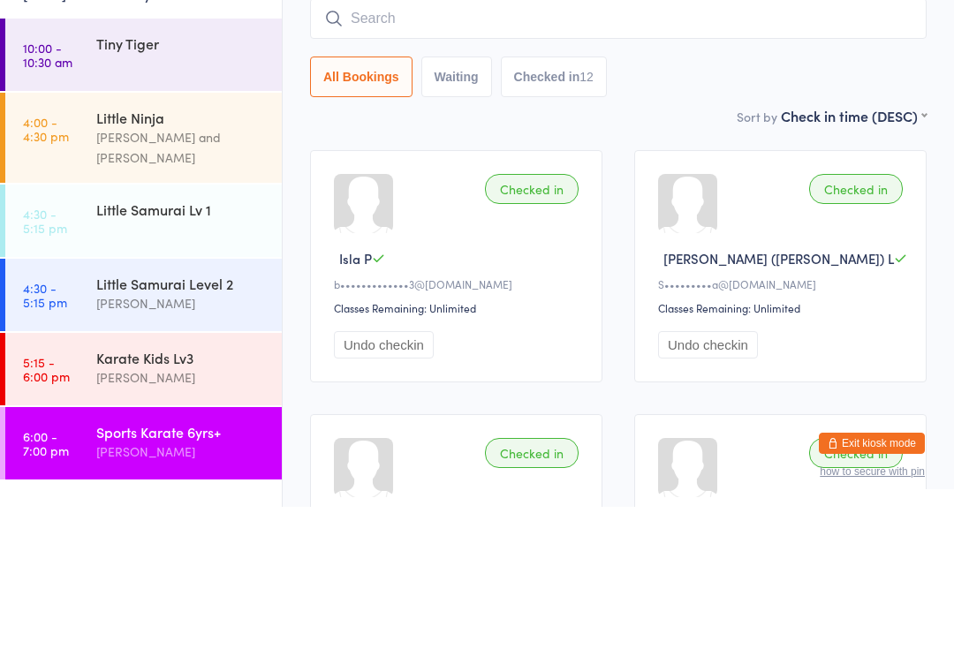
scroll to position [142, 0]
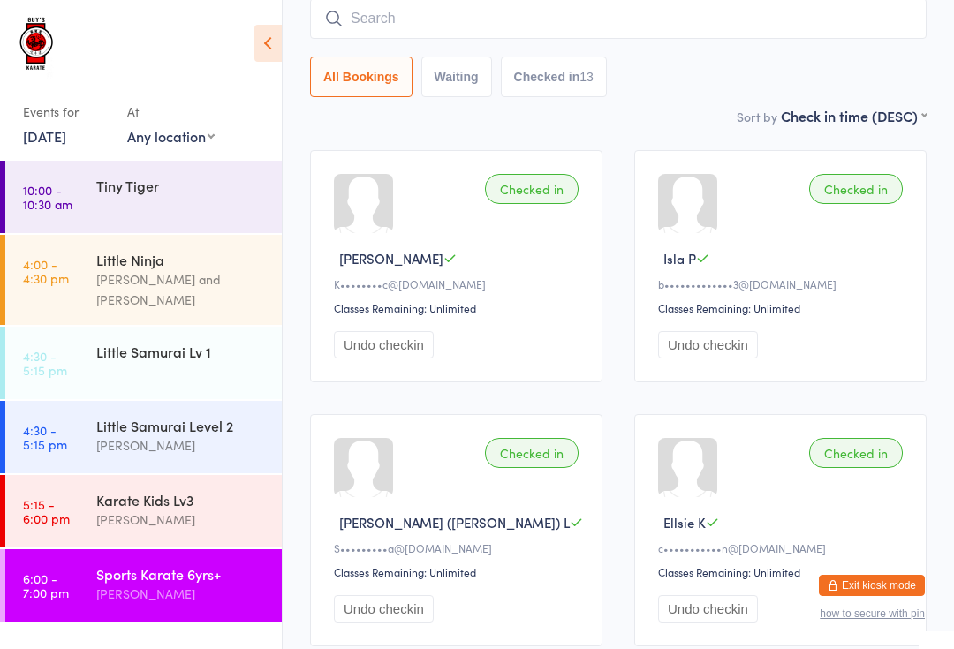
click at [160, 490] on div "Karate Kids Lv3" at bounding box center [181, 499] width 170 height 19
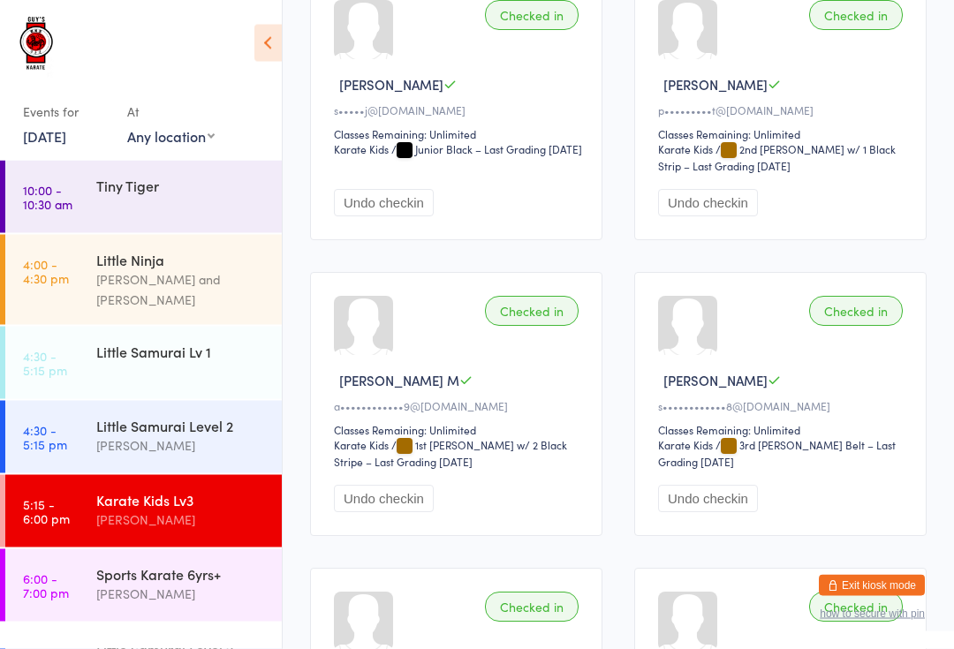
scroll to position [1816, 0]
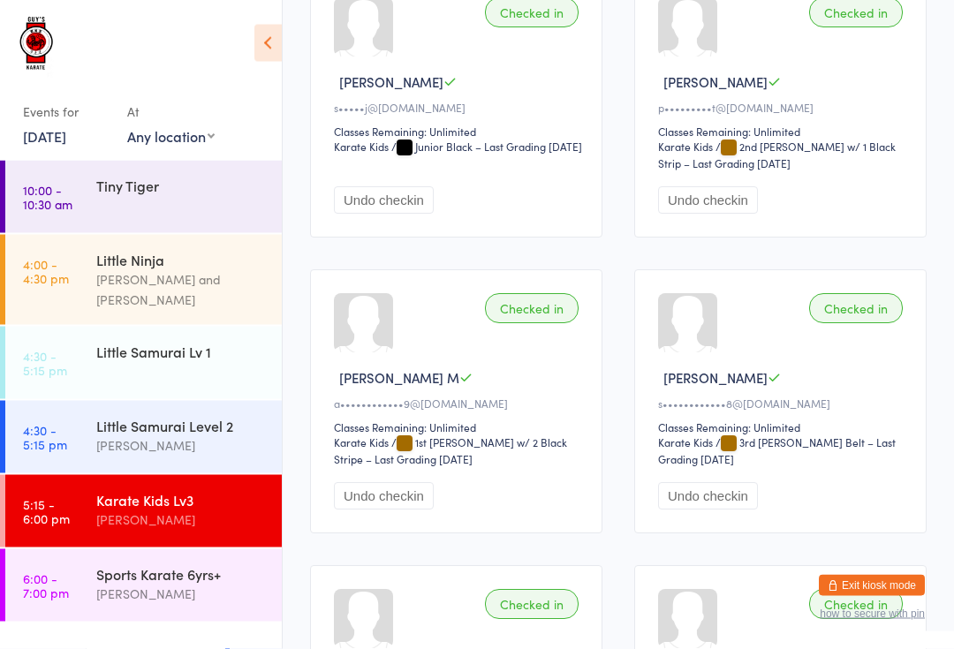
click at [154, 564] on div "Sports Karate 6yrs+" at bounding box center [181, 573] width 170 height 19
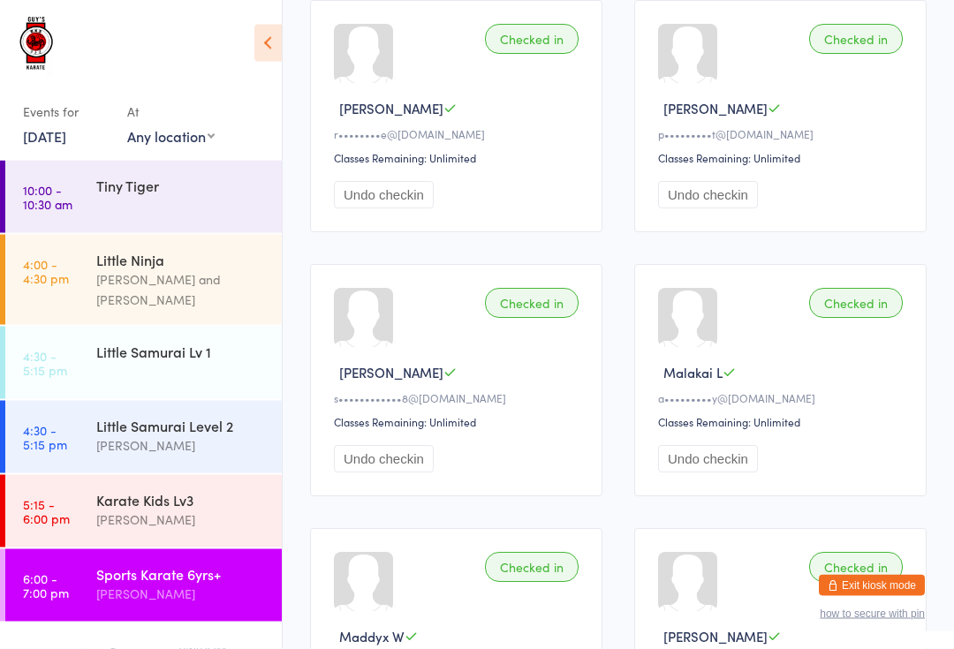
scroll to position [1085, 0]
